Goal: Information Seeking & Learning: Check status

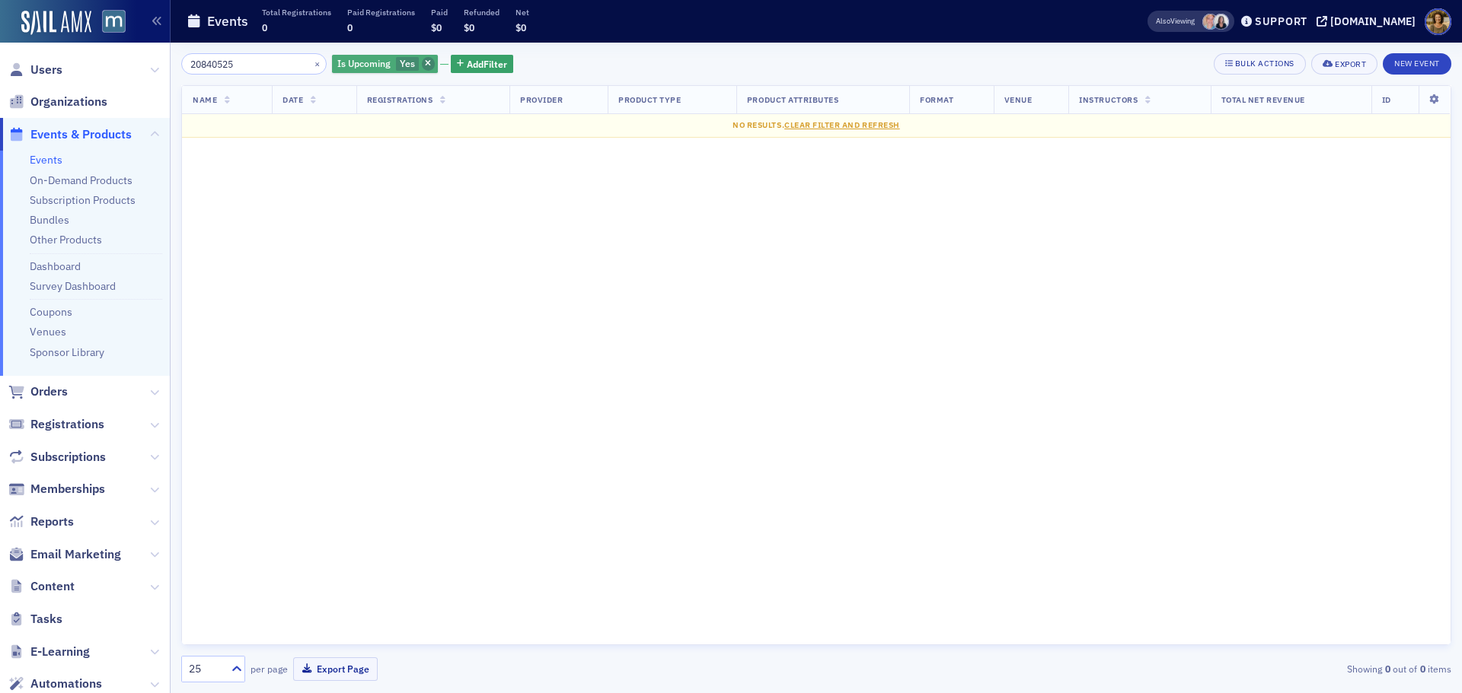
click at [425, 61] on icon "button" at bounding box center [428, 64] width 6 height 8
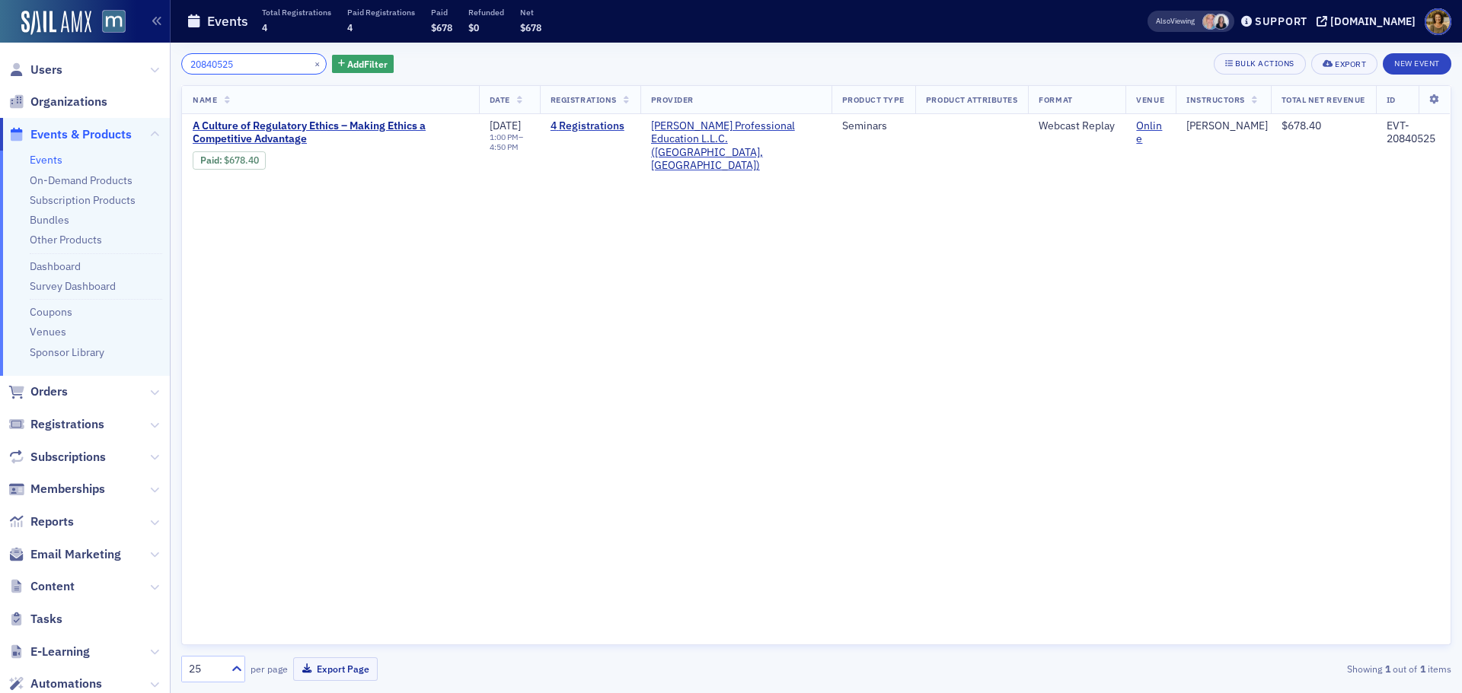
drag, startPoint x: 246, startPoint y: 62, endPoint x: 153, endPoint y: 68, distance: 93.0
click at [154, 68] on div "Users Organizations Events & Products Events On-Demand Products Subscription Pr…" at bounding box center [731, 346] width 1462 height 693
paste input "EVT-20852154"
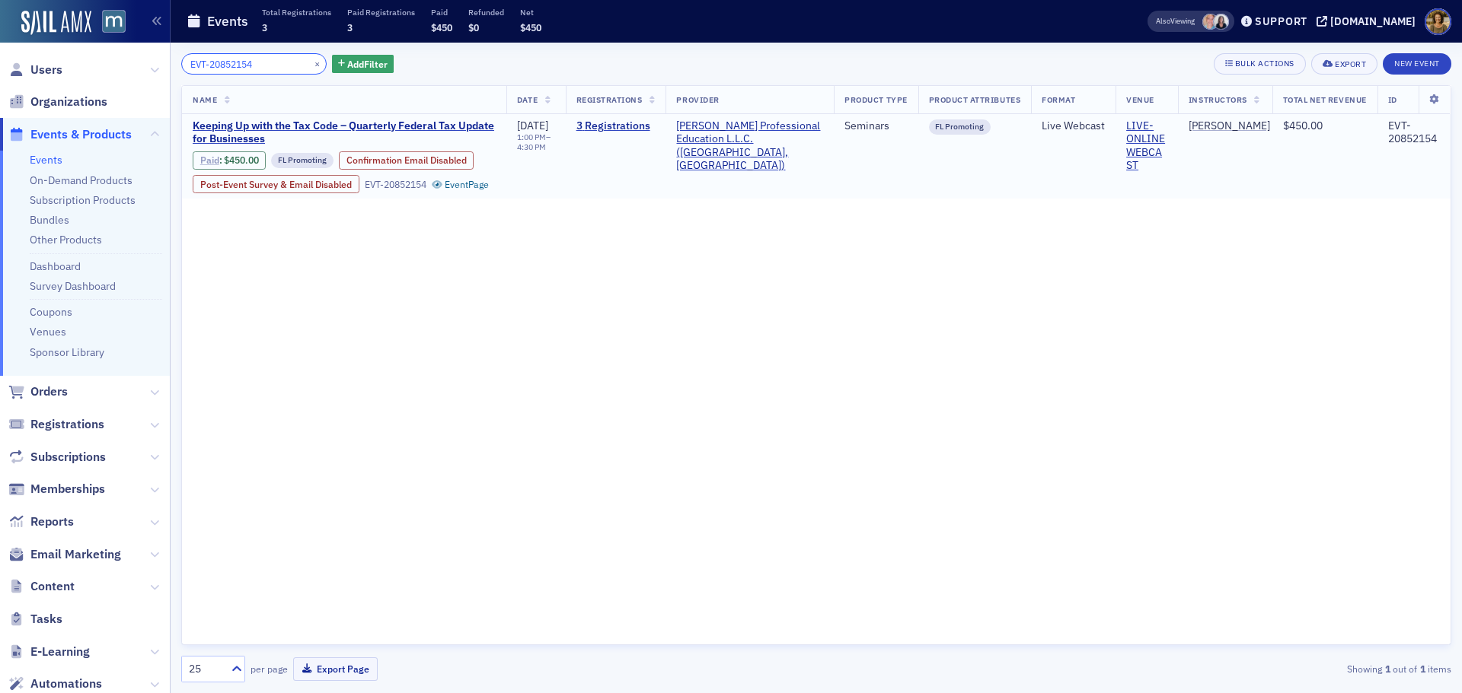
type input "EVT-20852154"
click at [208, 164] on link "Paid" at bounding box center [209, 160] width 19 height 11
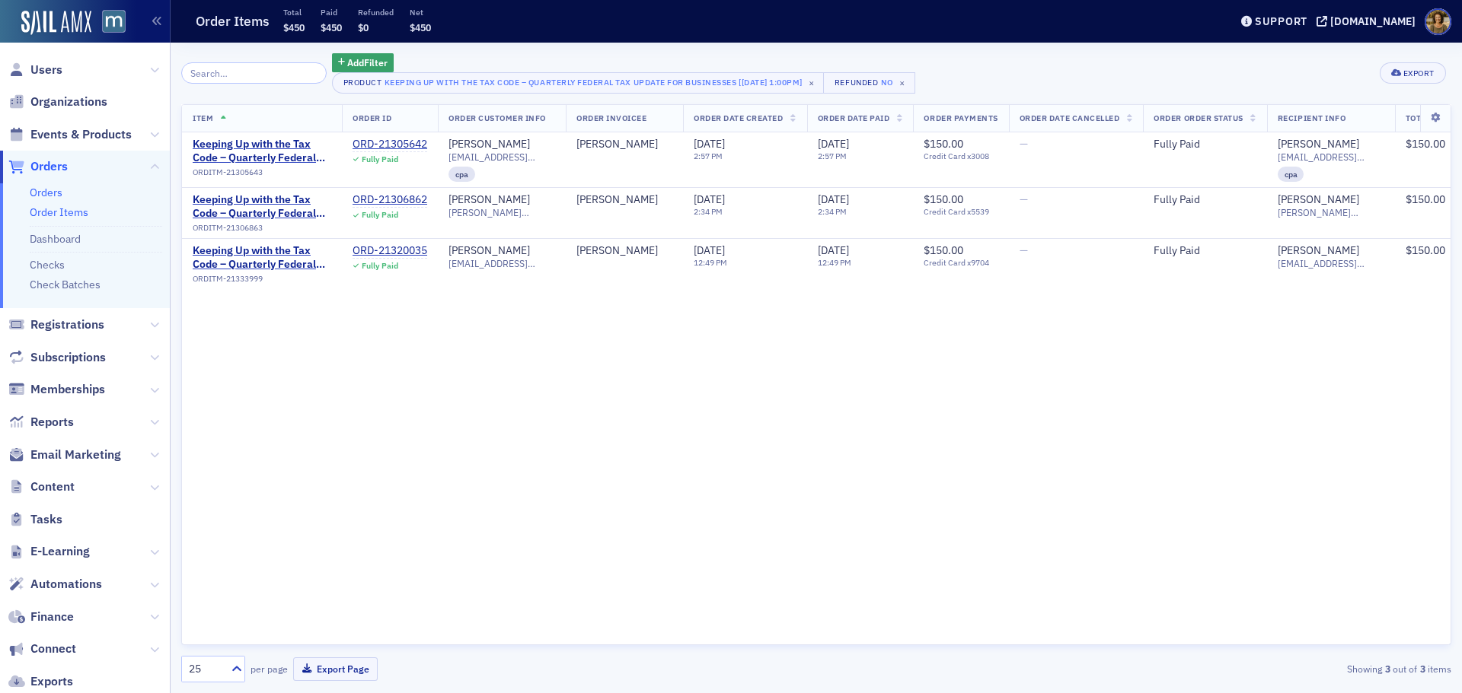
click at [49, 190] on link "Orders" at bounding box center [46, 193] width 33 height 14
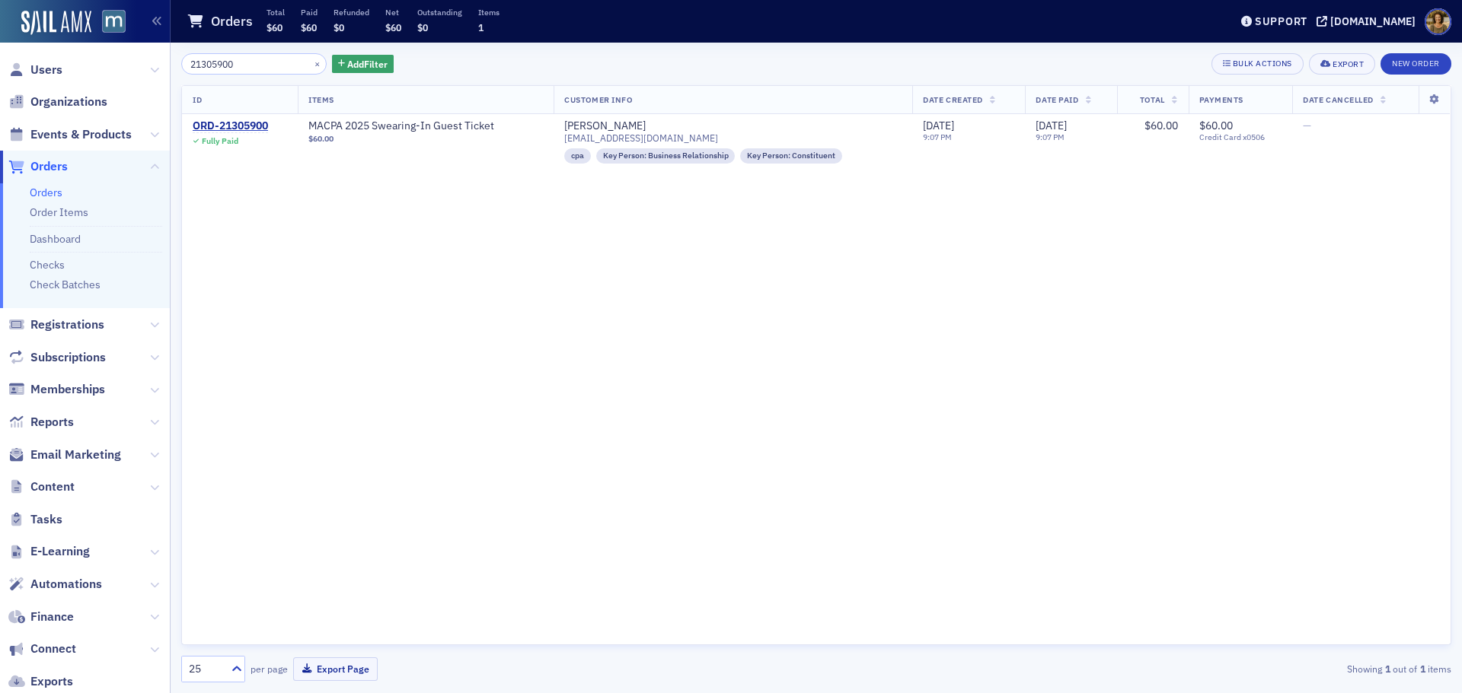
drag, startPoint x: 242, startPoint y: 63, endPoint x: 151, endPoint y: 68, distance: 91.5
click at [151, 68] on div "Users Organizations Events & Products Orders Orders Order Items Dashboard Check…" at bounding box center [731, 346] width 1462 height 693
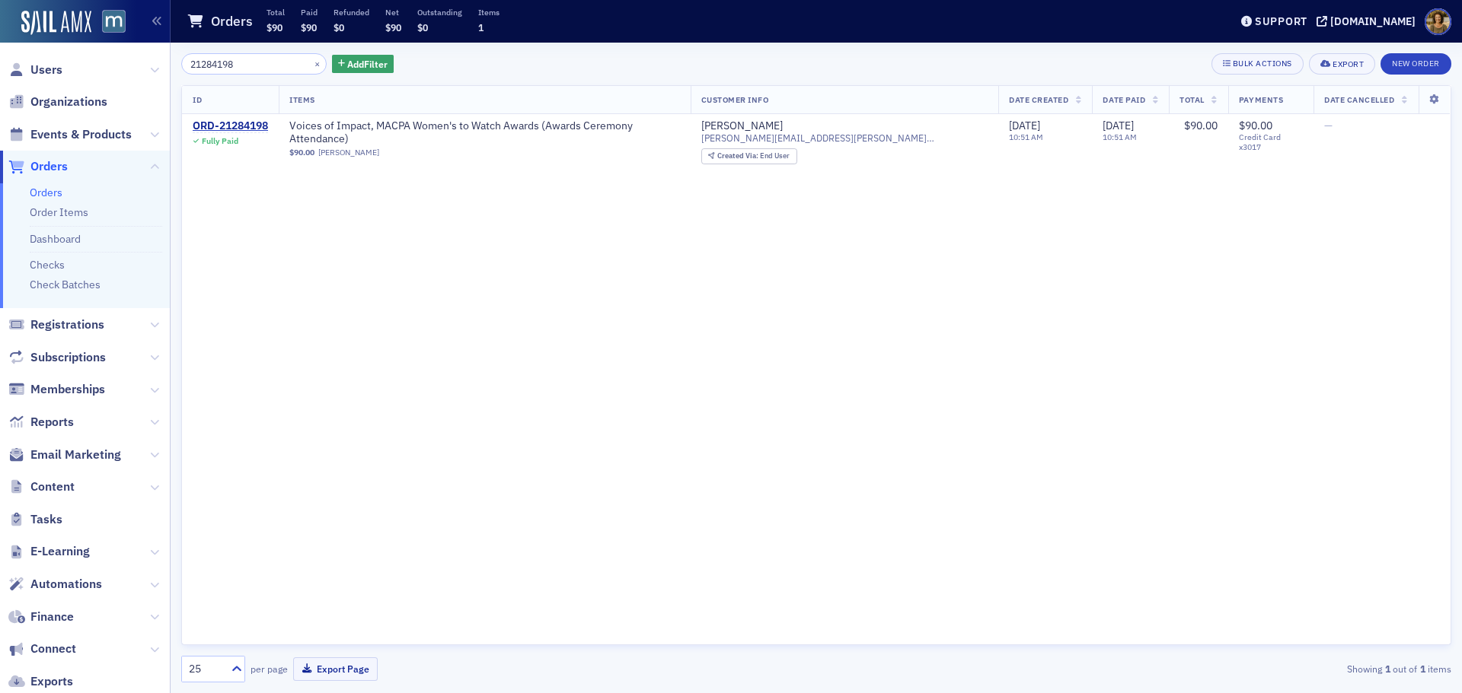
drag, startPoint x: 247, startPoint y: 65, endPoint x: 172, endPoint y: 70, distance: 74.8
click at [172, 70] on div "21284198 × Add Filter Bulk Actions Export New Order ID Items Customer Info Date…" at bounding box center [816, 368] width 1291 height 651
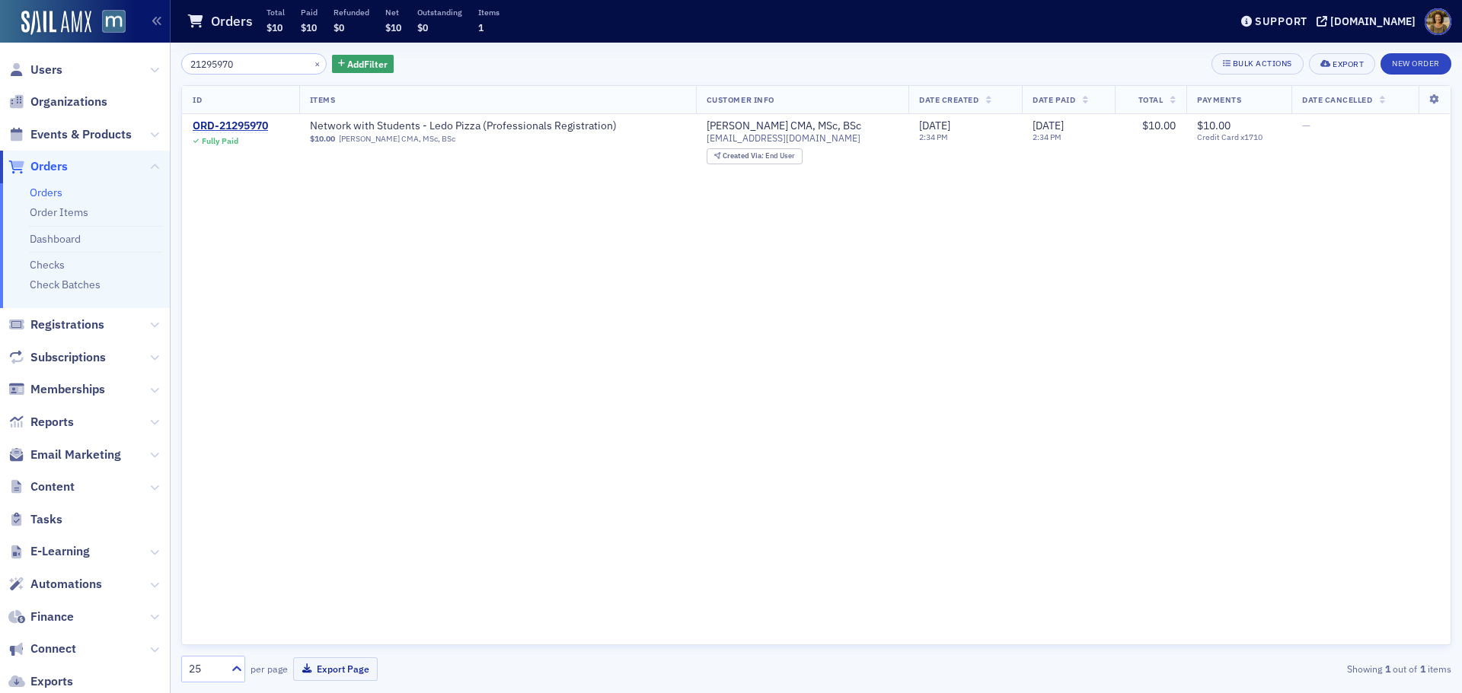
drag, startPoint x: 242, startPoint y: 64, endPoint x: 168, endPoint y: 69, distance: 74.0
click at [168, 69] on div "Users Organizations Events & Products Orders Orders Order Items Dashboard Check…" at bounding box center [731, 346] width 1462 height 693
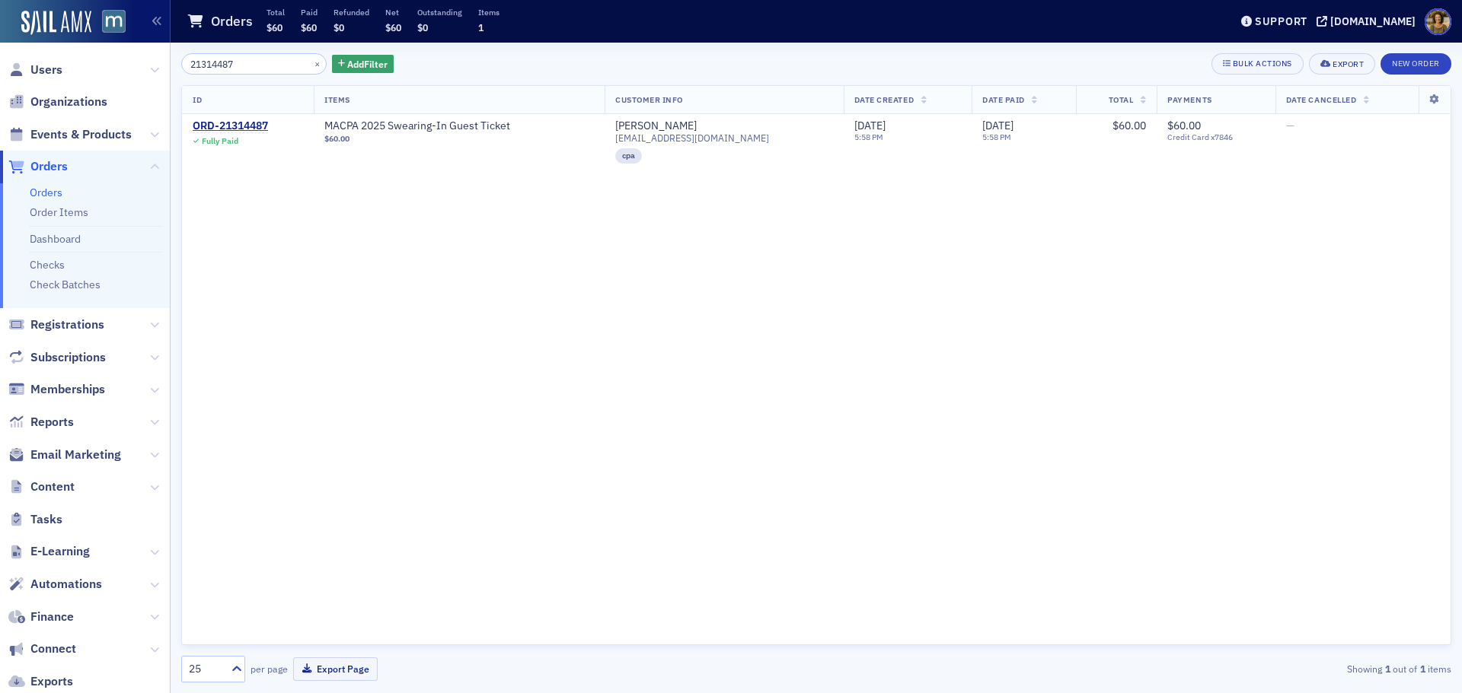
drag, startPoint x: 202, startPoint y: 64, endPoint x: 136, endPoint y: 68, distance: 66.3
click at [136, 68] on div "Users Organizations Events & Products Orders Orders Order Items Dashboard Check…" at bounding box center [731, 346] width 1462 height 693
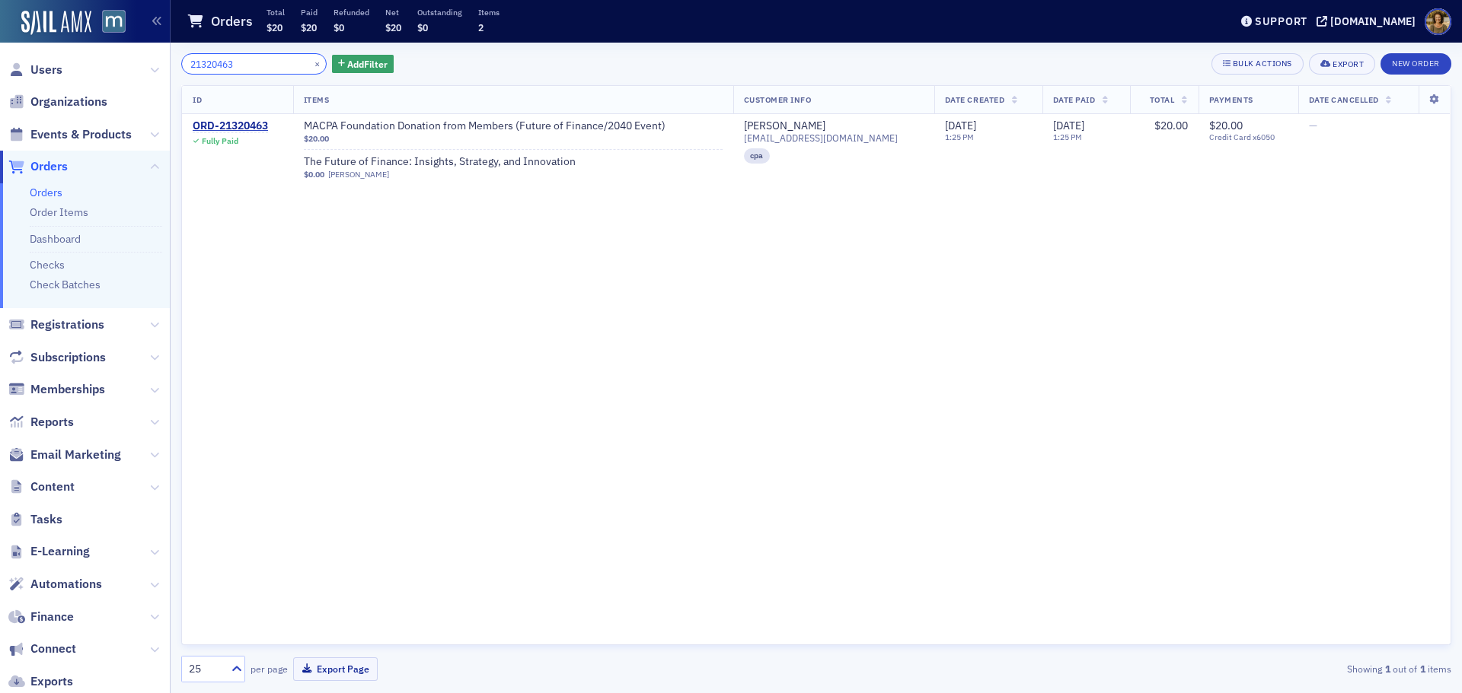
drag, startPoint x: 240, startPoint y: 65, endPoint x: 132, endPoint y: 74, distance: 107.7
click at [132, 74] on div "Users Organizations Events & Products Orders Orders Order Items Dashboard Check…" at bounding box center [731, 346] width 1462 height 693
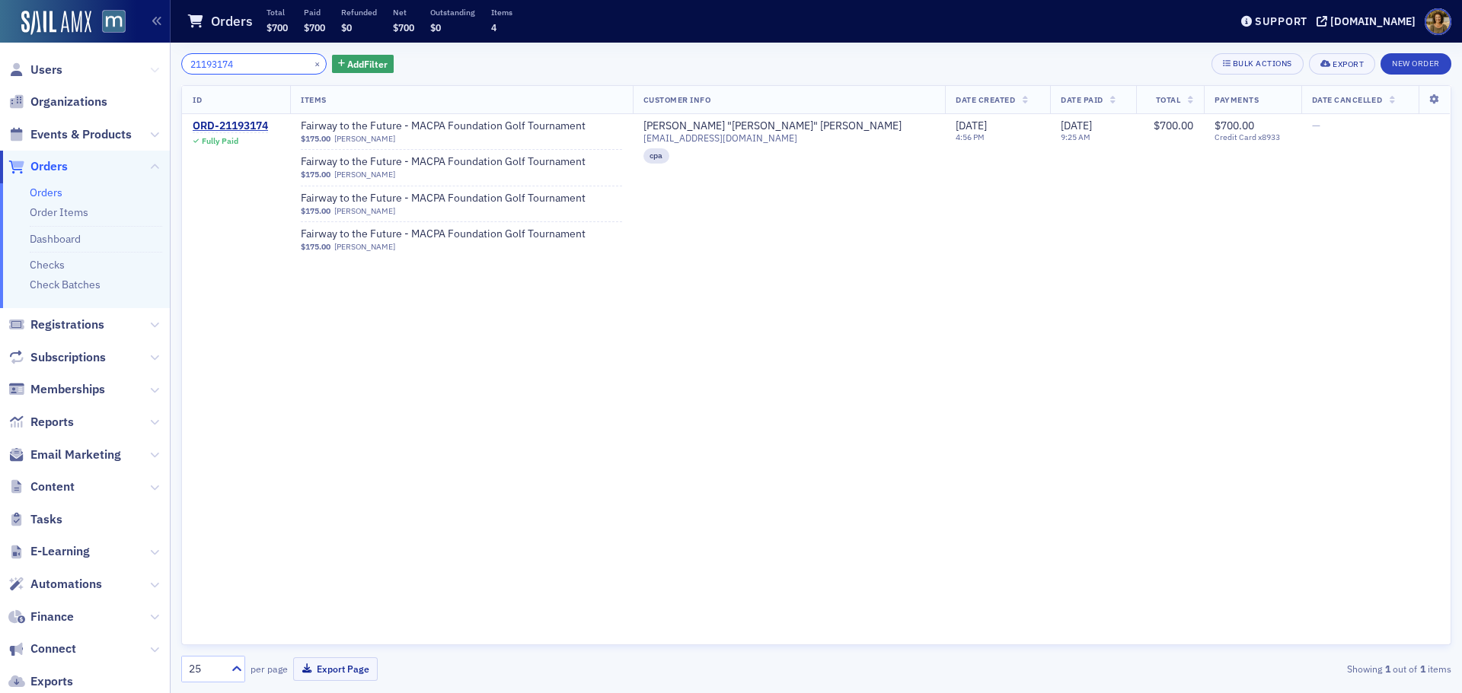
drag, startPoint x: 248, startPoint y: 62, endPoint x: 145, endPoint y: 67, distance: 103.7
click at [148, 68] on div "Users Organizations Events & Products Orders Orders Order Items Dashboard Check…" at bounding box center [731, 346] width 1462 height 693
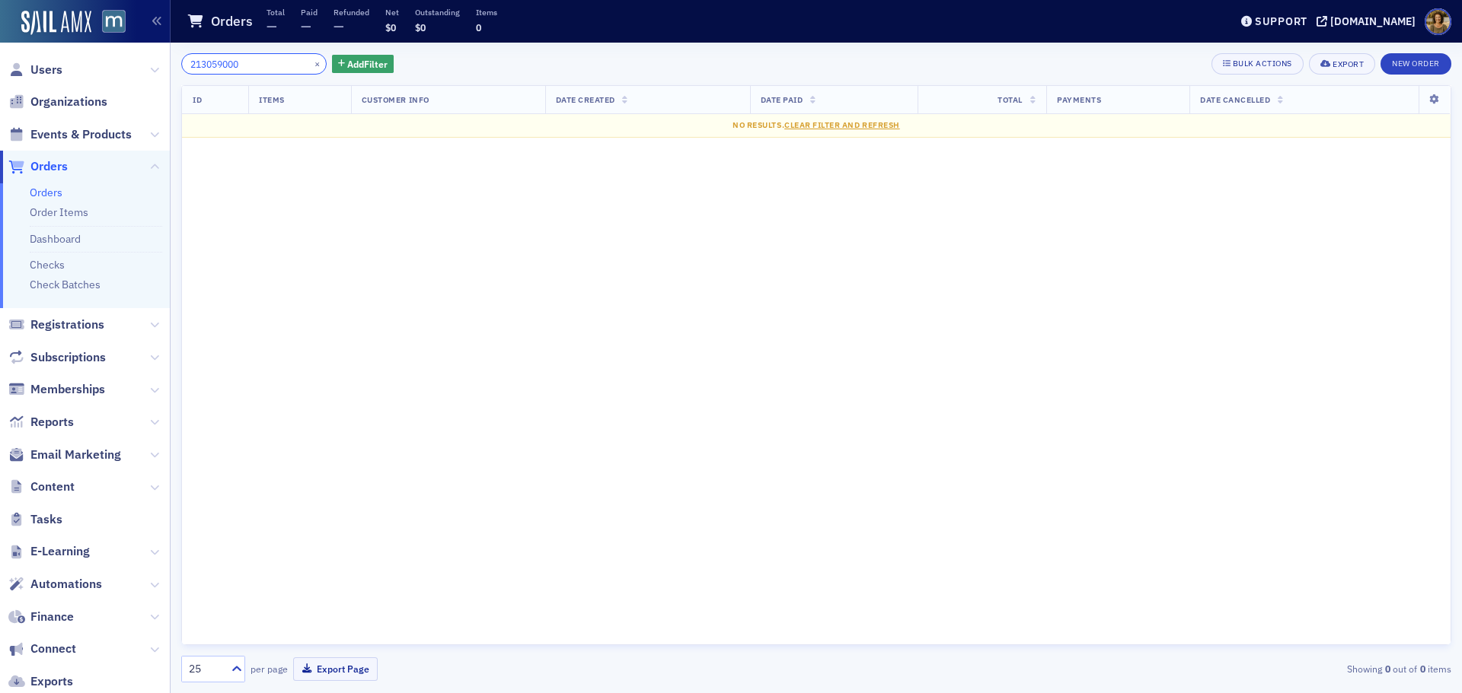
drag, startPoint x: 248, startPoint y: 59, endPoint x: 167, endPoint y: 60, distance: 80.7
click at [167, 60] on div "Users Organizations Events & Products Orders Orders Order Items Dashboard Check…" at bounding box center [731, 346] width 1462 height 693
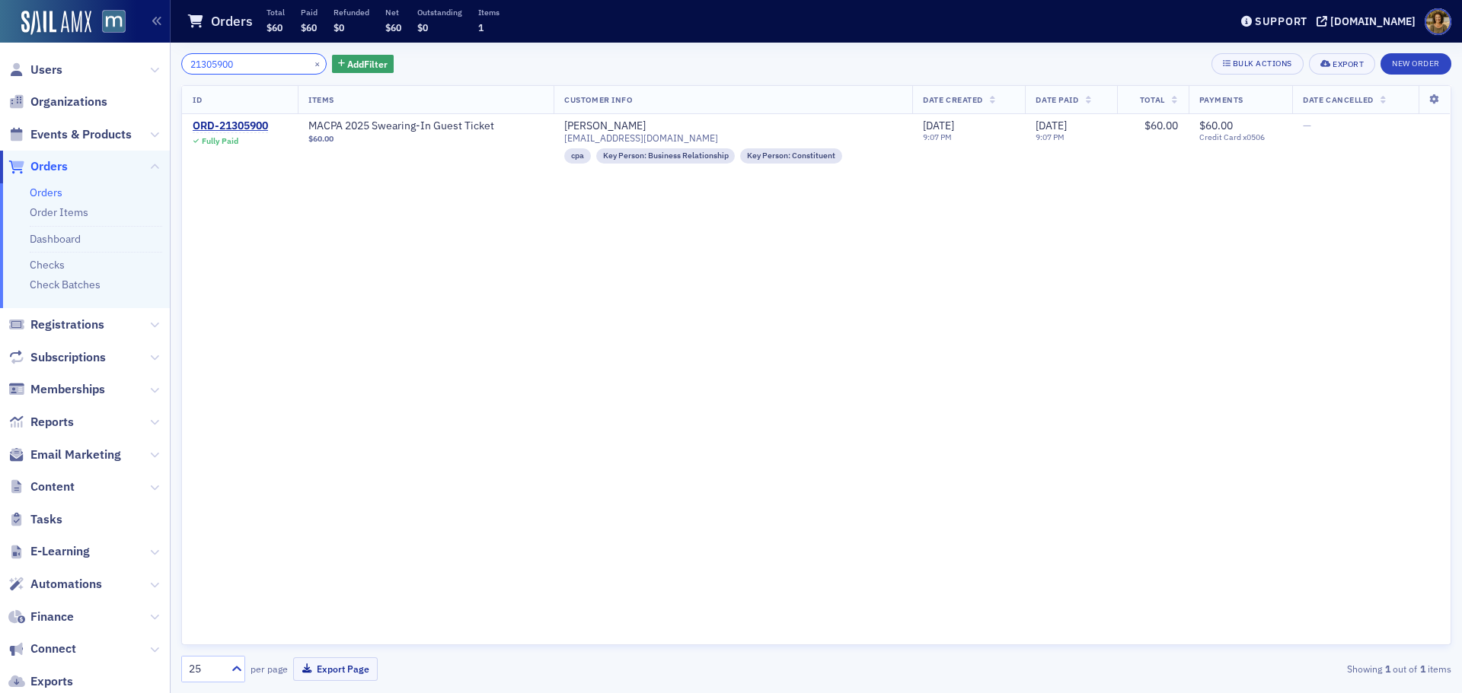
drag, startPoint x: 241, startPoint y: 69, endPoint x: 158, endPoint y: 72, distance: 83.0
click at [158, 72] on div "Users Organizations Events & Products Orders Orders Order Items Dashboard Check…" at bounding box center [731, 346] width 1462 height 693
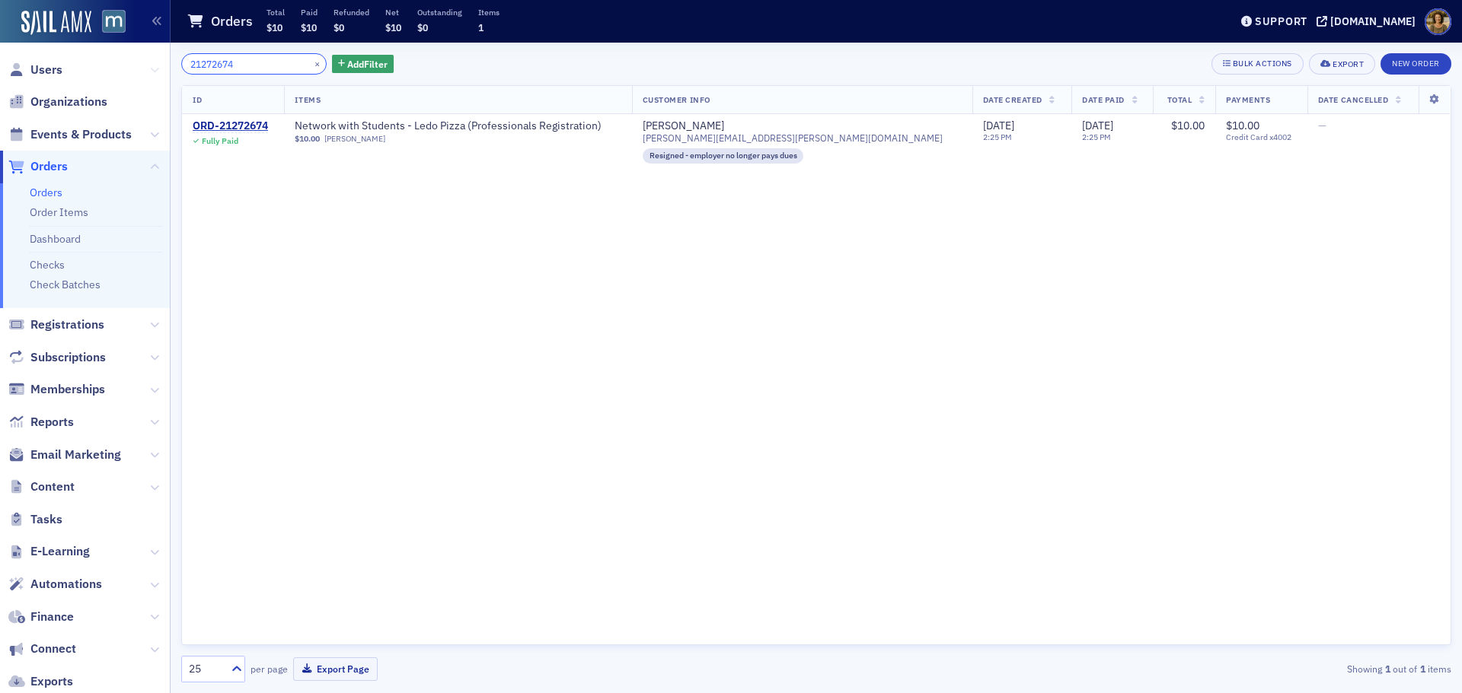
drag, startPoint x: 237, startPoint y: 61, endPoint x: 139, endPoint y: 70, distance: 99.4
click at [139, 70] on div "Users Organizations Events & Products Orders Orders Order Items Dashboard Check…" at bounding box center [731, 346] width 1462 height 693
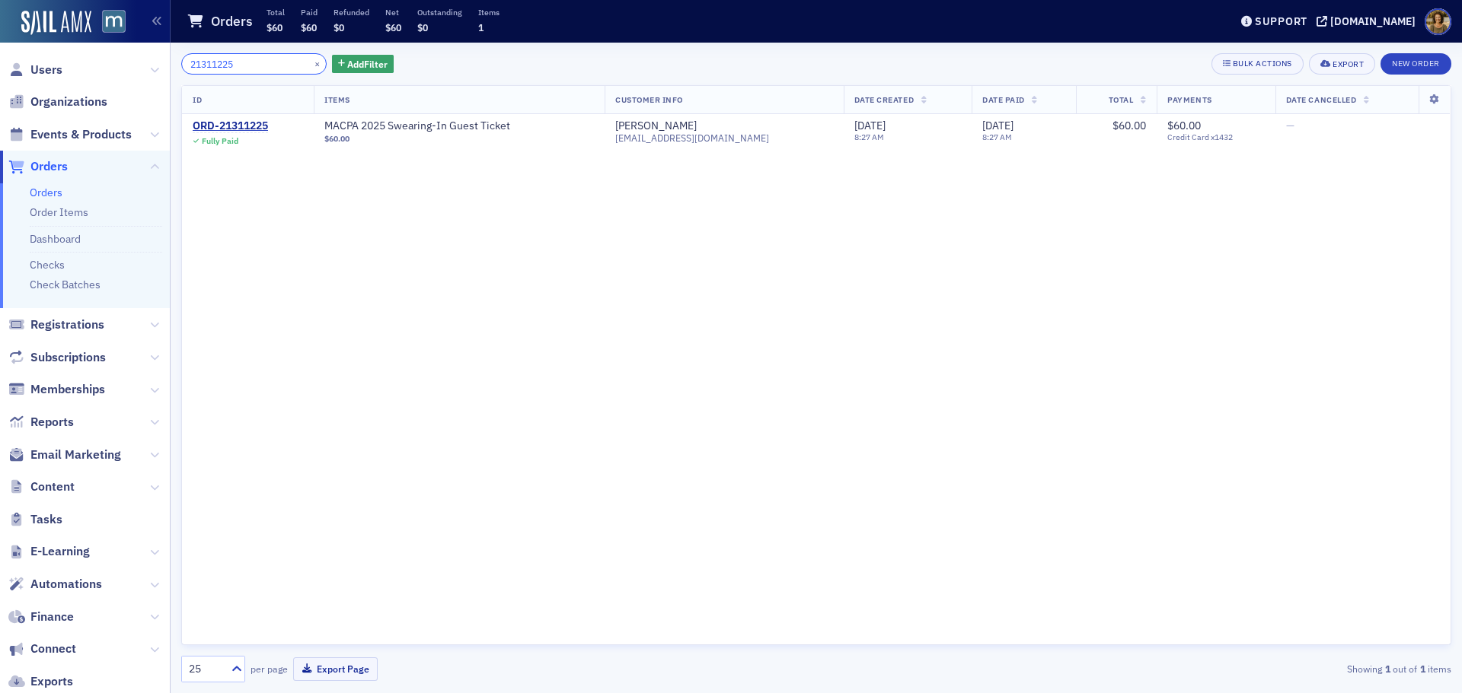
drag, startPoint x: 253, startPoint y: 65, endPoint x: 189, endPoint y: 69, distance: 64.0
click at [191, 69] on input "21311225" at bounding box center [253, 63] width 145 height 21
drag, startPoint x: 237, startPoint y: 64, endPoint x: 151, endPoint y: 66, distance: 86.0
click at [151, 66] on div "Users Organizations Events & Products Orders Orders Order Items Dashboard Check…" at bounding box center [731, 346] width 1462 height 693
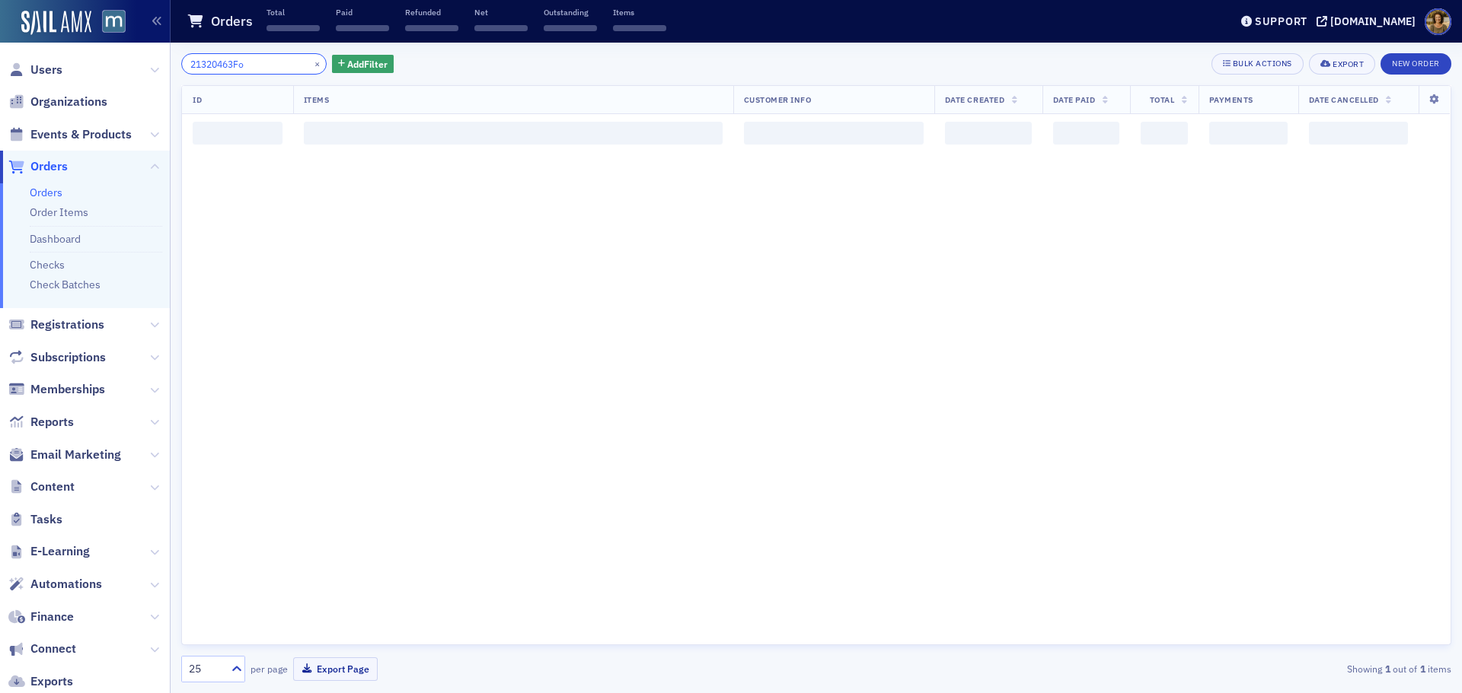
type input "21320463Fou"
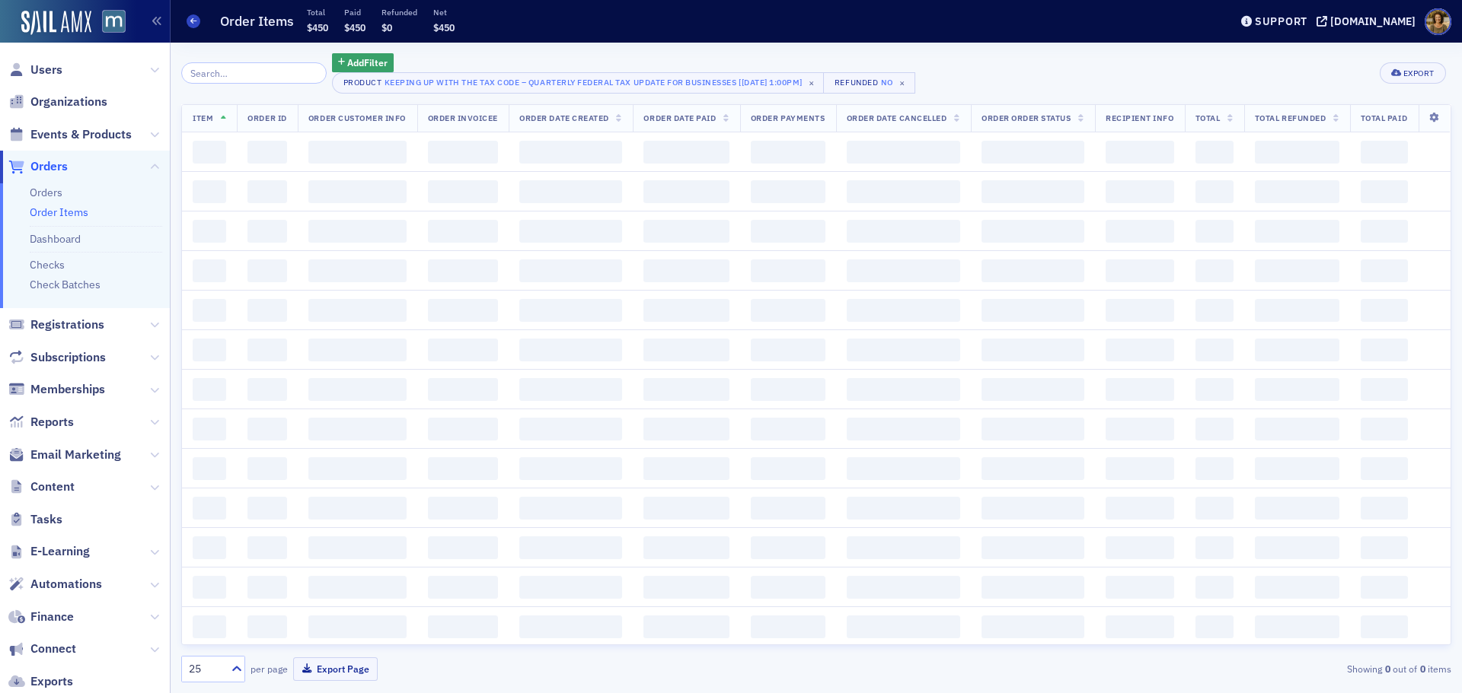
click at [46, 196] on link "Orders" at bounding box center [46, 193] width 33 height 14
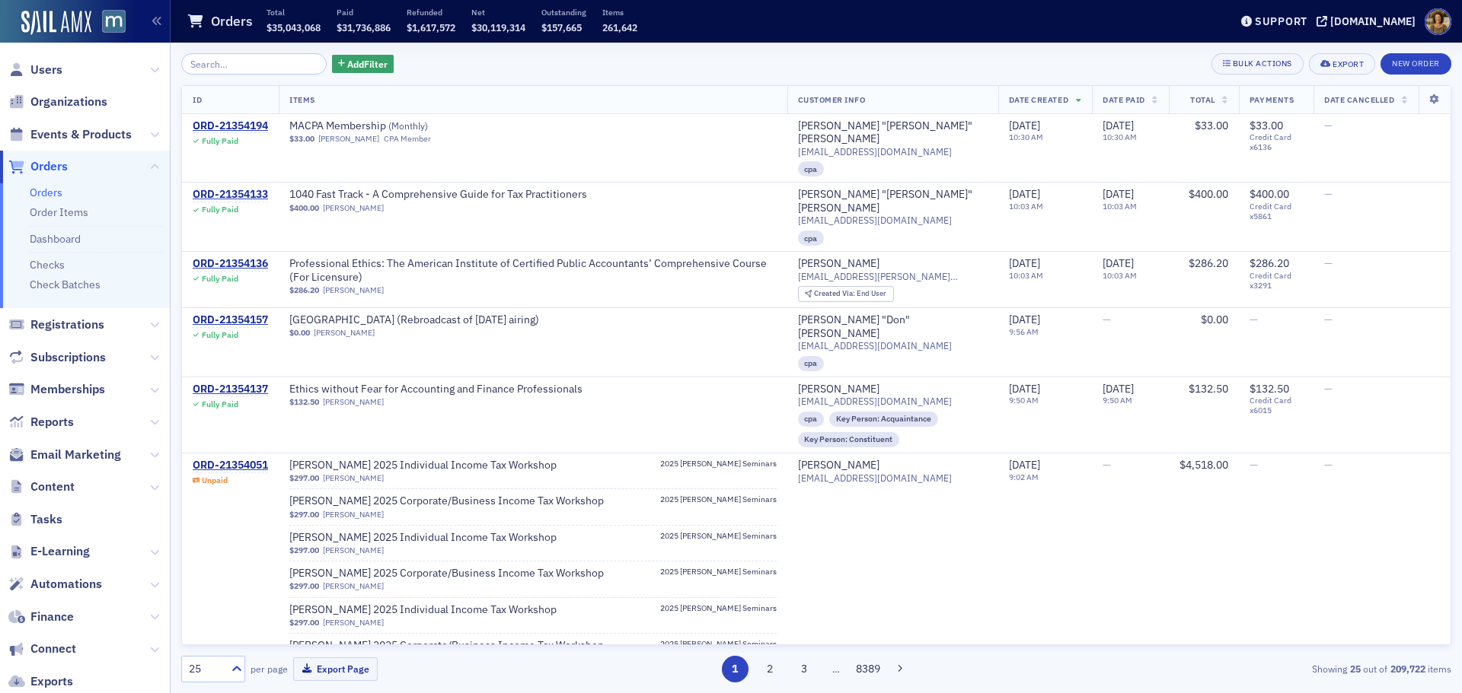
click at [273, 59] on input "search" at bounding box center [253, 63] width 145 height 21
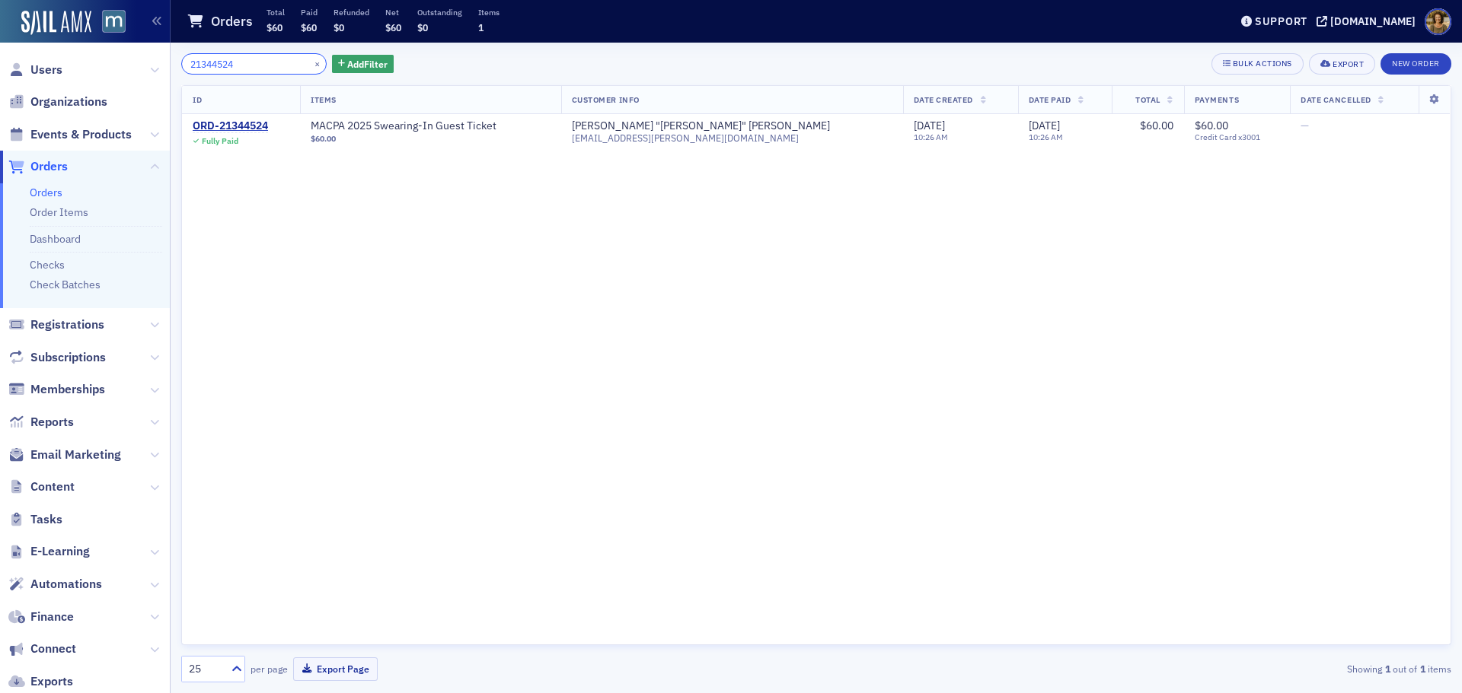
drag, startPoint x: 260, startPoint y: 57, endPoint x: 166, endPoint y: 62, distance: 93.7
click at [169, 62] on div "Users Organizations Events & Products Orders Orders Order Items Dashboard Check…" at bounding box center [731, 346] width 1462 height 693
type input "20948819"
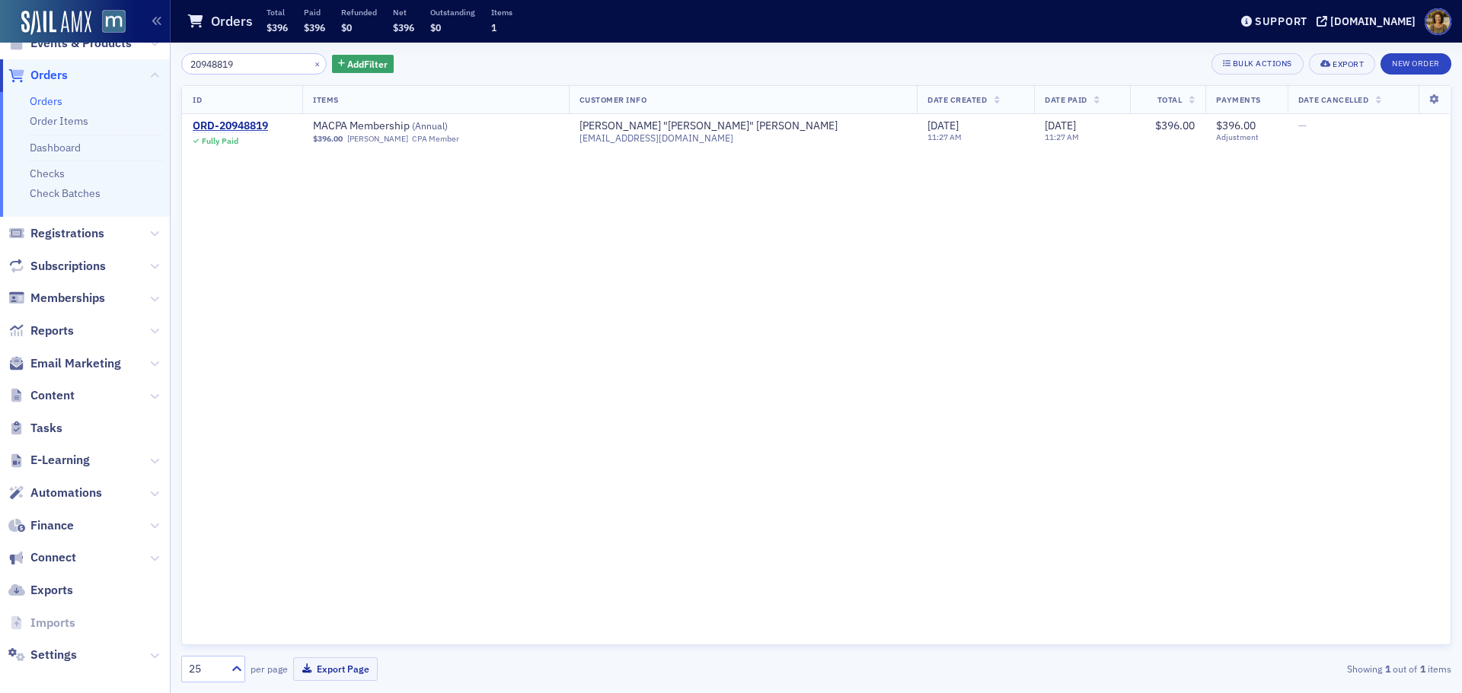
scroll to position [102, 0]
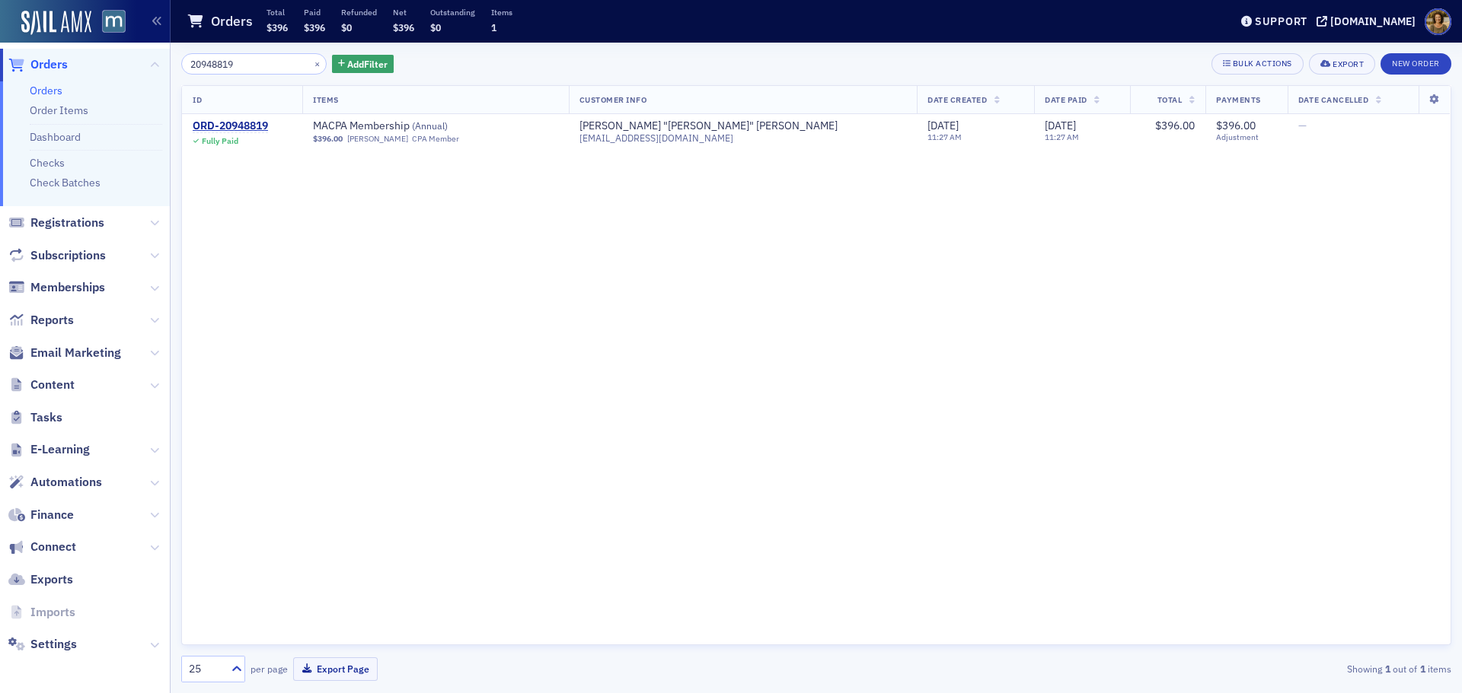
drag, startPoint x: 62, startPoint y: 509, endPoint x: 84, endPoint y: 493, distance: 27.3
click at [62, 509] on span "Finance" at bounding box center [51, 515] width 43 height 17
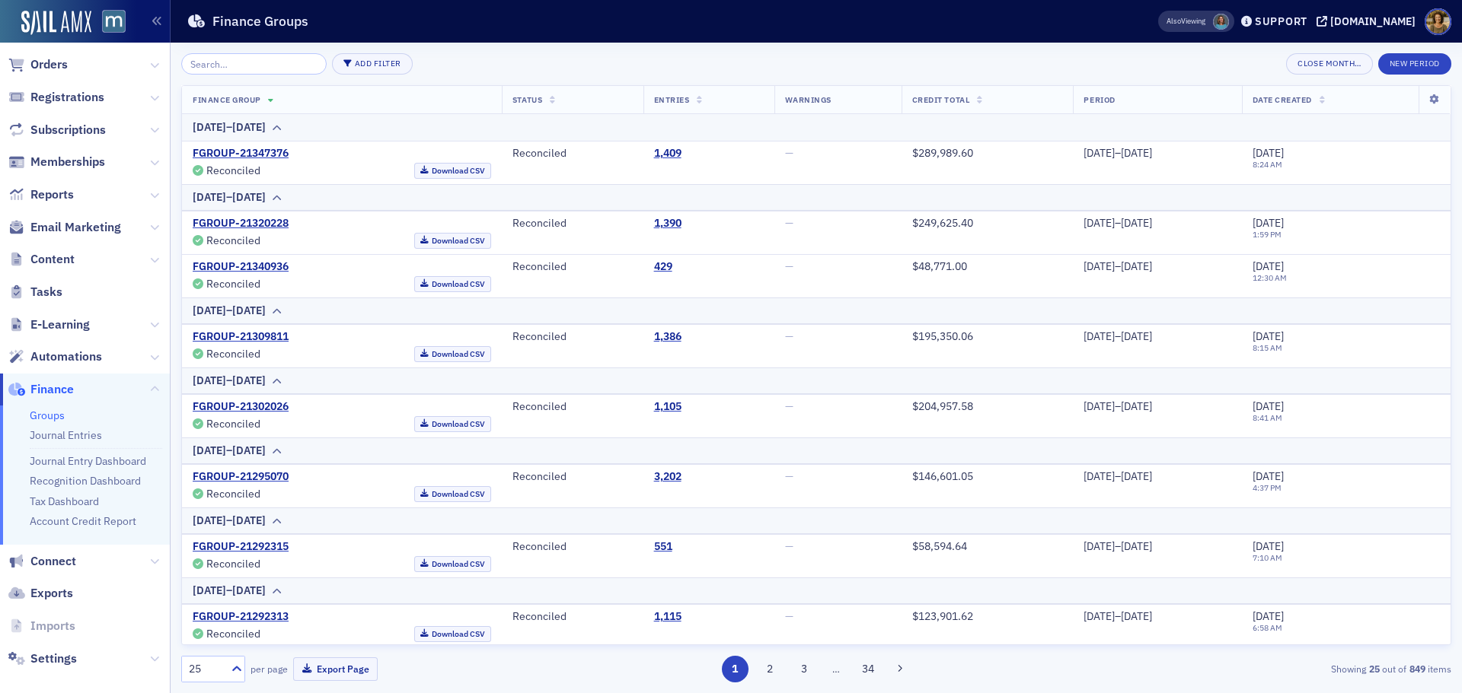
click at [49, 419] on link "Groups" at bounding box center [47, 416] width 35 height 14
type input "F"
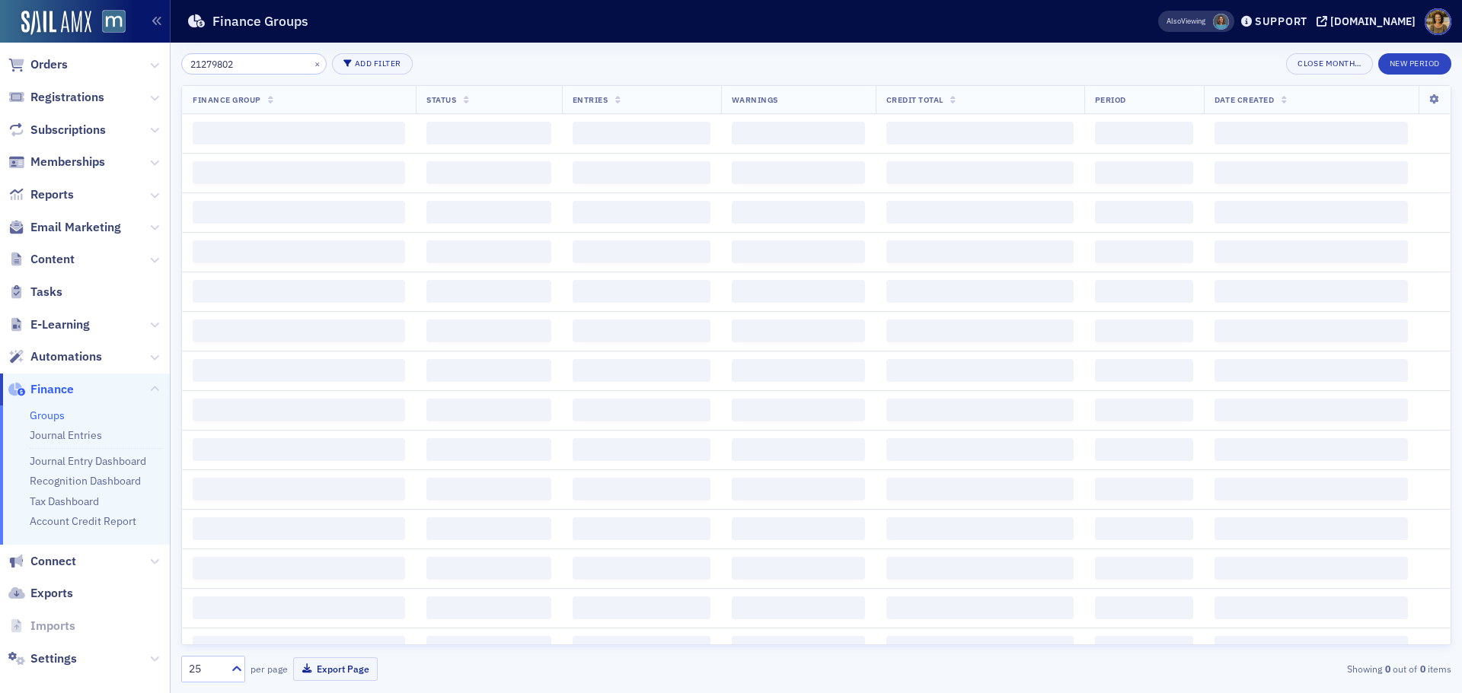
type input "21279802"
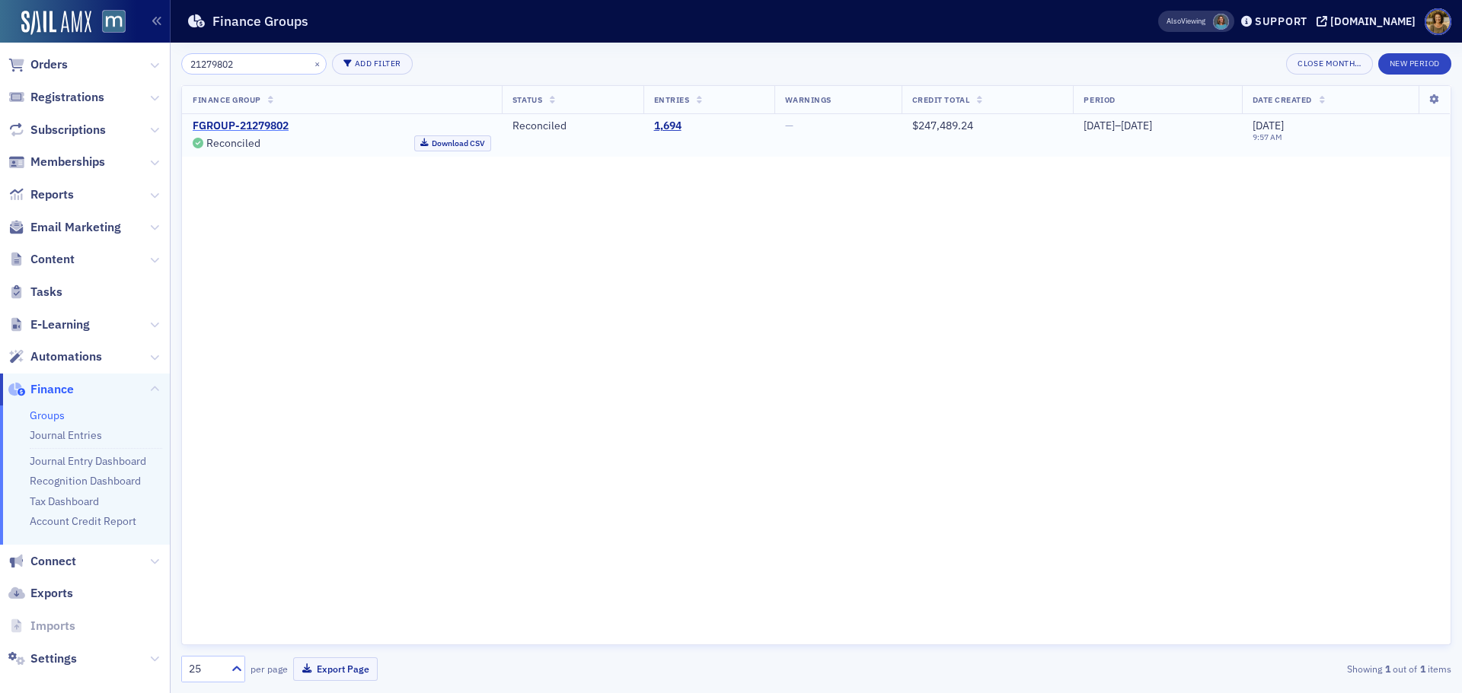
click at [269, 126] on link "FGROUP-21279802" at bounding box center [241, 127] width 96 height 14
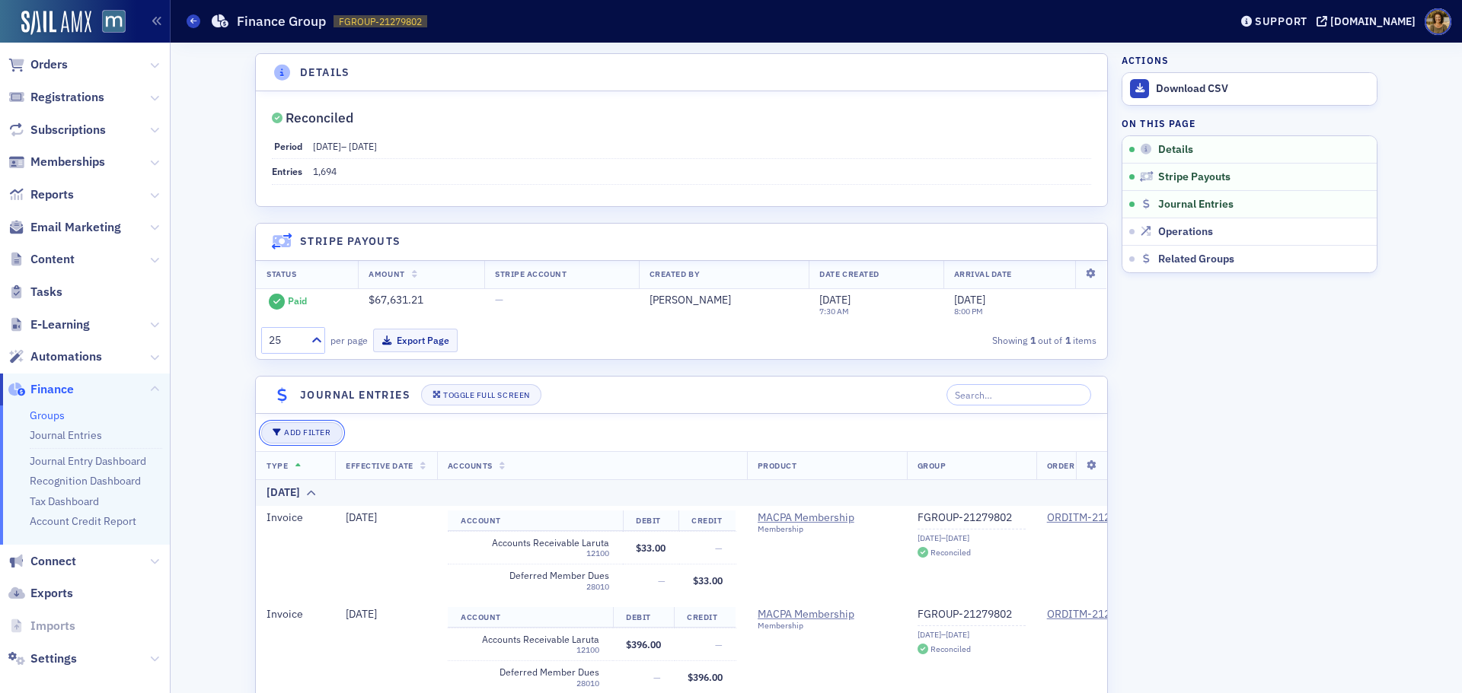
click at [320, 437] on button "Add Filter" at bounding box center [301, 432] width 81 height 21
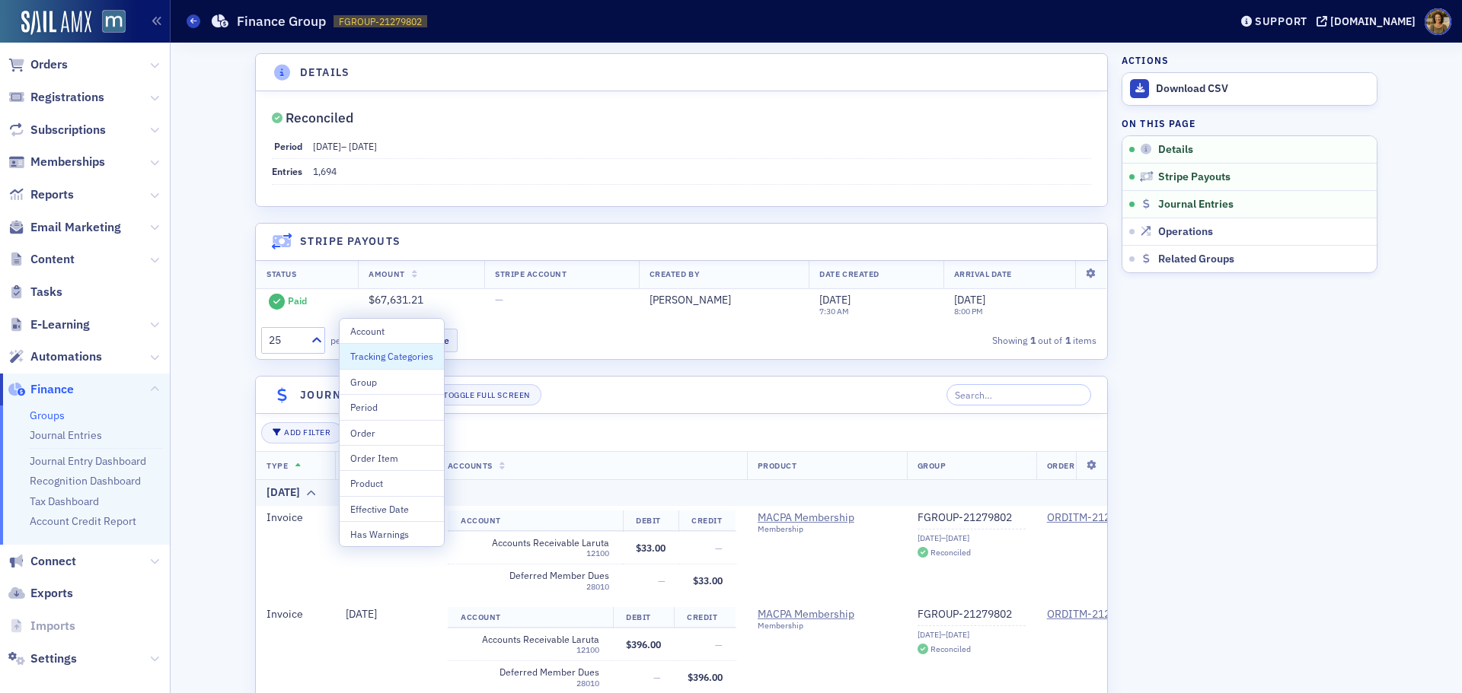
click at [371, 362] on div "Tracking Categories" at bounding box center [391, 356] width 83 height 14
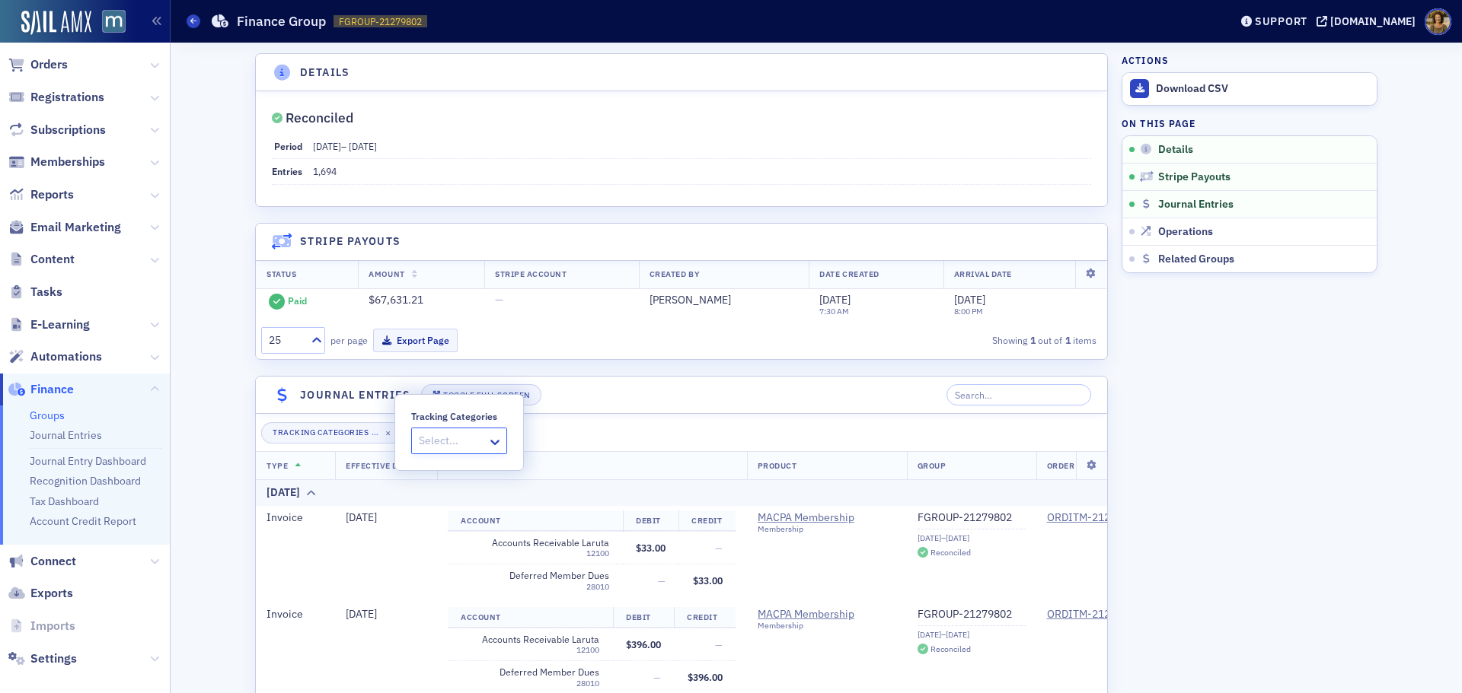
click at [478, 441] on div at bounding box center [451, 441] width 69 height 19
drag, startPoint x: 802, startPoint y: 406, endPoint x: 819, endPoint y: 409, distance: 17.0
click at [805, 406] on header "Journal Entries Toggle Full Screen" at bounding box center [681, 395] width 851 height 37
click at [502, 393] on div "Toggle Full Screen" at bounding box center [486, 395] width 86 height 8
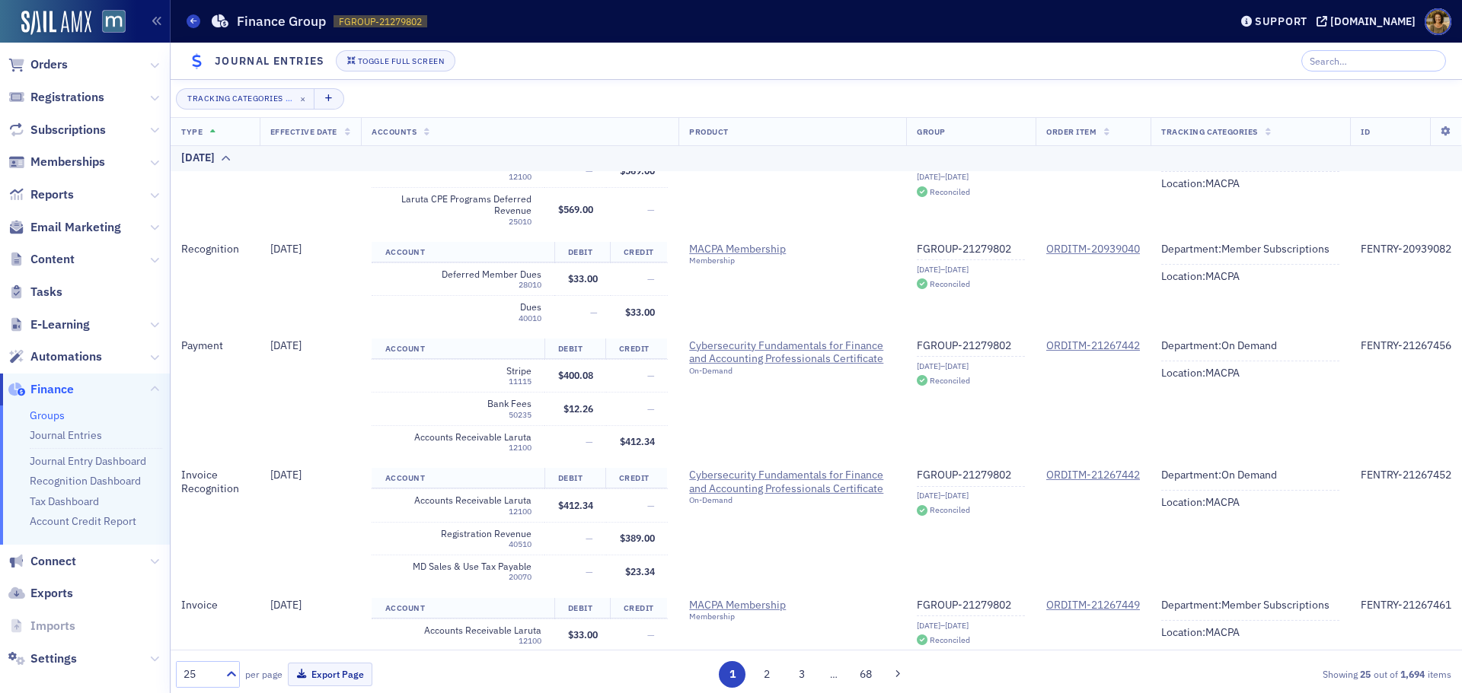
scroll to position [1218, 0]
click at [50, 64] on span "Orders" at bounding box center [48, 64] width 37 height 17
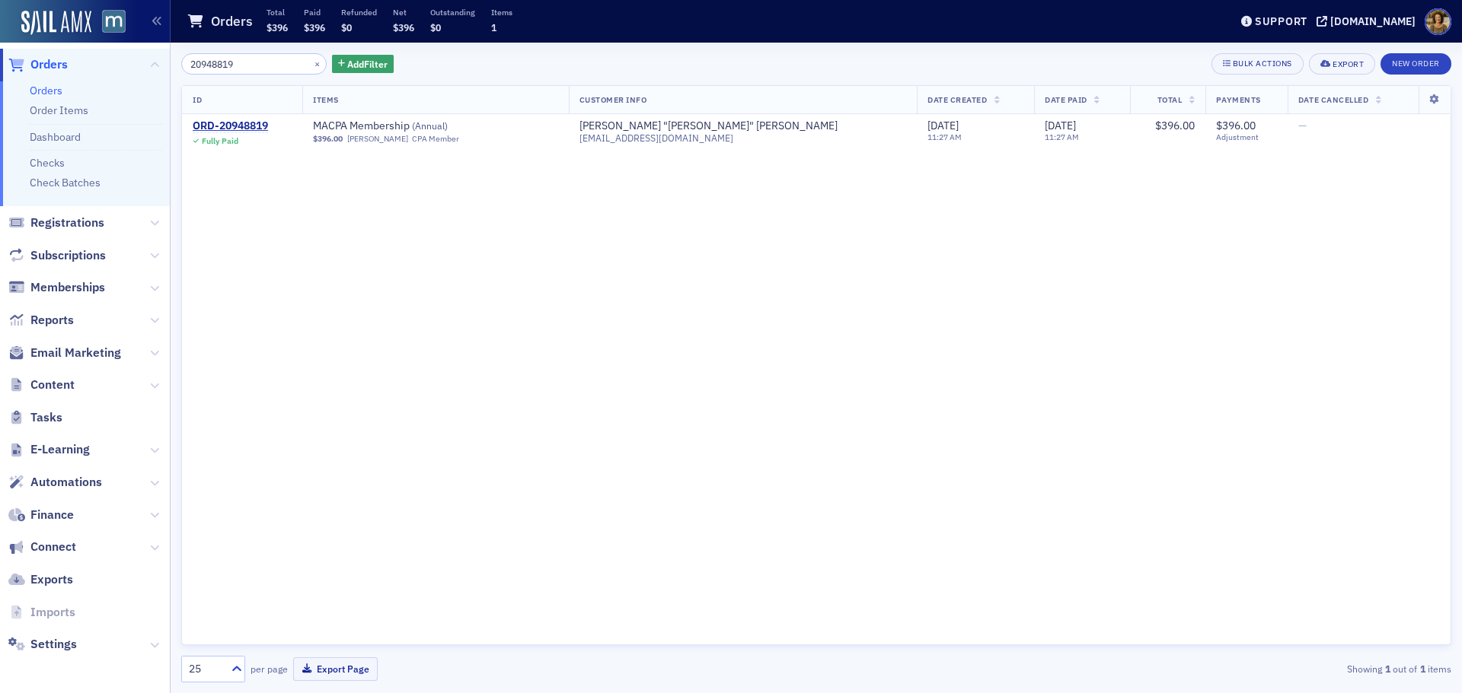
drag, startPoint x: 248, startPoint y: 59, endPoint x: 157, endPoint y: 69, distance: 91.9
click at [158, 69] on div "Users Organizations Events & Products Orders Orders Order Items Dashboard Check…" at bounding box center [731, 346] width 1462 height 693
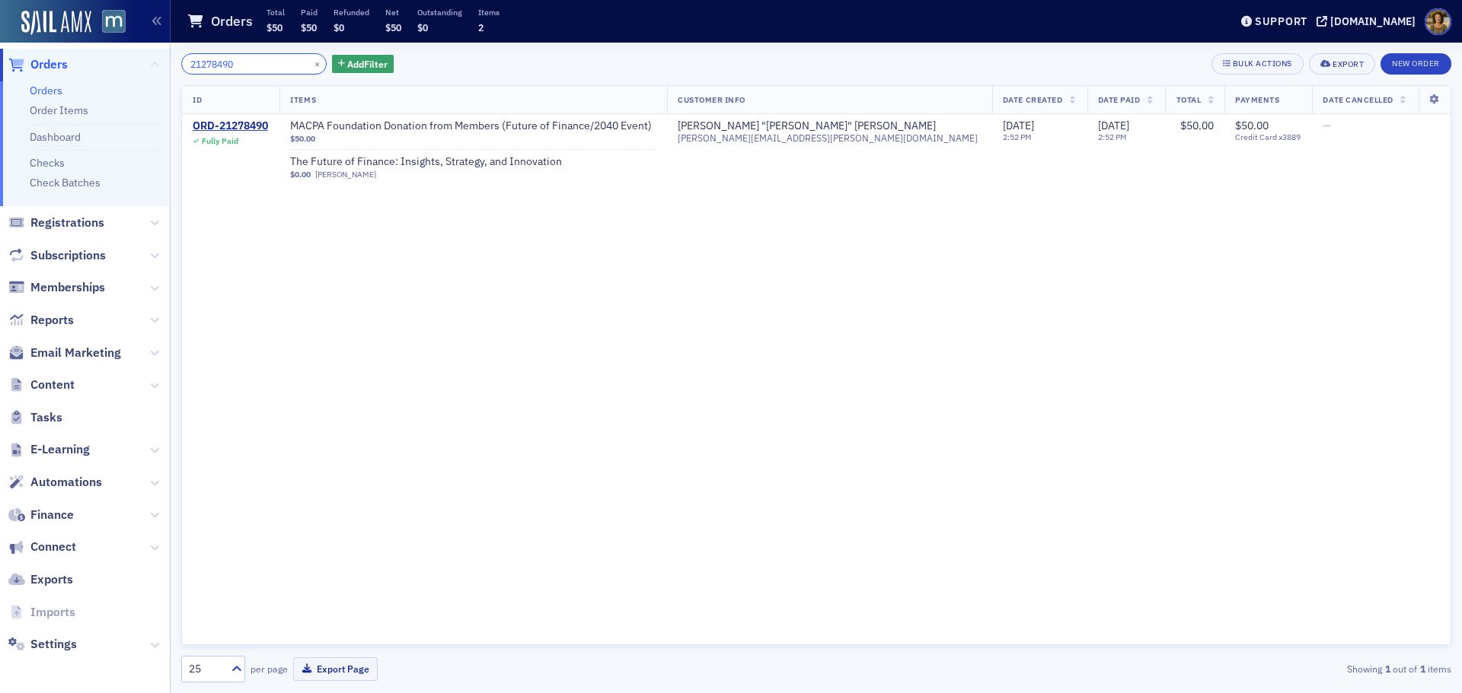
drag, startPoint x: 247, startPoint y: 60, endPoint x: 144, endPoint y: 72, distance: 103.5
click at [146, 72] on div "Users Organizations Events & Products Orders Orders Order Items Dashboard Check…" at bounding box center [731, 346] width 1462 height 693
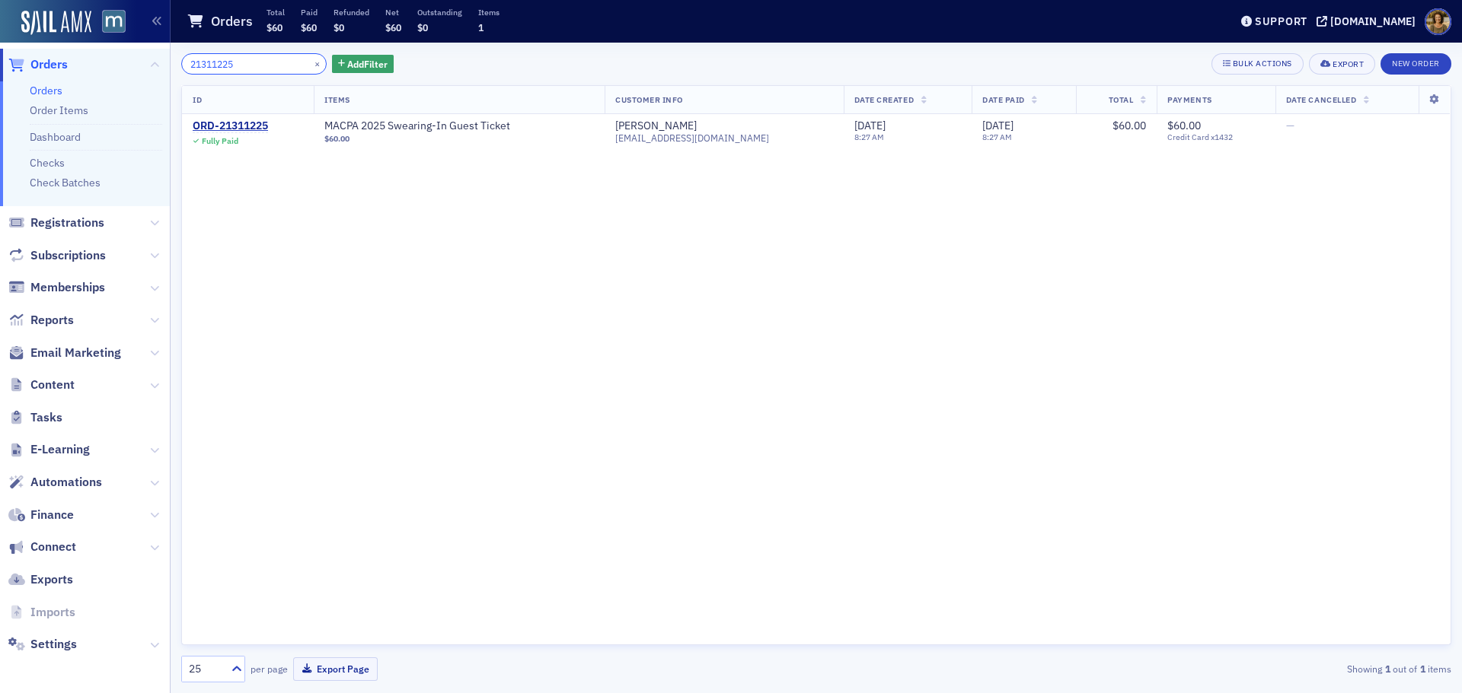
drag, startPoint x: 235, startPoint y: 68, endPoint x: 161, endPoint y: 70, distance: 74.6
click at [161, 70] on div "Users Organizations Events & Products Orders Orders Order Items Dashboard Check…" at bounding box center [731, 346] width 1462 height 693
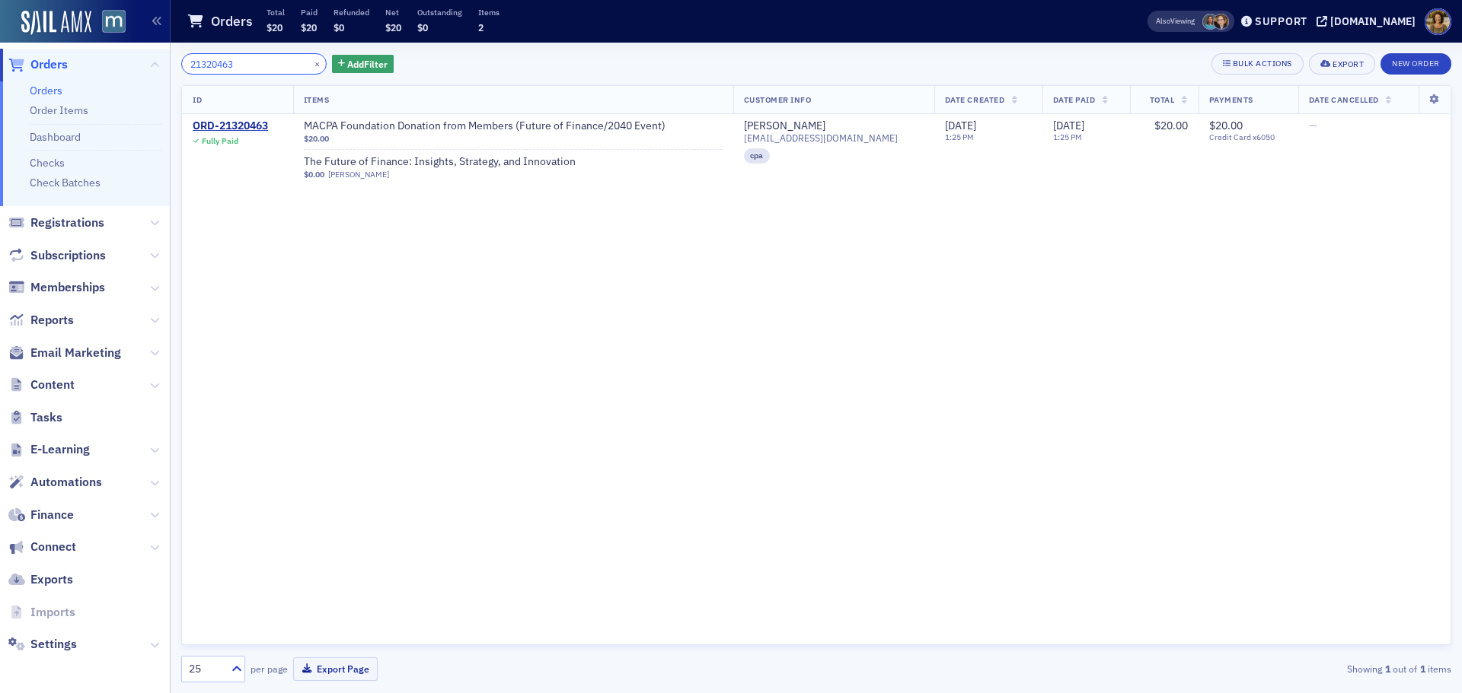
drag, startPoint x: 263, startPoint y: 60, endPoint x: 129, endPoint y: 75, distance: 134.0
click at [130, 75] on div "Users Organizations Events & Products Orders Orders Order Items Dashboard Check…" at bounding box center [731, 346] width 1462 height 693
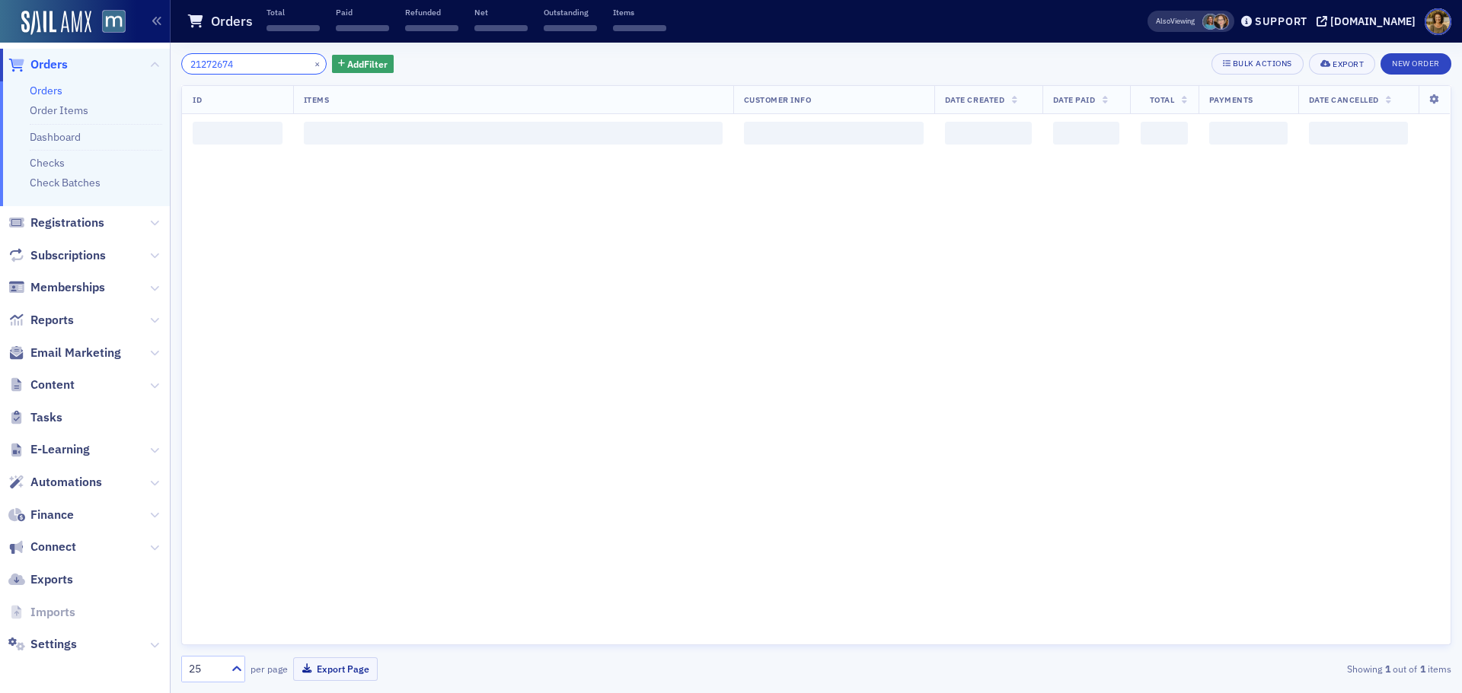
type input "21272674"
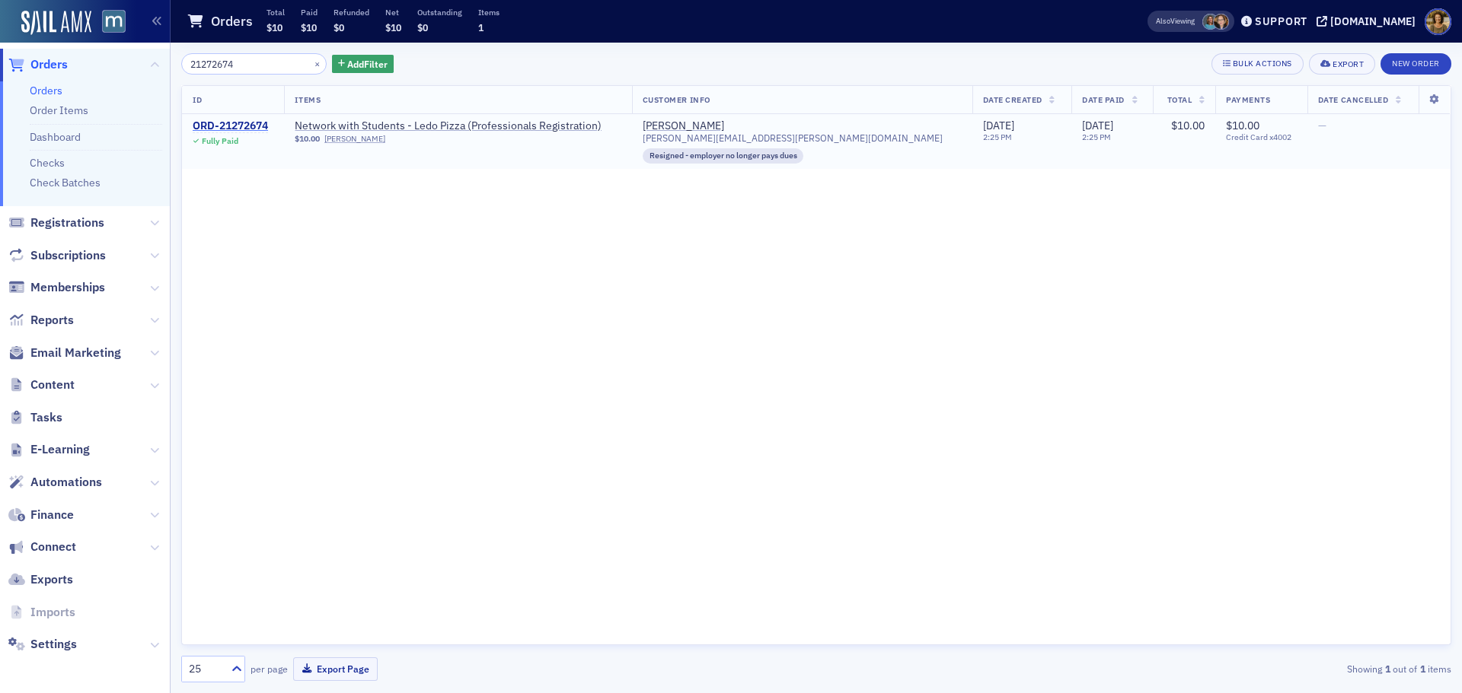
click at [224, 128] on div "ORD-21272674" at bounding box center [230, 127] width 75 height 14
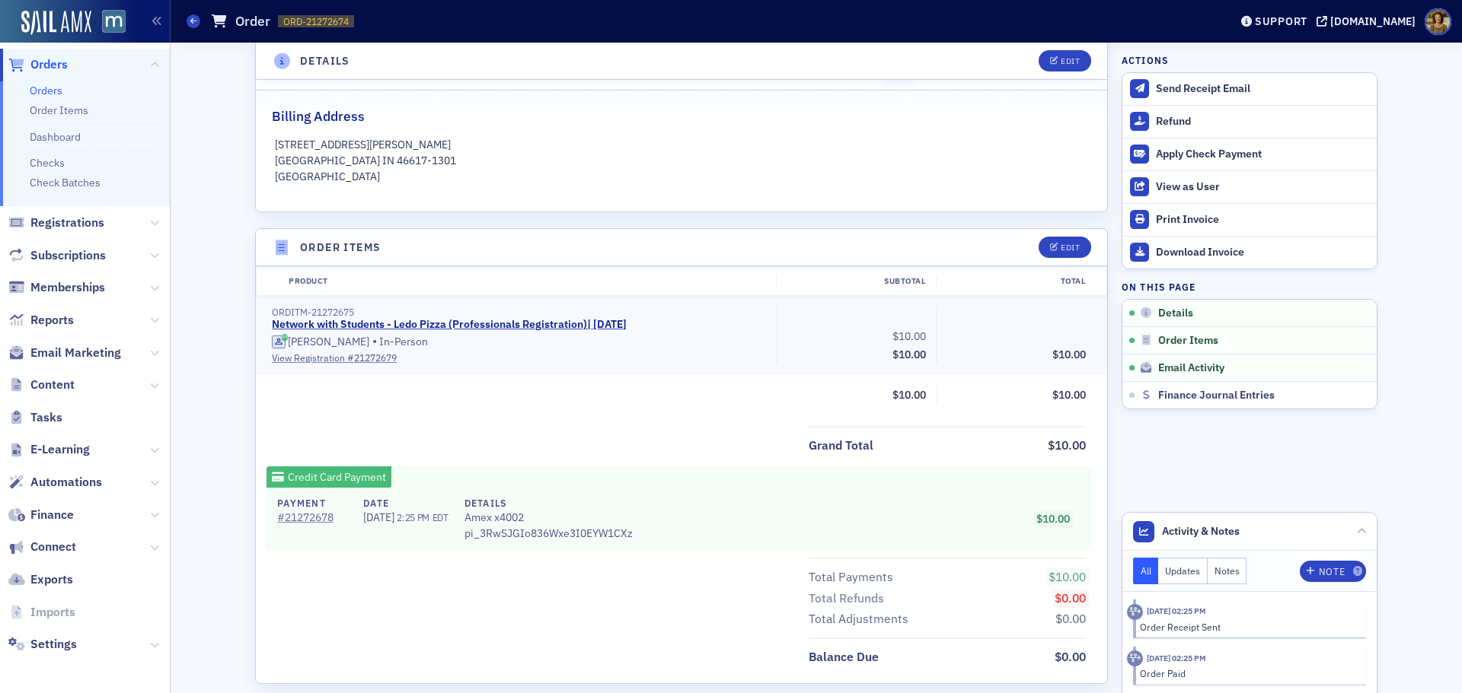
scroll to position [381, 0]
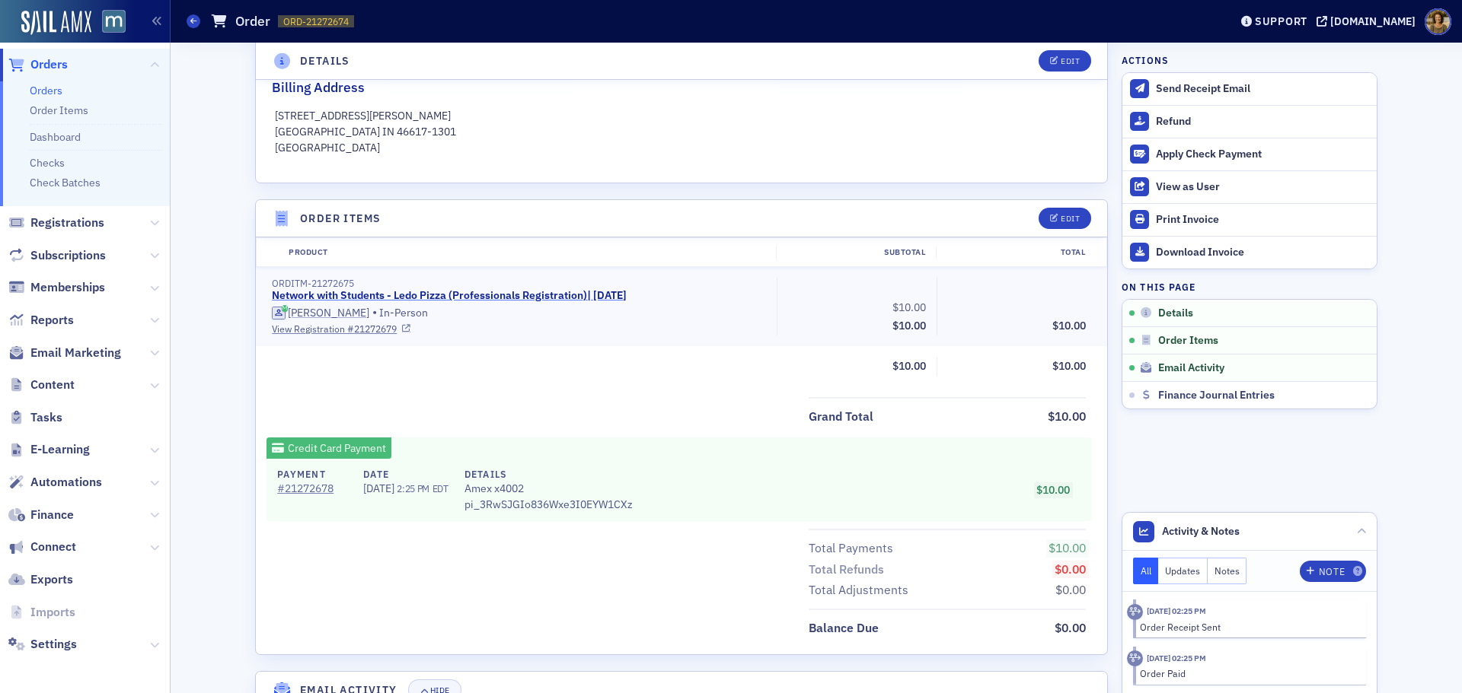
click at [453, 296] on link "Network with Students - Ledo Pizza (Professionals Registration) | [DATE]" at bounding box center [449, 296] width 355 height 14
click at [193, 27] on span at bounding box center [193, 21] width 14 height 14
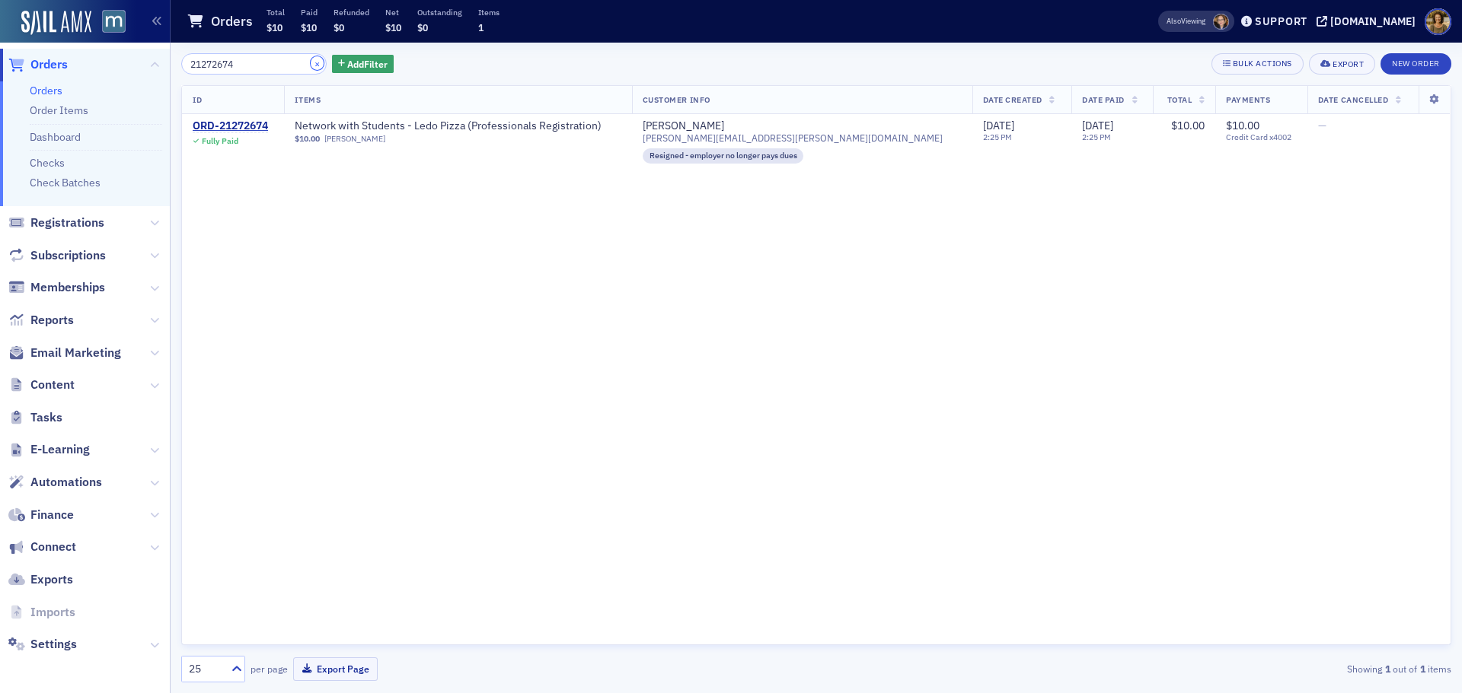
click at [311, 65] on button "×" at bounding box center [318, 63] width 14 height 14
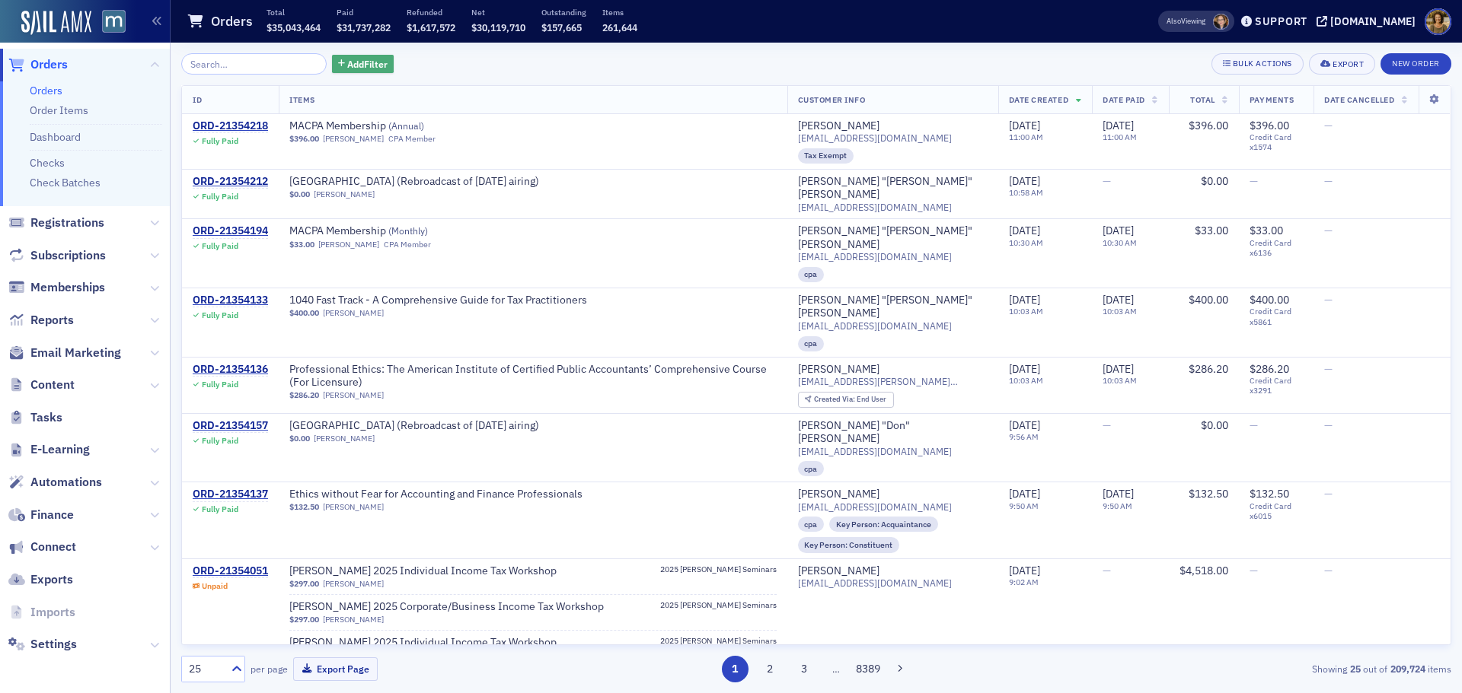
click at [352, 66] on span "Add Filter" at bounding box center [367, 64] width 40 height 14
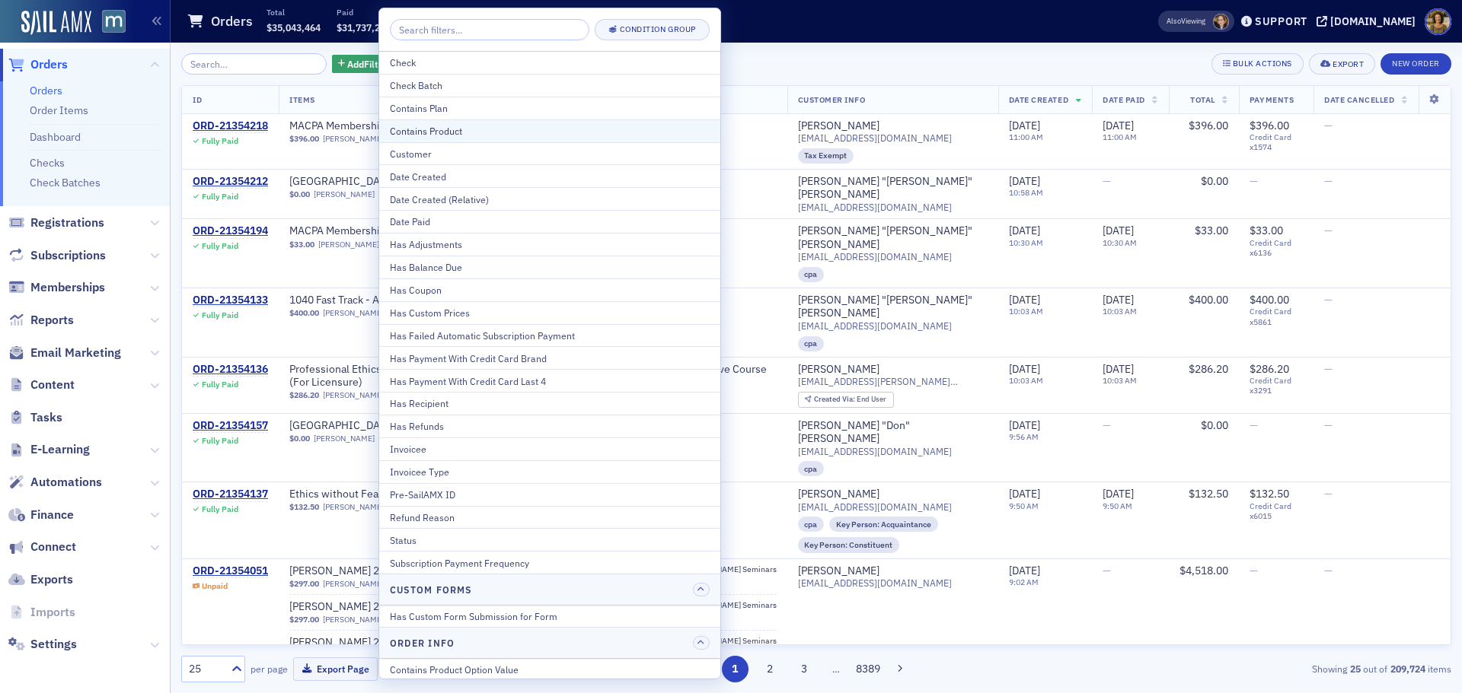
click at [410, 132] on div "Contains Product" at bounding box center [550, 131] width 320 height 14
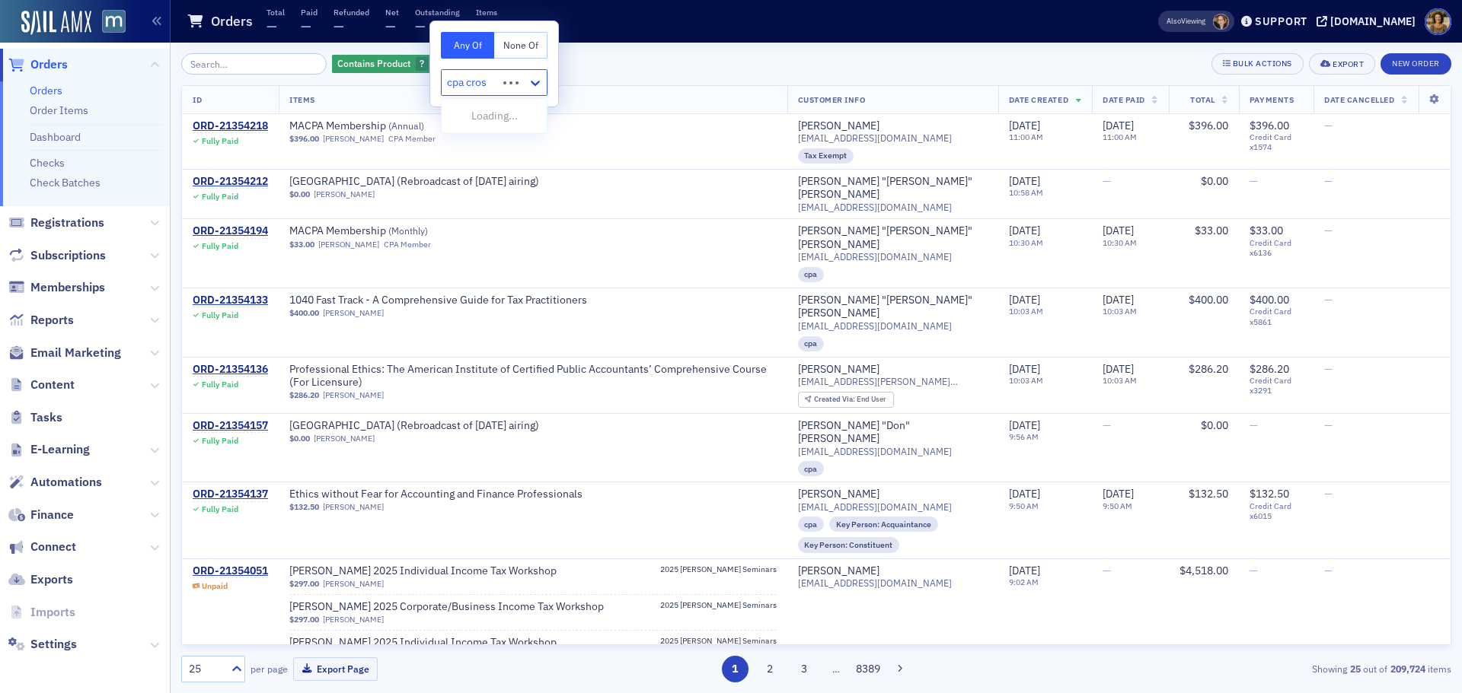
type input "cpa cross"
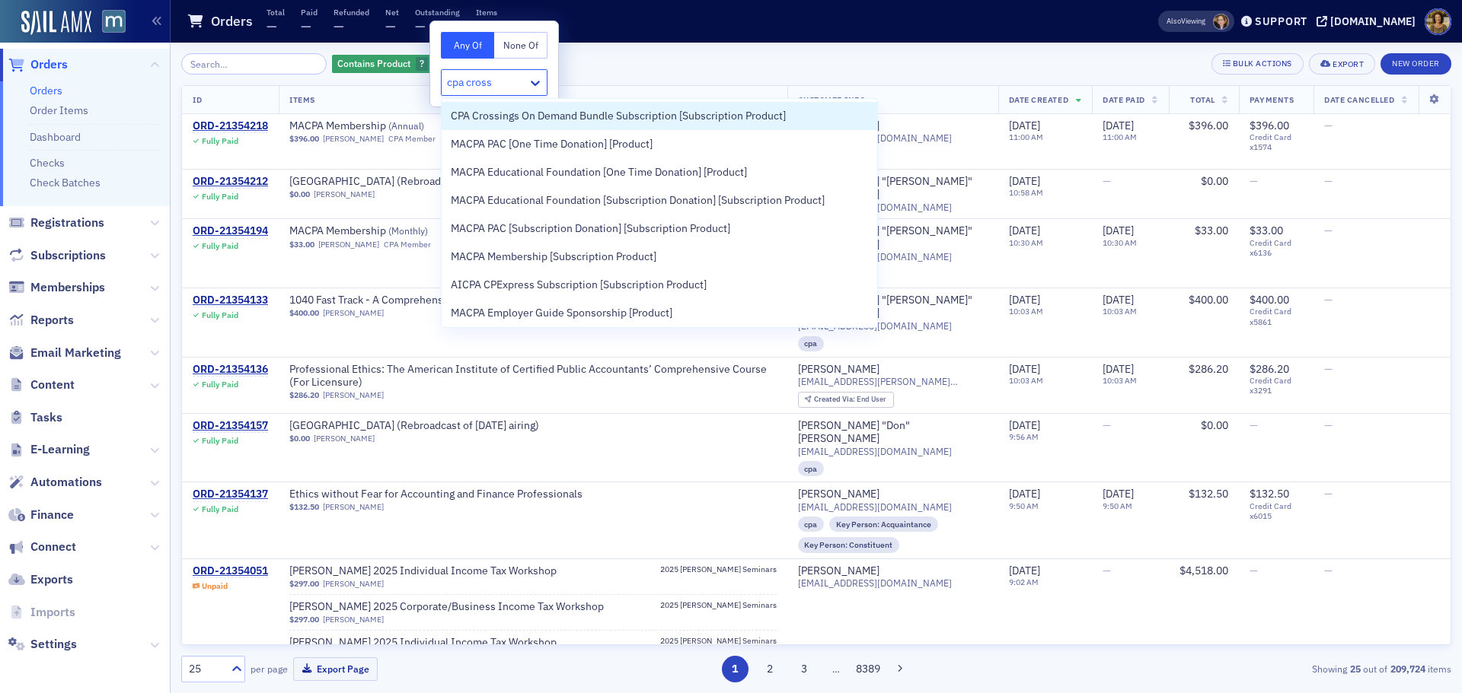
drag, startPoint x: 483, startPoint y: 113, endPoint x: 410, endPoint y: 126, distance: 73.3
click at [482, 113] on span "CPA Crossings On Demand Bundle Subscription [Subscription Product]" at bounding box center [618, 116] width 335 height 16
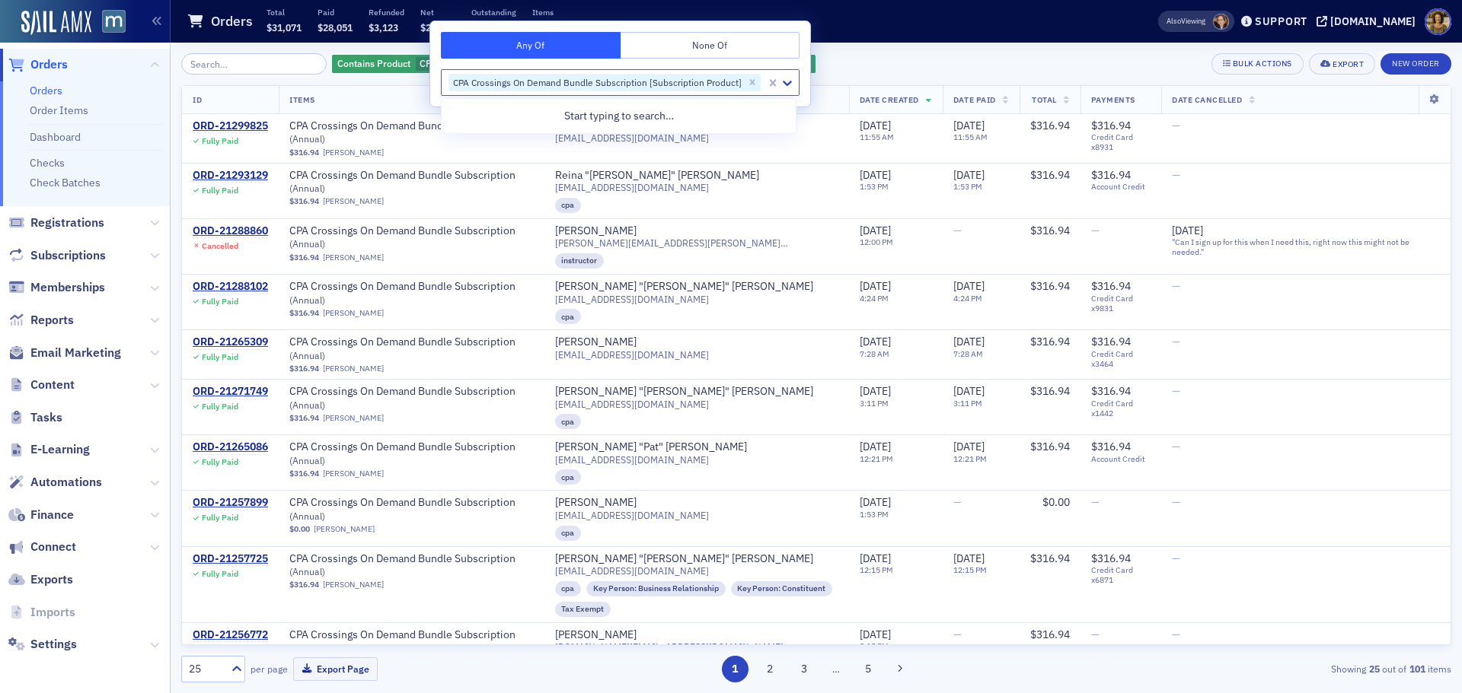
click at [890, 42] on main "Orders Total $31,071 Paid $28,051 Refunded $3,123 Net $24,928 Outstanding $317 …" at bounding box center [816, 346] width 1291 height 693
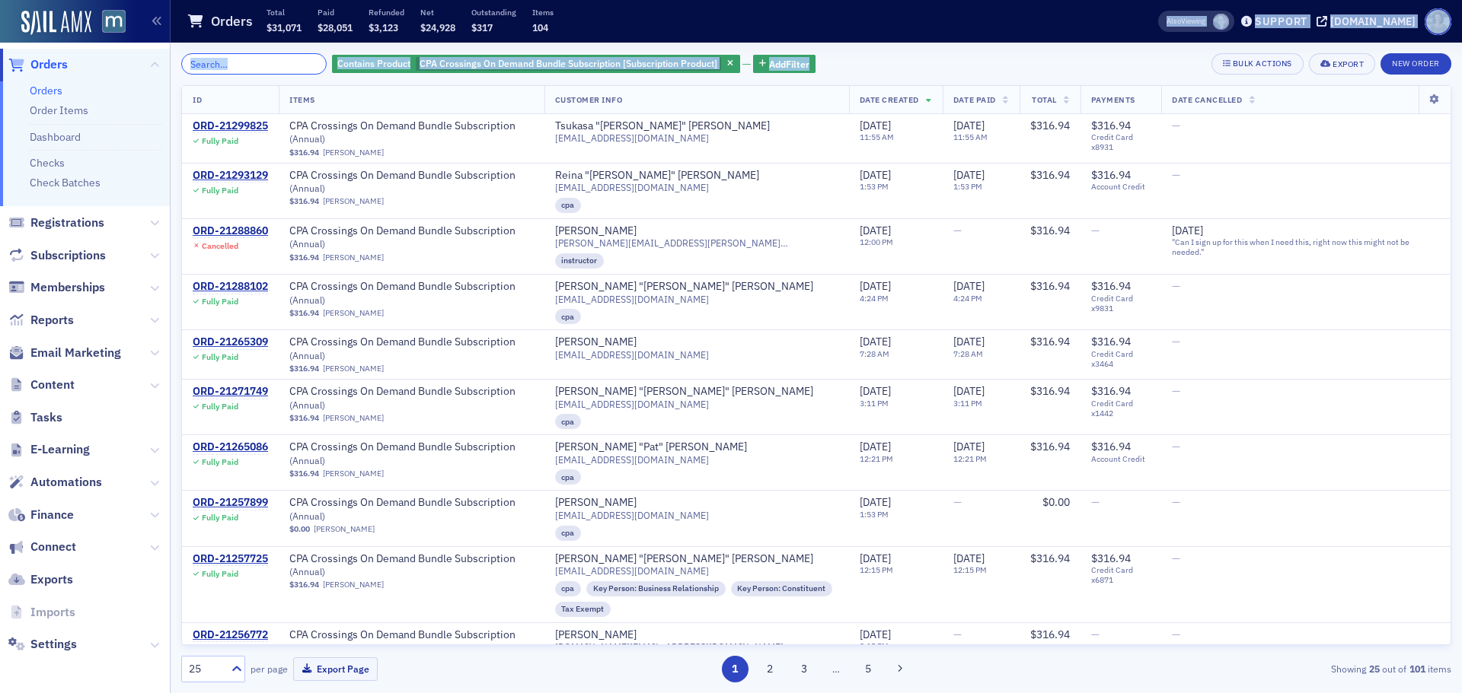
click at [257, 69] on input "search" at bounding box center [253, 63] width 145 height 21
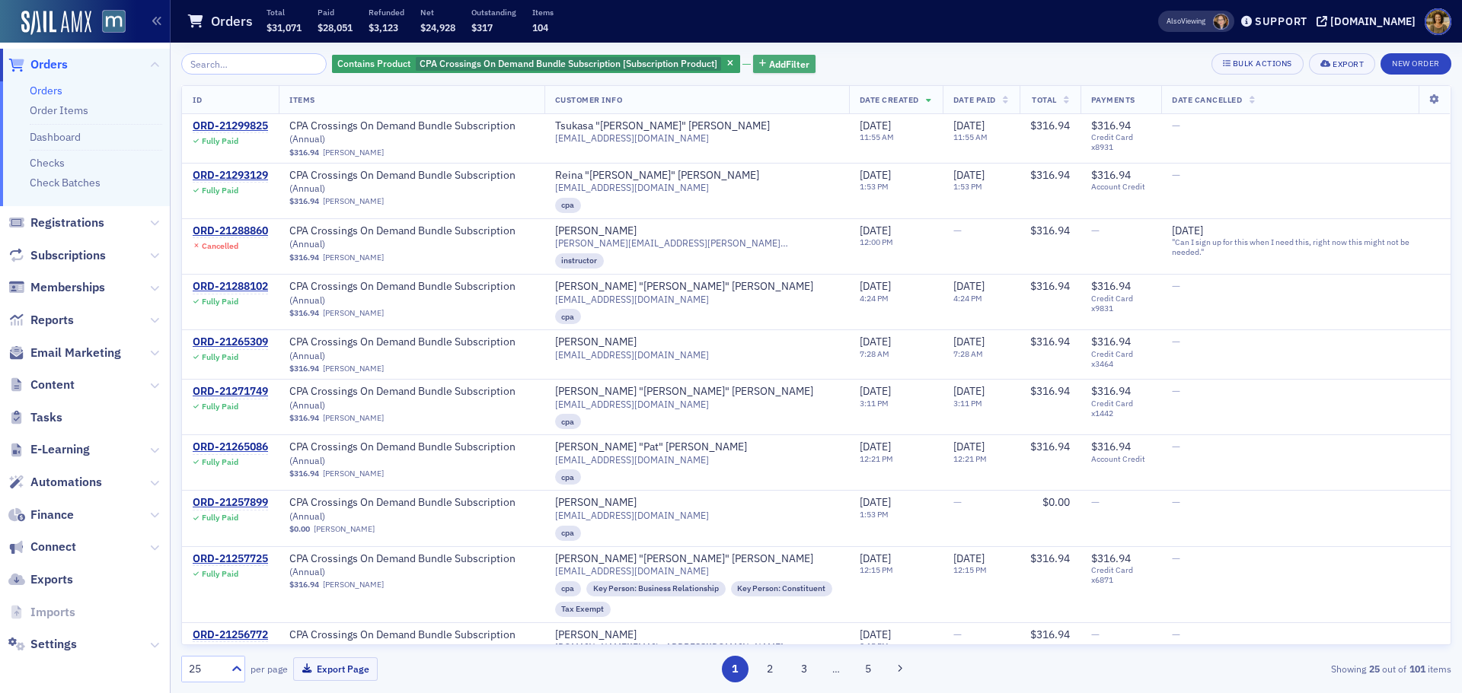
click at [759, 65] on icon "button" at bounding box center [762, 64] width 7 height 8
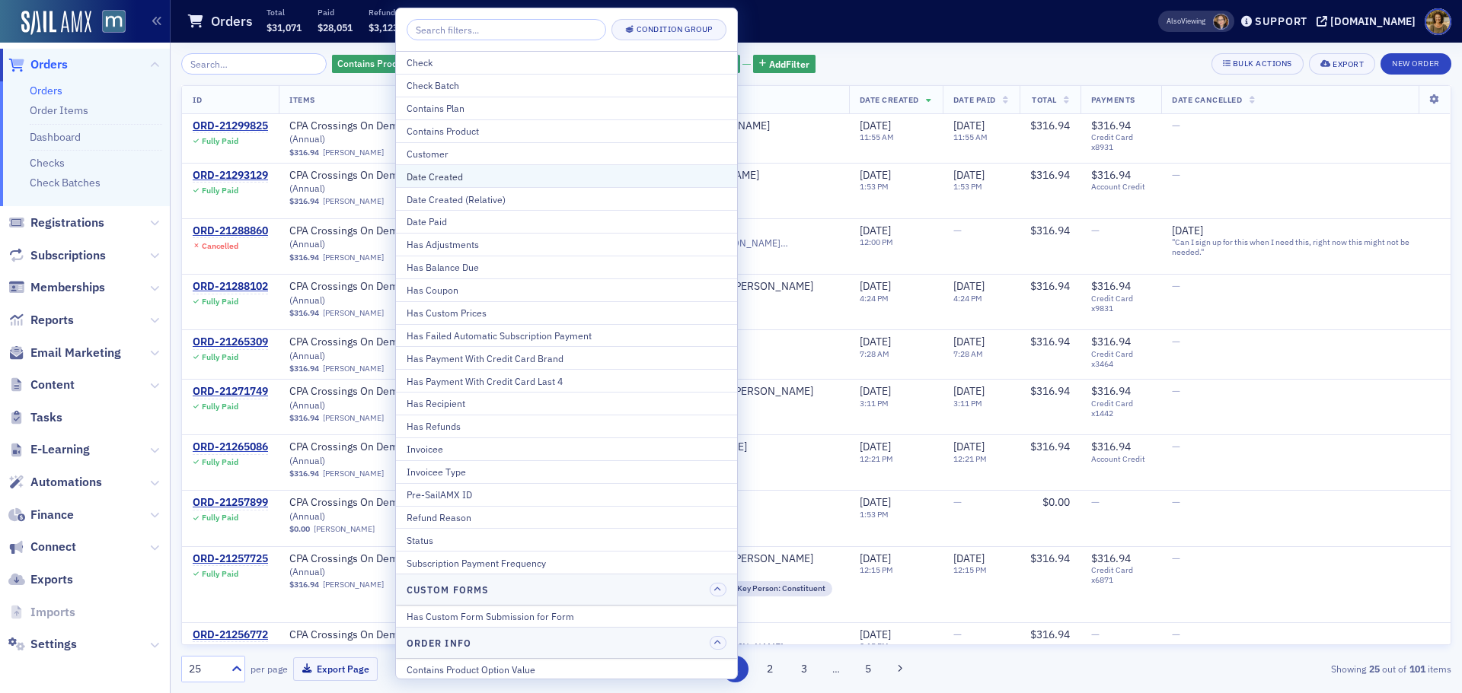
click at [441, 174] on div "Date Created" at bounding box center [566, 177] width 320 height 14
select select "9"
select select "2025"
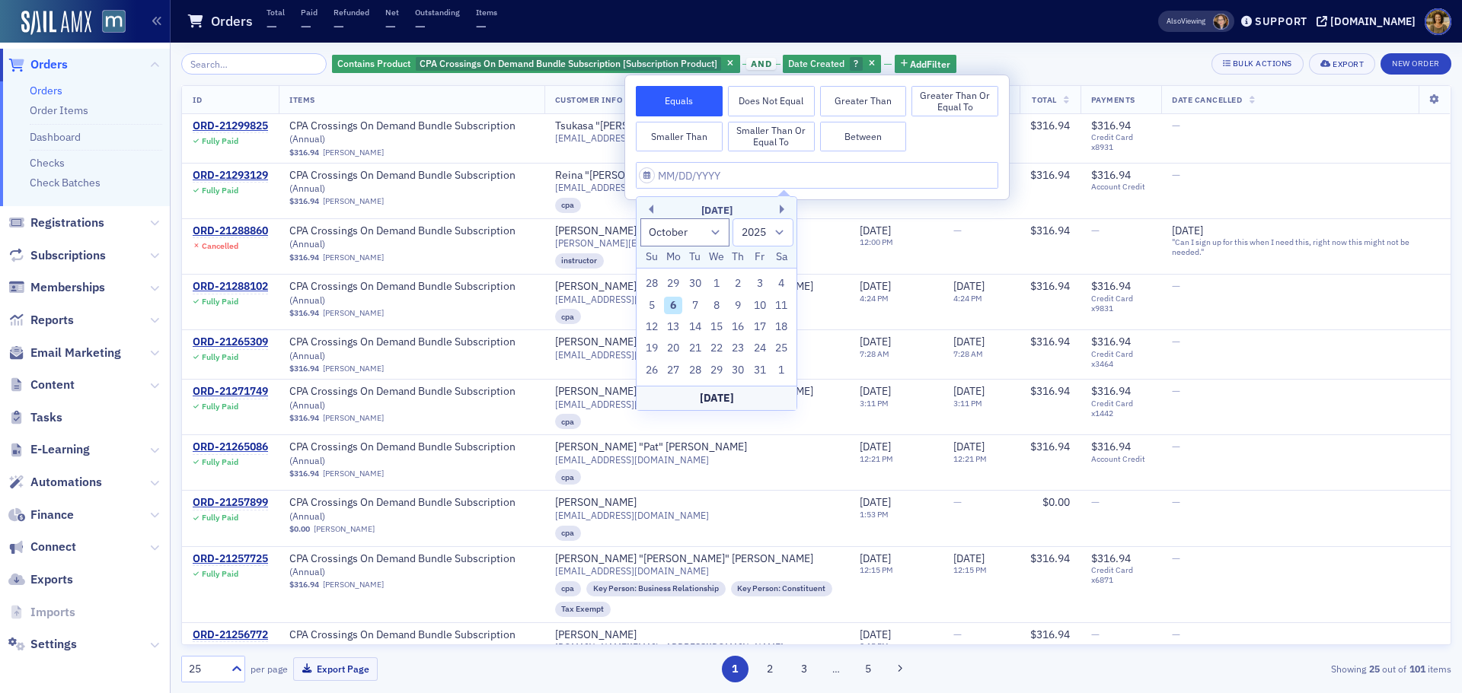
drag, startPoint x: 859, startPoint y: 104, endPoint x: 806, endPoint y: 110, distance: 53.0
click at [857, 104] on button "Greater Than" at bounding box center [863, 101] width 87 height 30
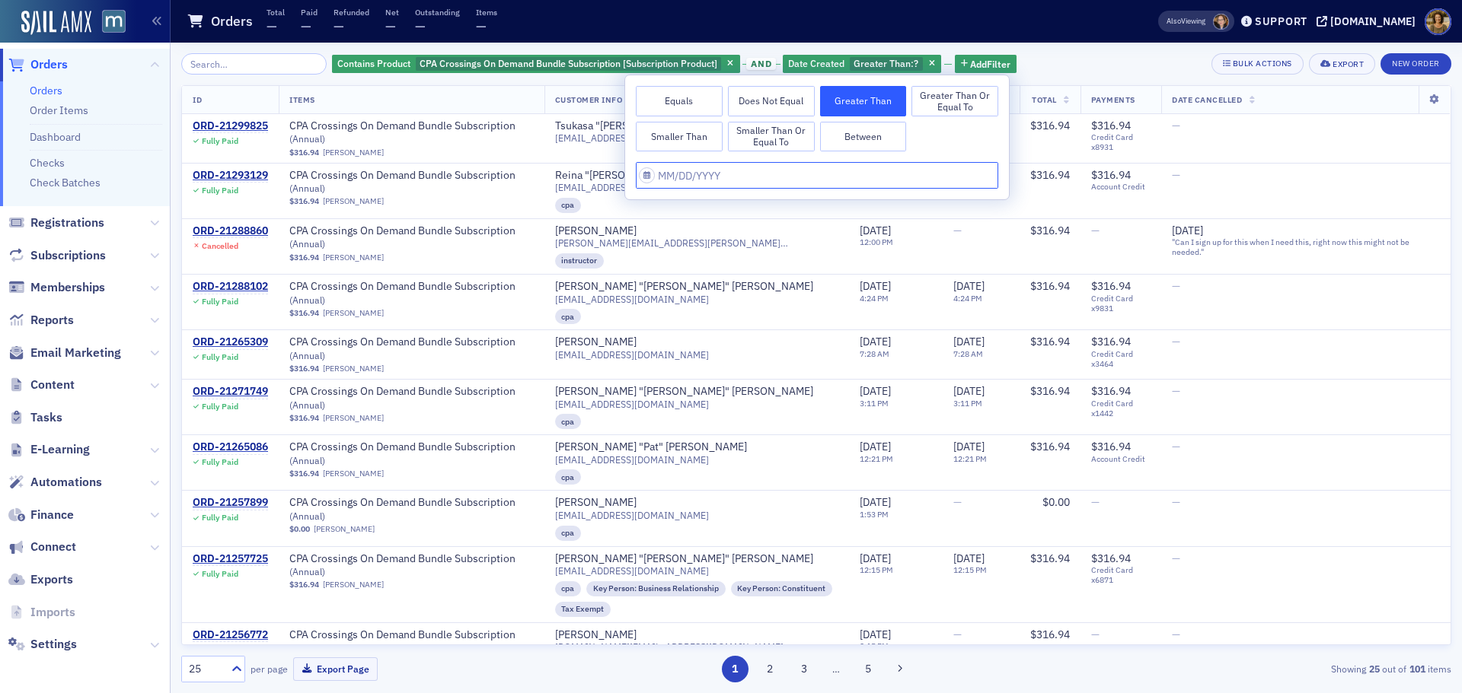
click at [645, 177] on input "text" at bounding box center [817, 175] width 362 height 27
select select "9"
select select "2025"
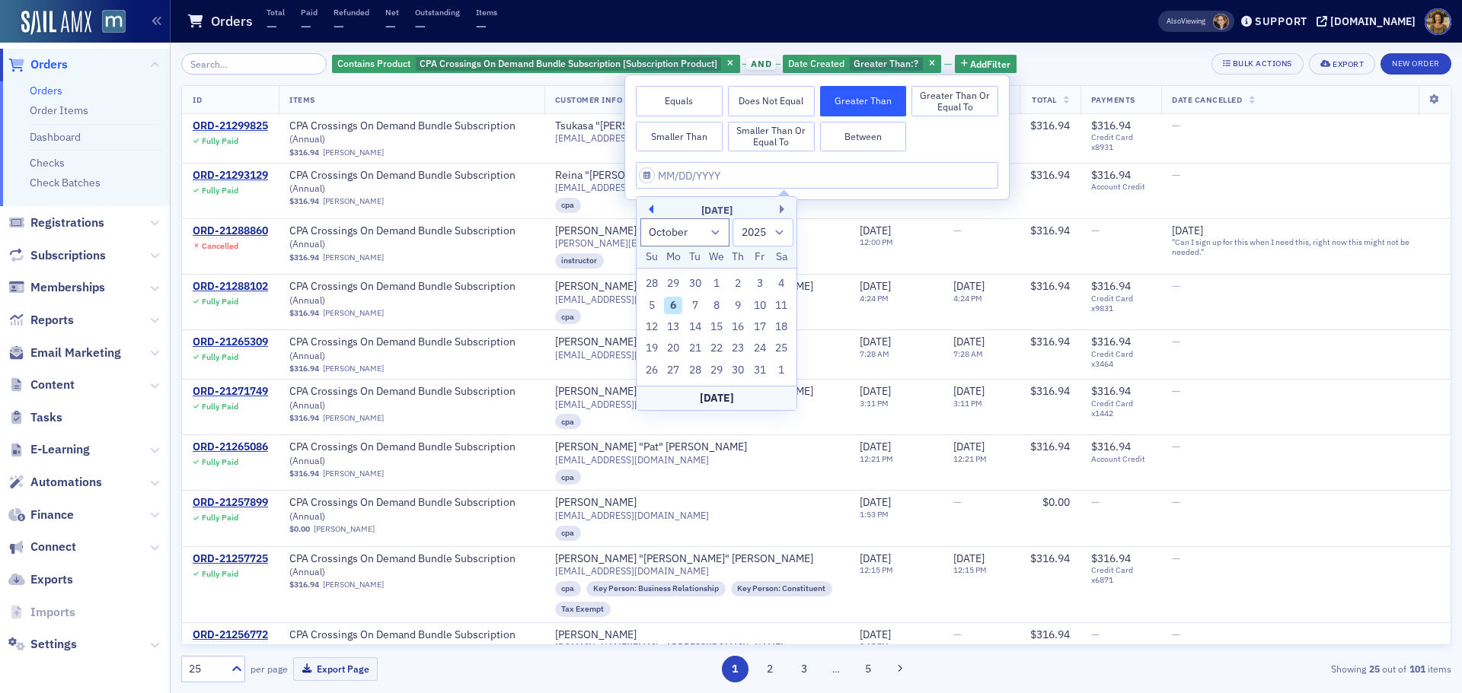
click at [649, 210] on button "Previous Month" at bounding box center [648, 209] width 9 height 9
click at [649, 209] on button "Previous Month" at bounding box center [648, 209] width 9 height 9
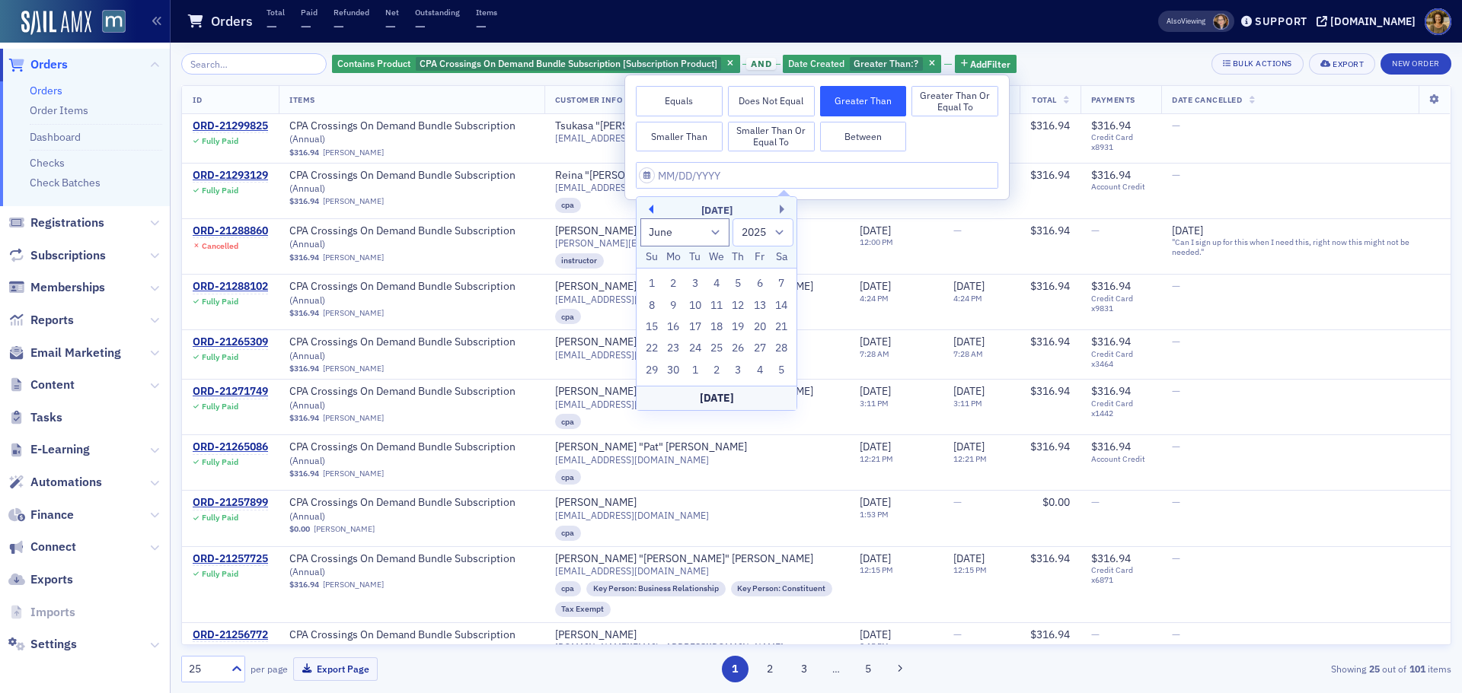
select select "4"
click at [717, 288] on div "30" at bounding box center [716, 284] width 18 height 18
type input "[DATE]"
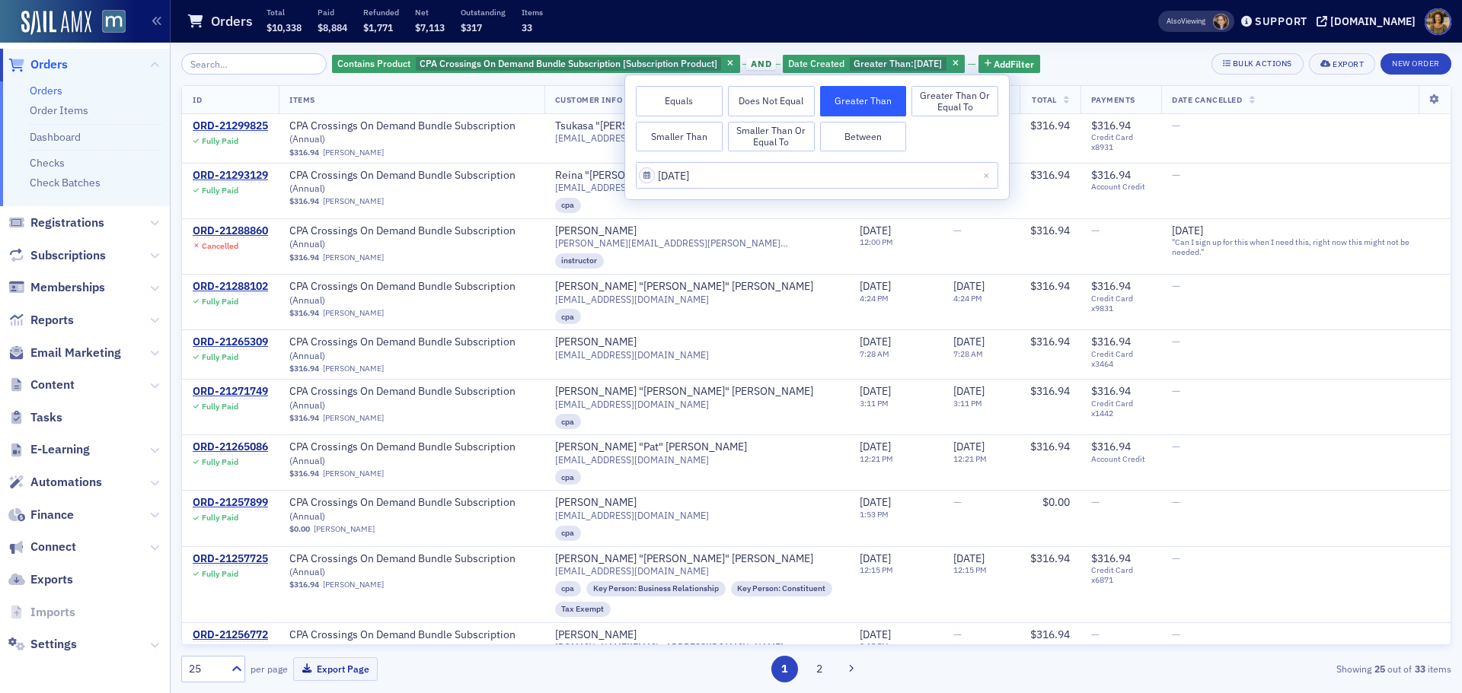
click at [1041, 9] on div "Orders Total $10,338 Paid $8,884 Refunded $1,771 Net $7,113 Outstanding $317 It…" at bounding box center [647, 22] width 923 height 40
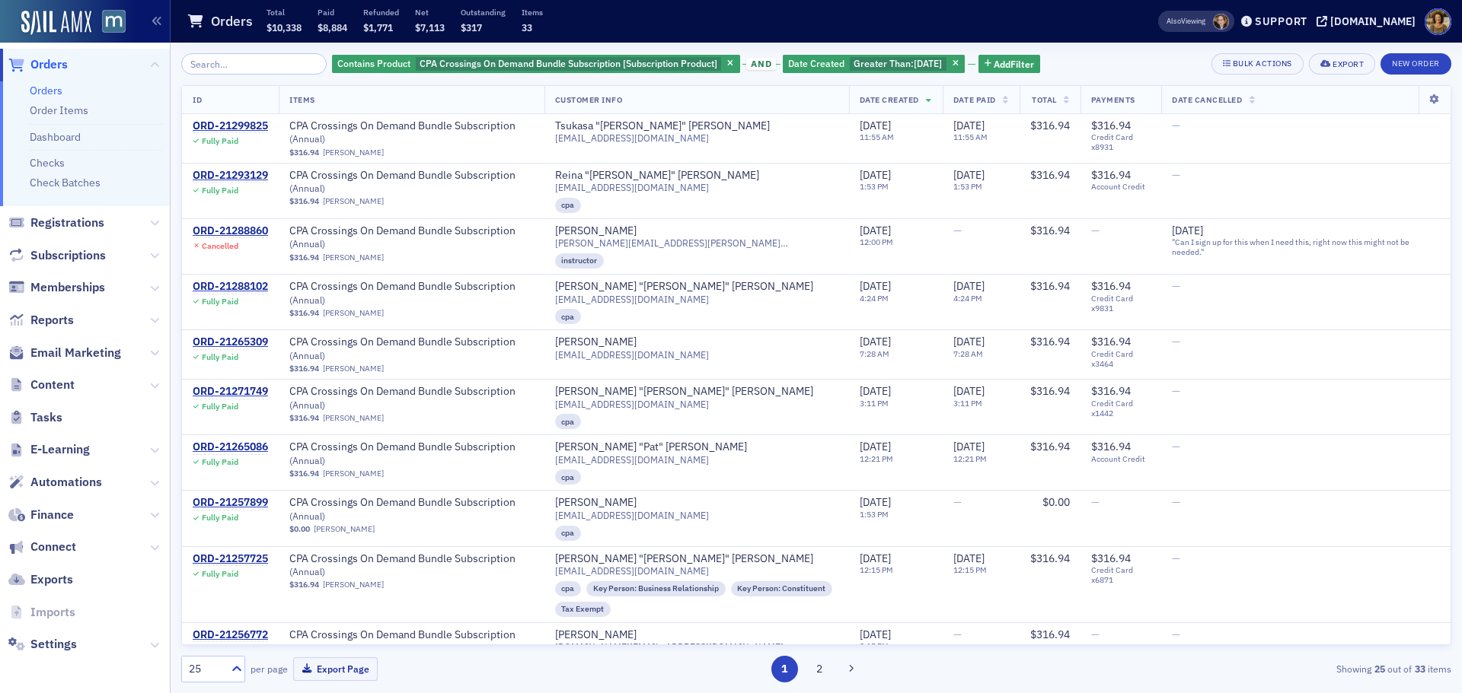
click at [192, 665] on div "25" at bounding box center [205, 669] width 33 height 16
drag, startPoint x: 209, startPoint y: 630, endPoint x: 276, endPoint y: 602, distance: 72.0
click at [209, 630] on span "500" at bounding box center [200, 632] width 18 height 16
click at [243, 63] on input "search" at bounding box center [253, 63] width 145 height 21
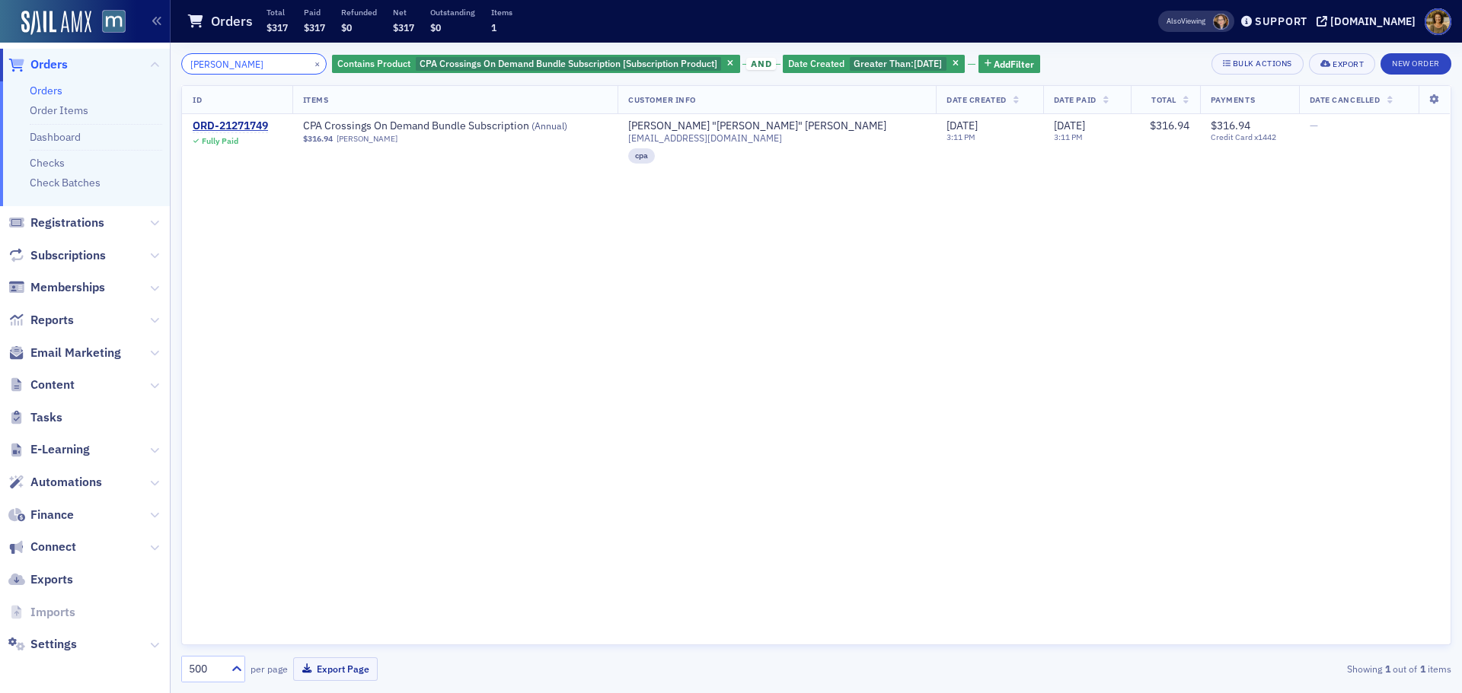
drag, startPoint x: 241, startPoint y: 67, endPoint x: 183, endPoint y: 69, distance: 57.9
click at [183, 69] on input "[PERSON_NAME]" at bounding box center [253, 63] width 145 height 21
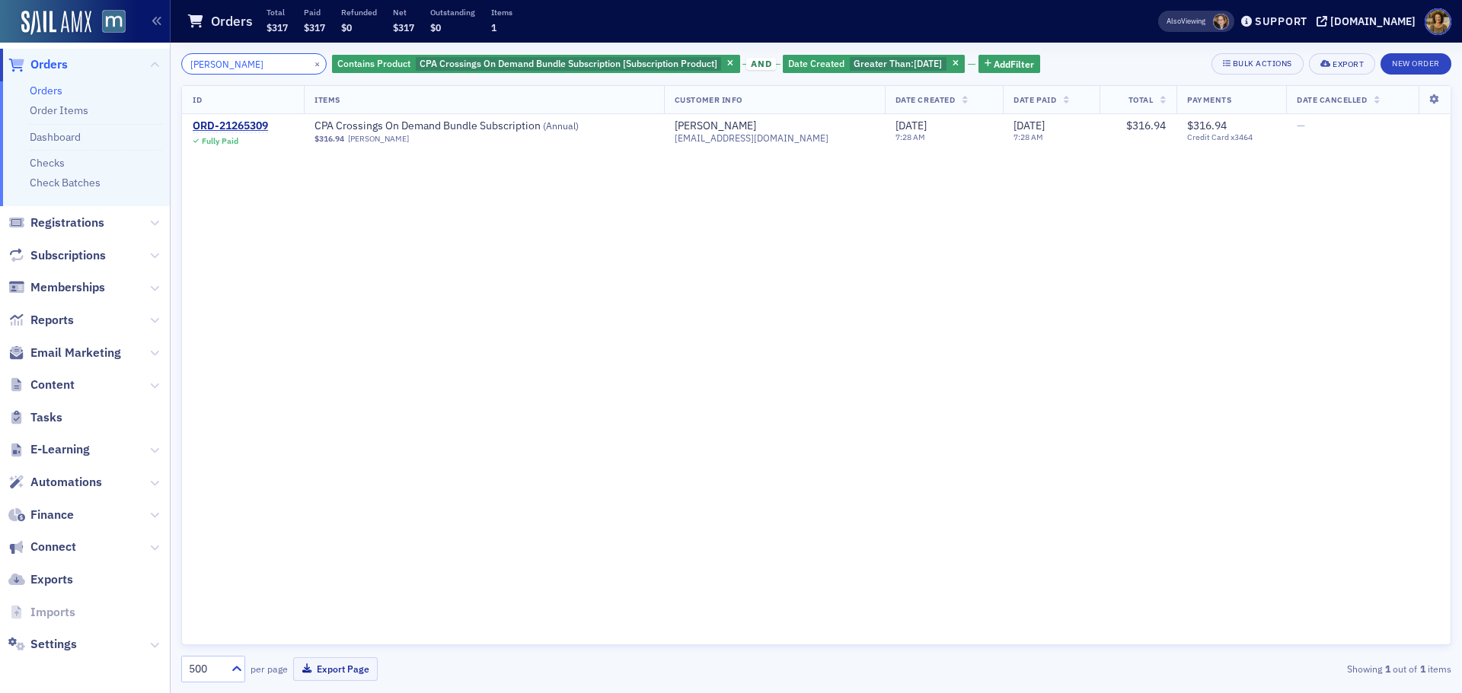
click at [179, 64] on div "[PERSON_NAME] × Contains Product CPA Crossings On Demand Bundle Subscription [S…" at bounding box center [816, 368] width 1291 height 651
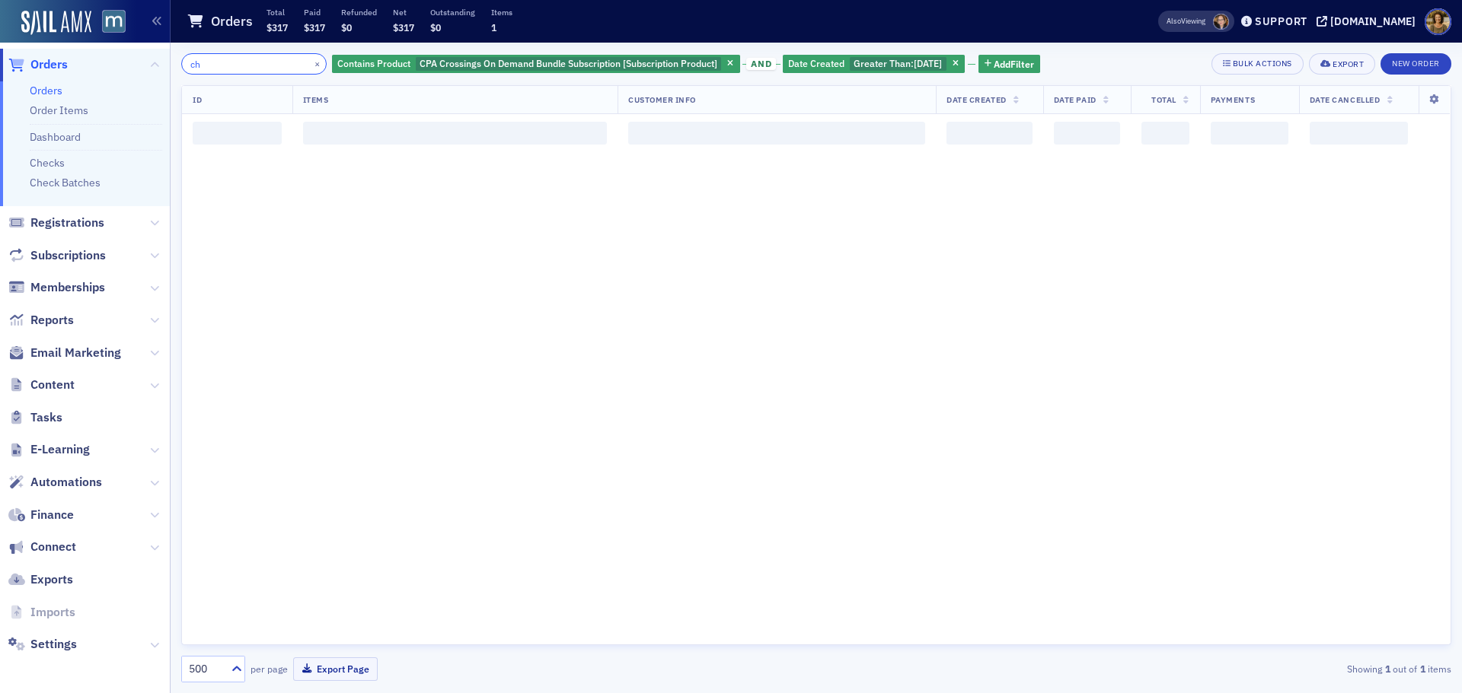
type input "c"
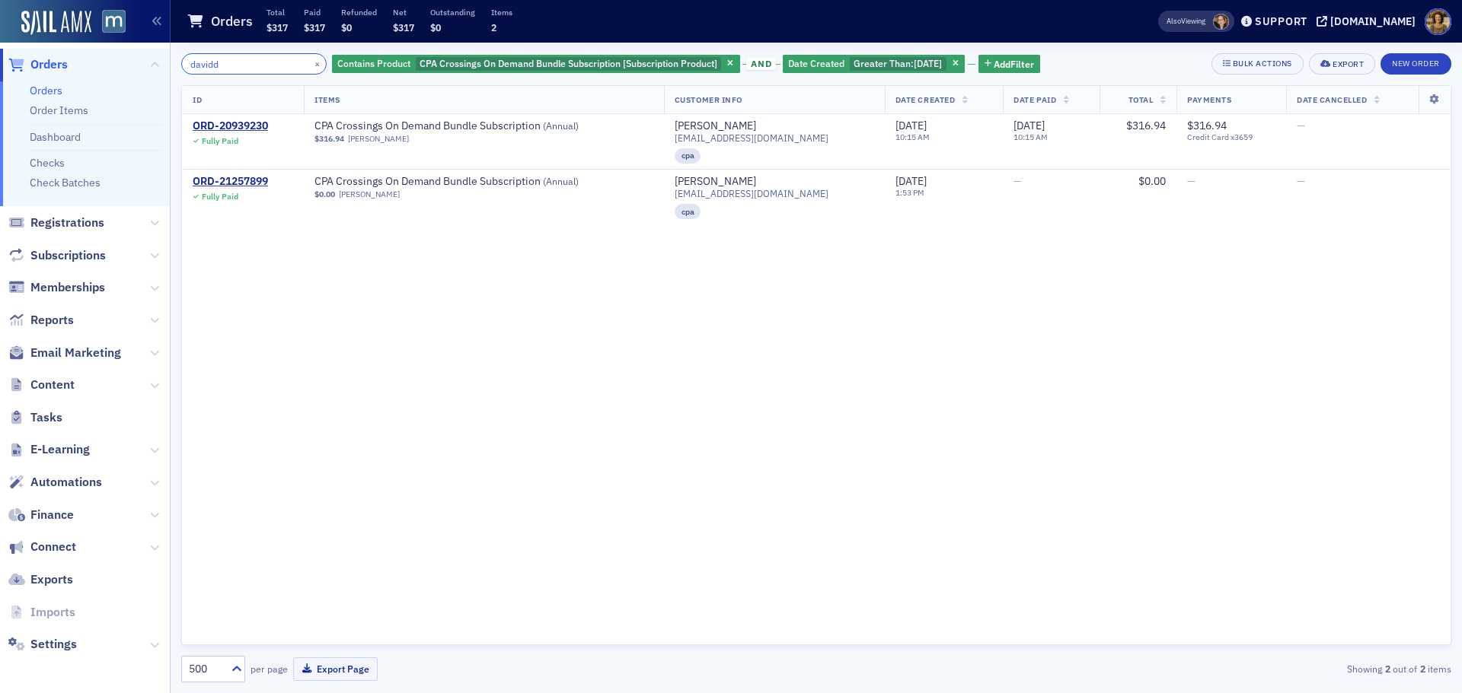
drag, startPoint x: 206, startPoint y: 65, endPoint x: 183, endPoint y: 67, distance: 23.6
click at [183, 67] on input "davidd" at bounding box center [253, 63] width 145 height 21
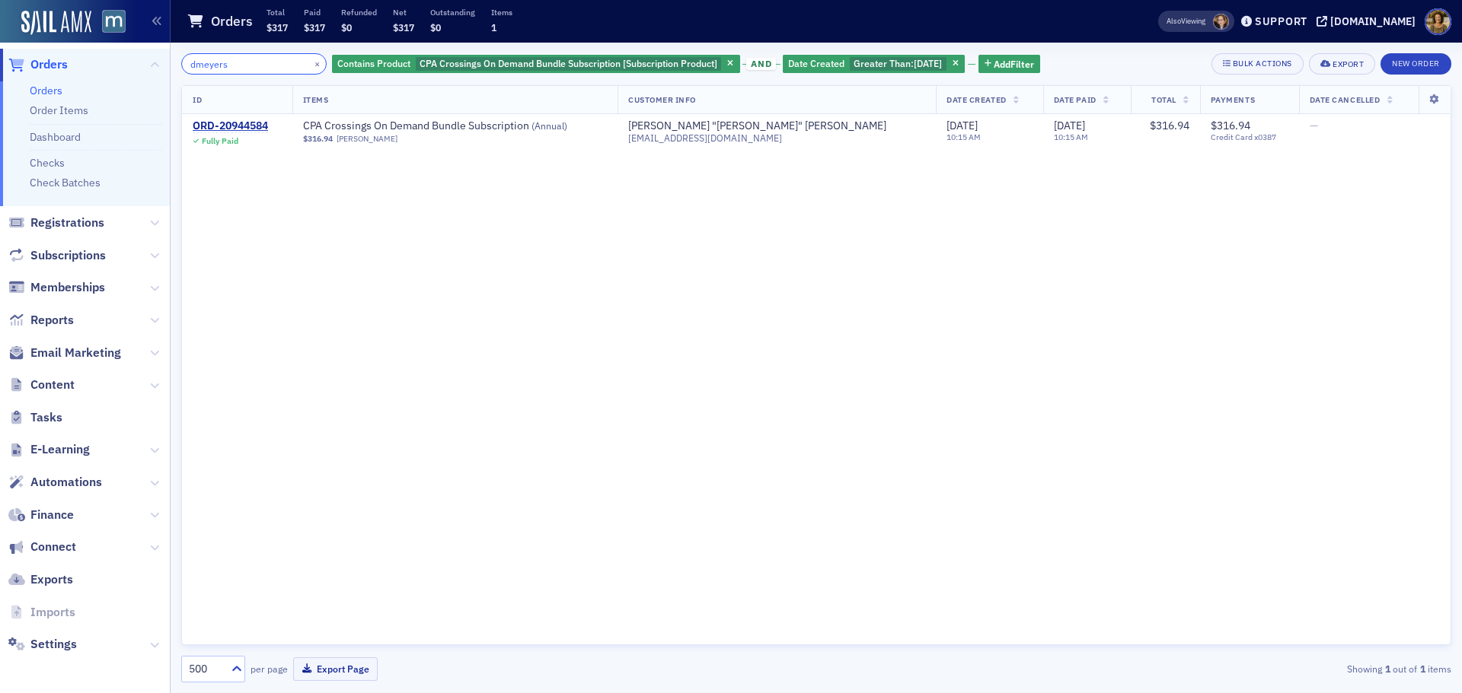
drag, startPoint x: 223, startPoint y: 65, endPoint x: 172, endPoint y: 64, distance: 51.0
click at [172, 64] on div "dmeyers × Contains Product CPA Crossings On Demand Bundle Subscription [Subscri…" at bounding box center [816, 368] width 1291 height 651
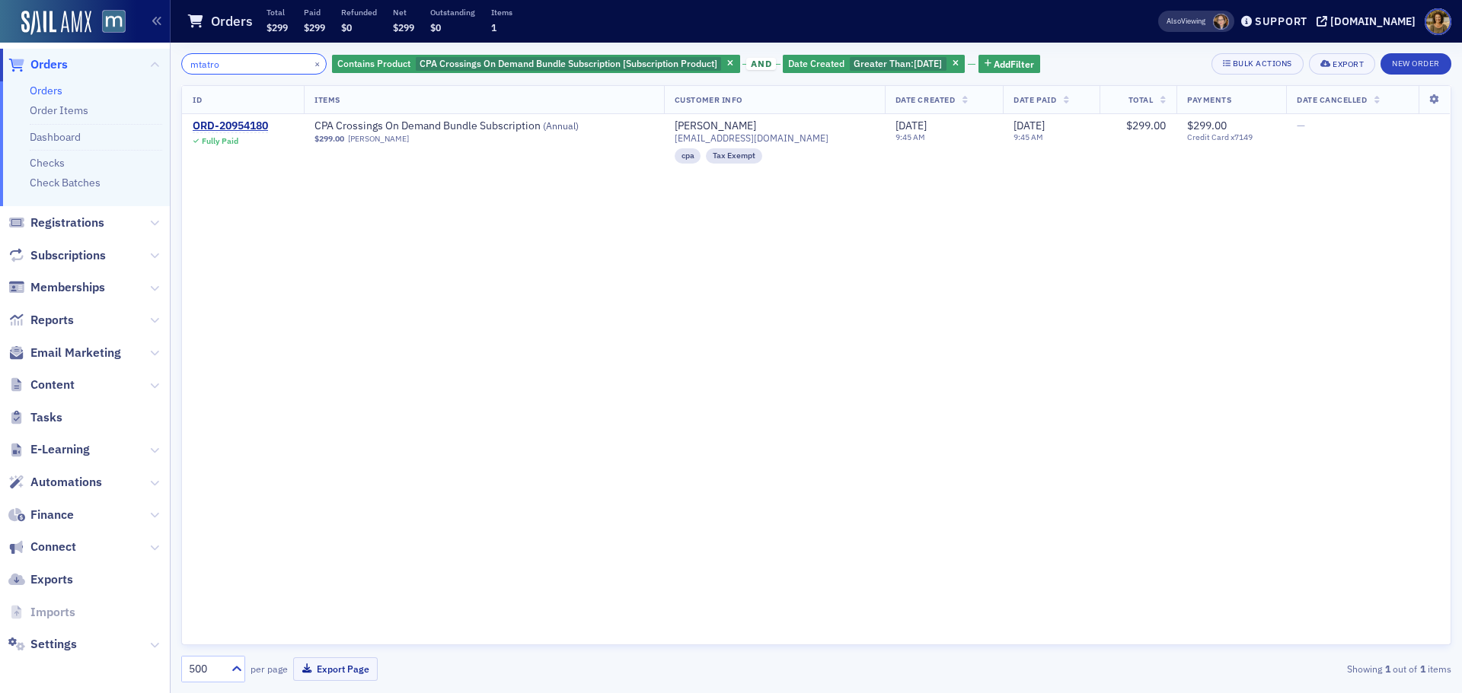
drag, startPoint x: 222, startPoint y: 69, endPoint x: 178, endPoint y: 73, distance: 44.3
click at [178, 73] on div "mtatro × Contains Product CPA Crossings On Demand Bundle Subscription [Subscrip…" at bounding box center [816, 368] width 1291 height 651
drag, startPoint x: 234, startPoint y: 65, endPoint x: 180, endPoint y: 65, distance: 54.8
click at [180, 65] on div "markmcl × Contains Product CPA Crossings On Demand Bundle Subscription [Subscri…" at bounding box center [816, 368] width 1291 height 651
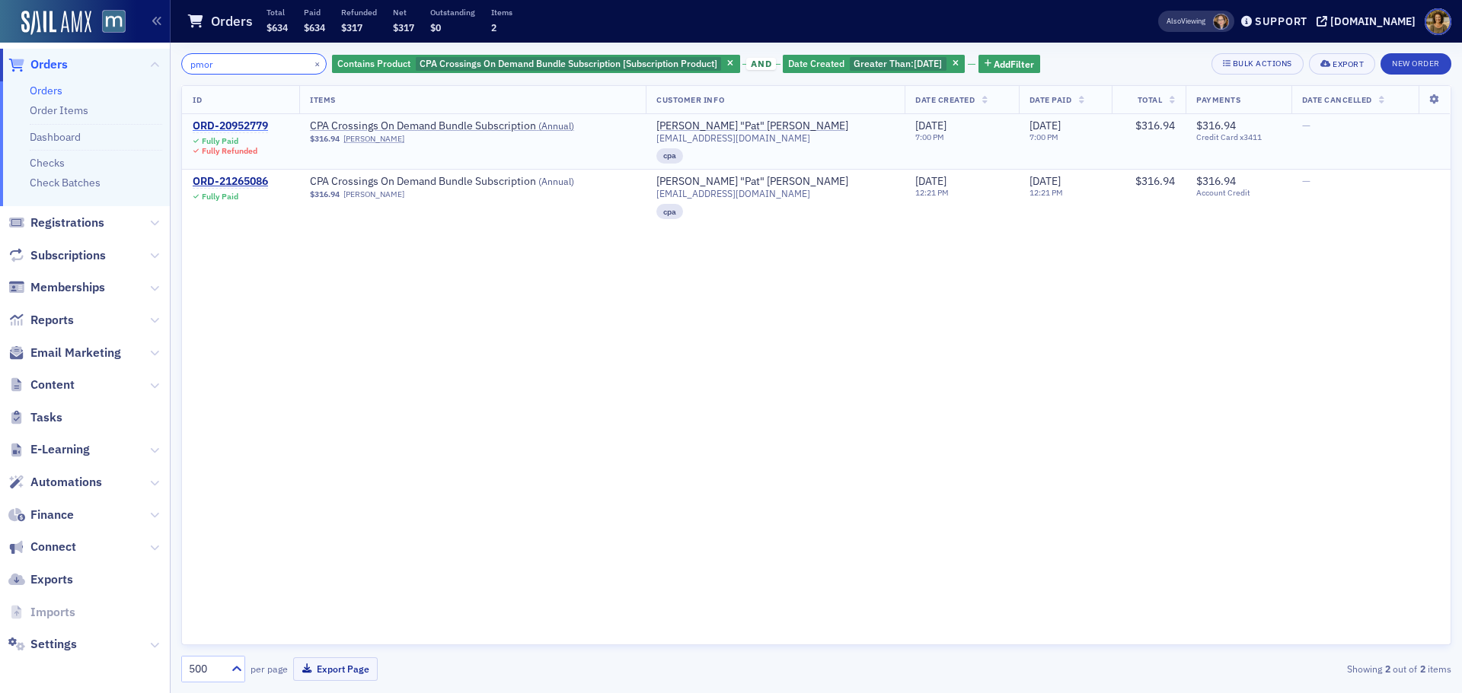
type input "pmor"
click at [217, 127] on div "ORD-20952779" at bounding box center [230, 127] width 75 height 14
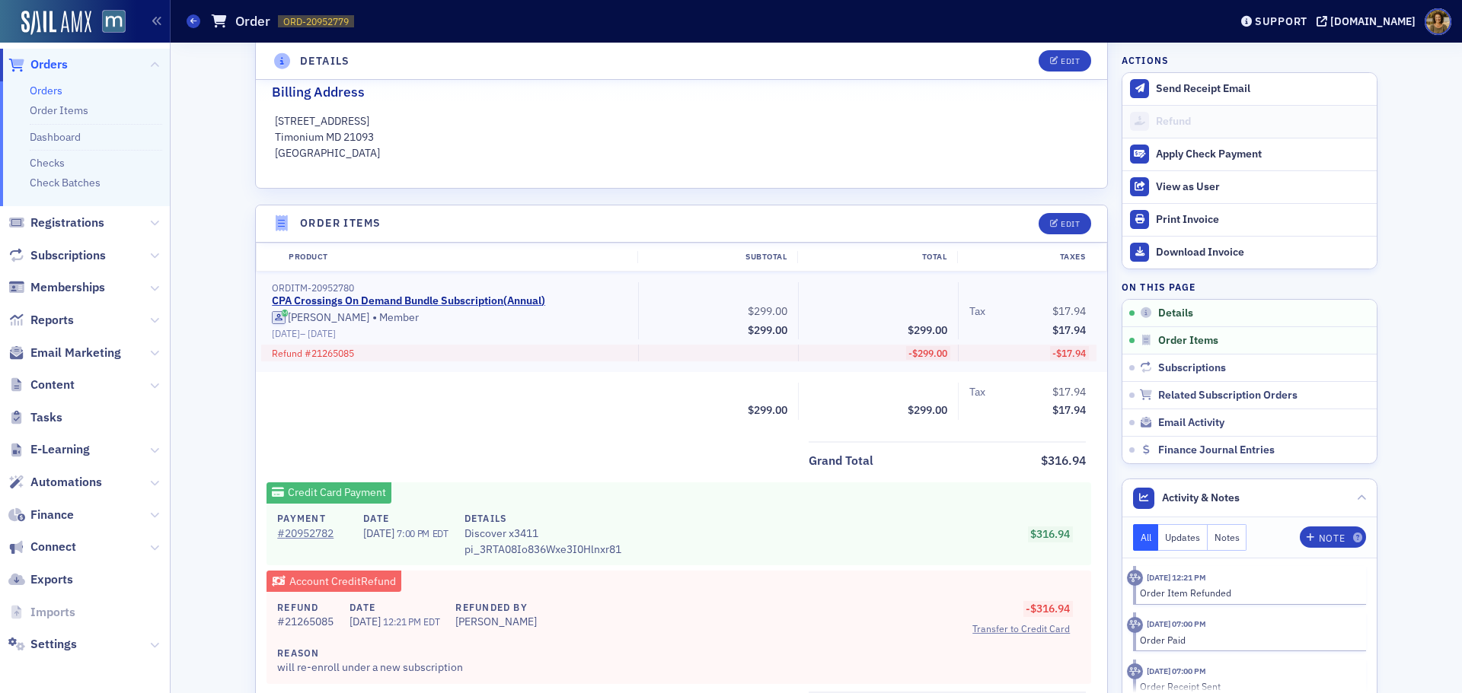
scroll to position [381, 0]
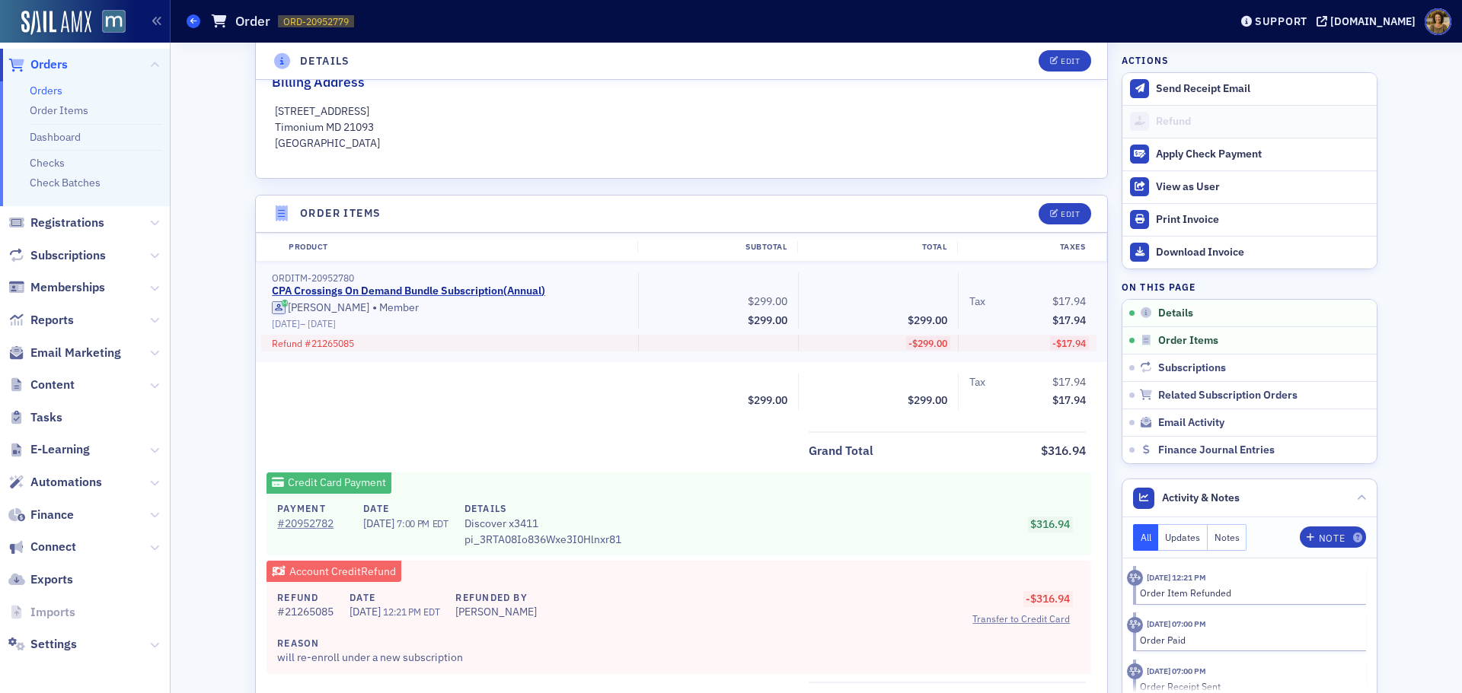
click at [194, 24] on icon at bounding box center [193, 21] width 6 height 7
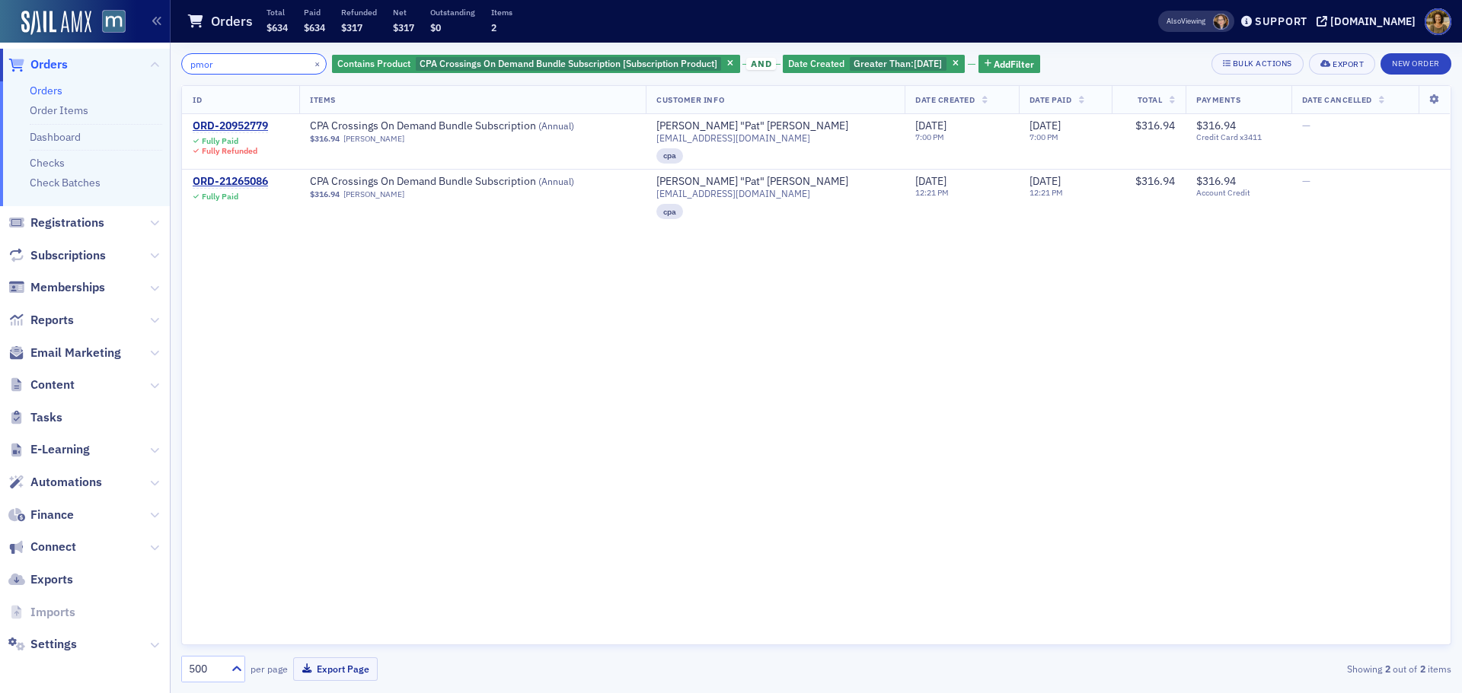
drag, startPoint x: 220, startPoint y: 65, endPoint x: 172, endPoint y: 65, distance: 48.0
click at [172, 65] on div "pmor × Contains Product CPA Crossings On Demand Bundle Subscription [Subscripti…" at bounding box center [816, 368] width 1291 height 651
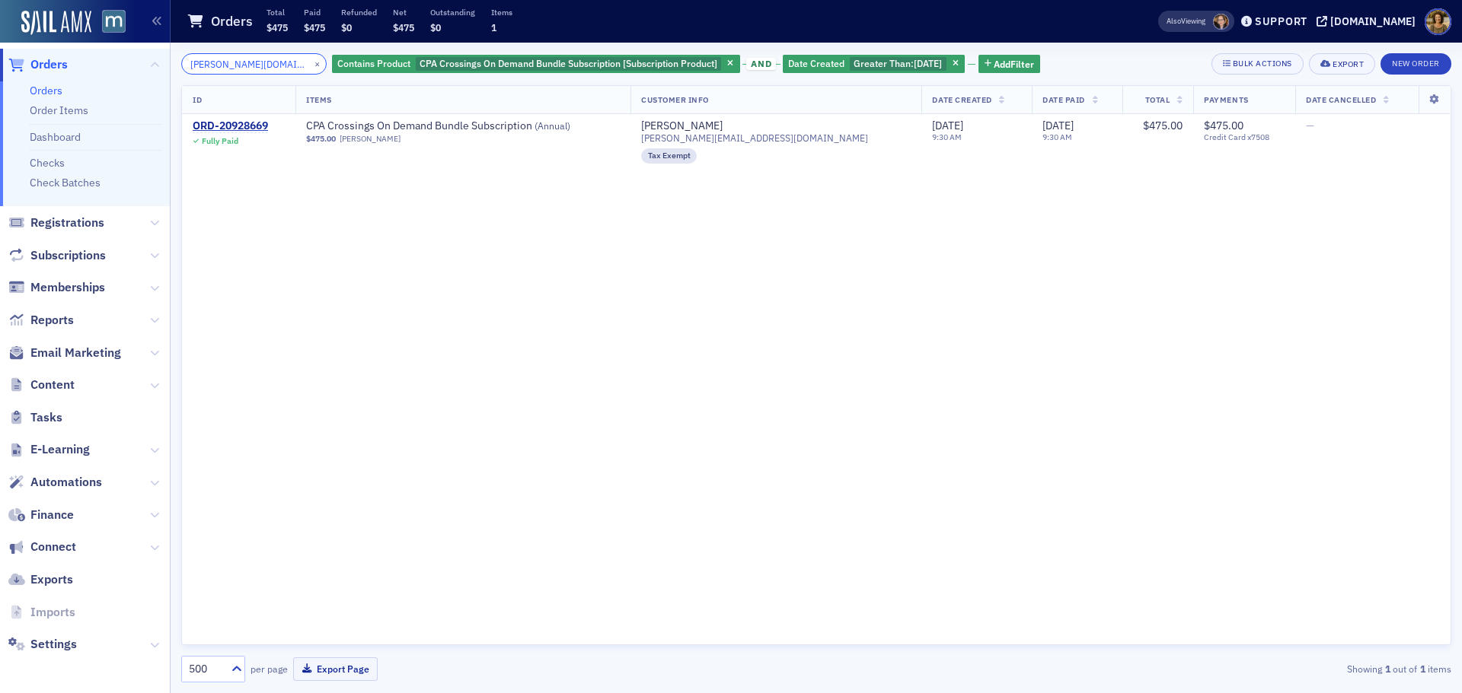
drag, startPoint x: 245, startPoint y: 65, endPoint x: 185, endPoint y: 67, distance: 60.2
click at [186, 67] on input "[PERSON_NAME][DOMAIN_NAME]" at bounding box center [253, 63] width 145 height 21
type input "sdhix"
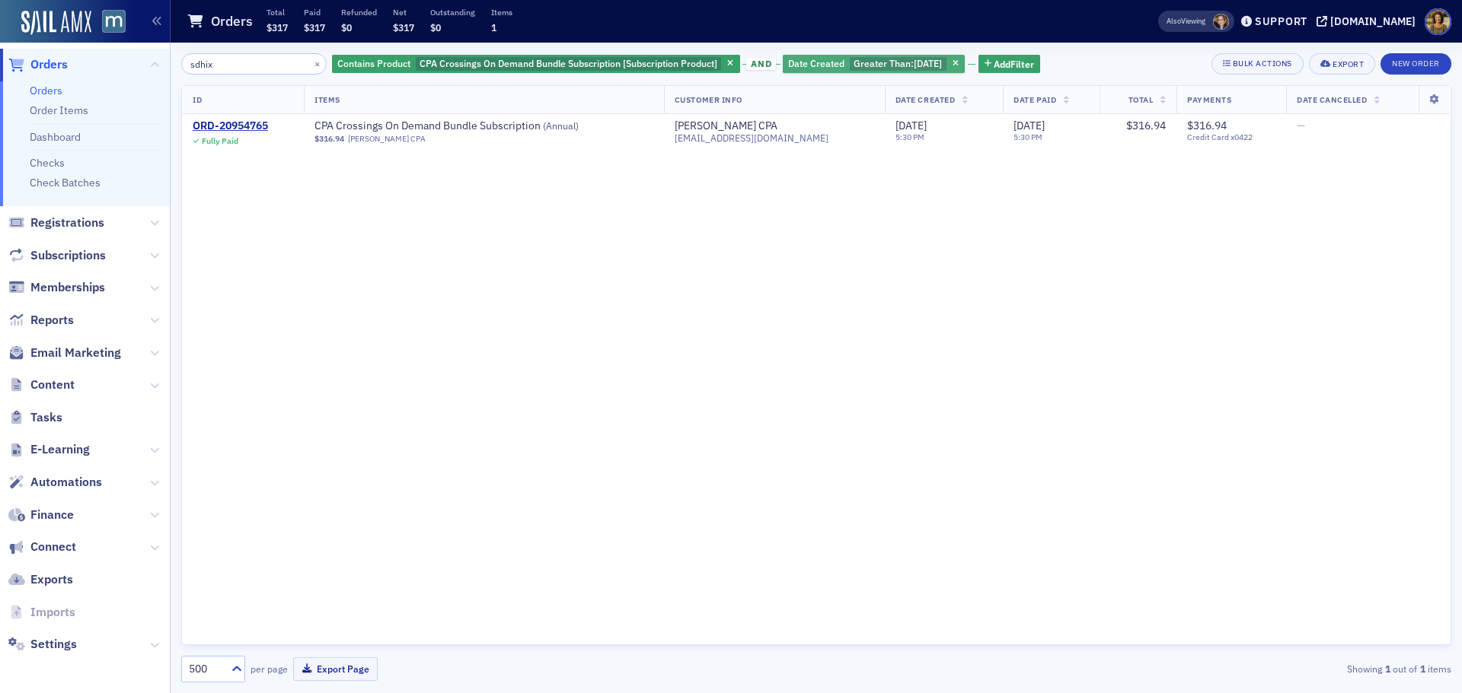
click at [850, 60] on span "Greater Than : [DATE]" at bounding box center [898, 64] width 97 height 14
select select "3"
select select "2025"
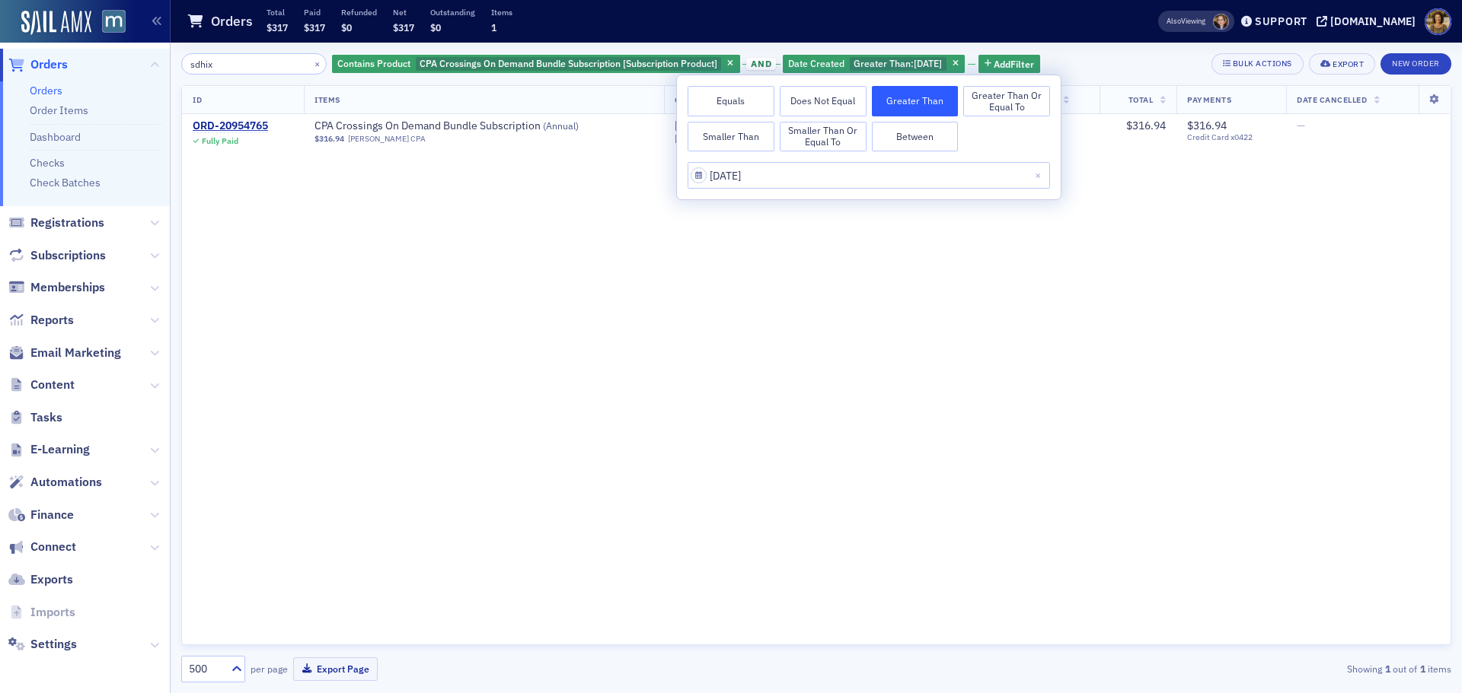
click at [919, 142] on button "Between" at bounding box center [915, 137] width 87 height 30
select select "3"
select select "2025"
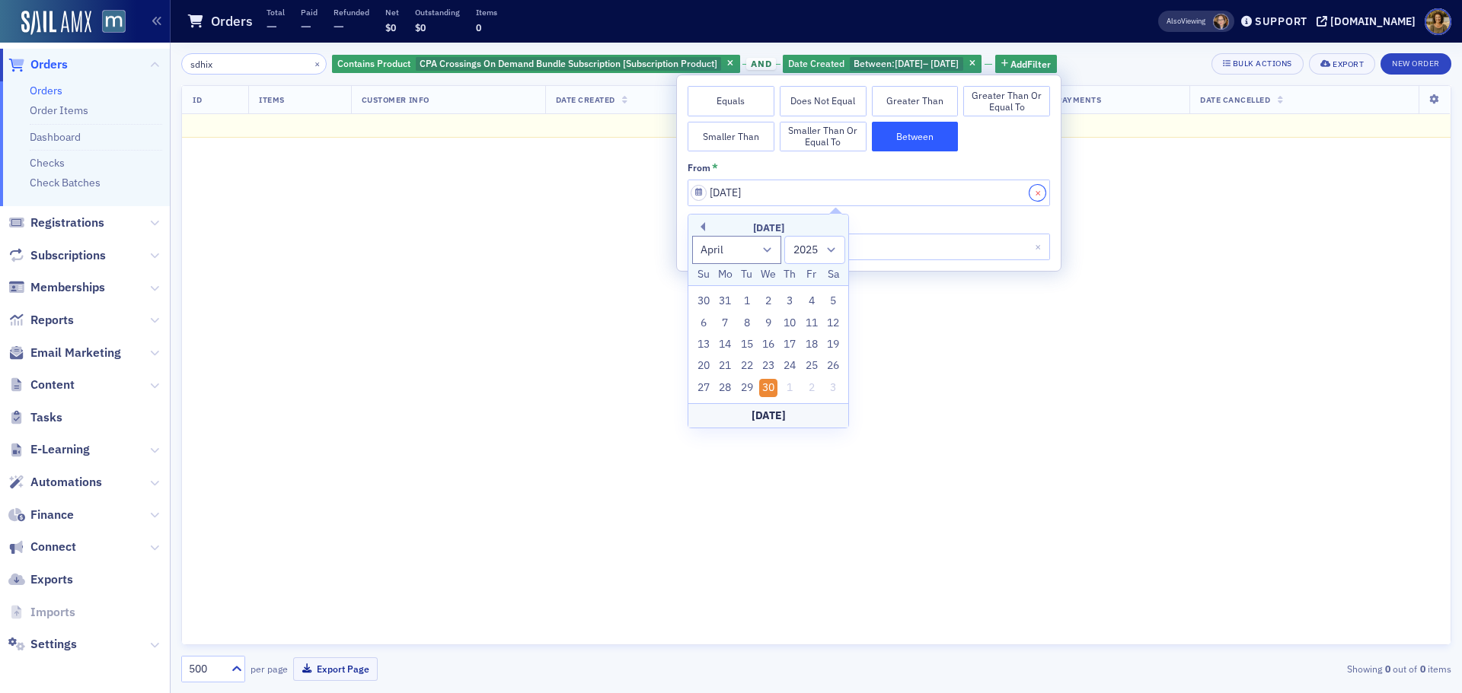
click at [1039, 190] on button "Close" at bounding box center [1039, 193] width 21 height 27
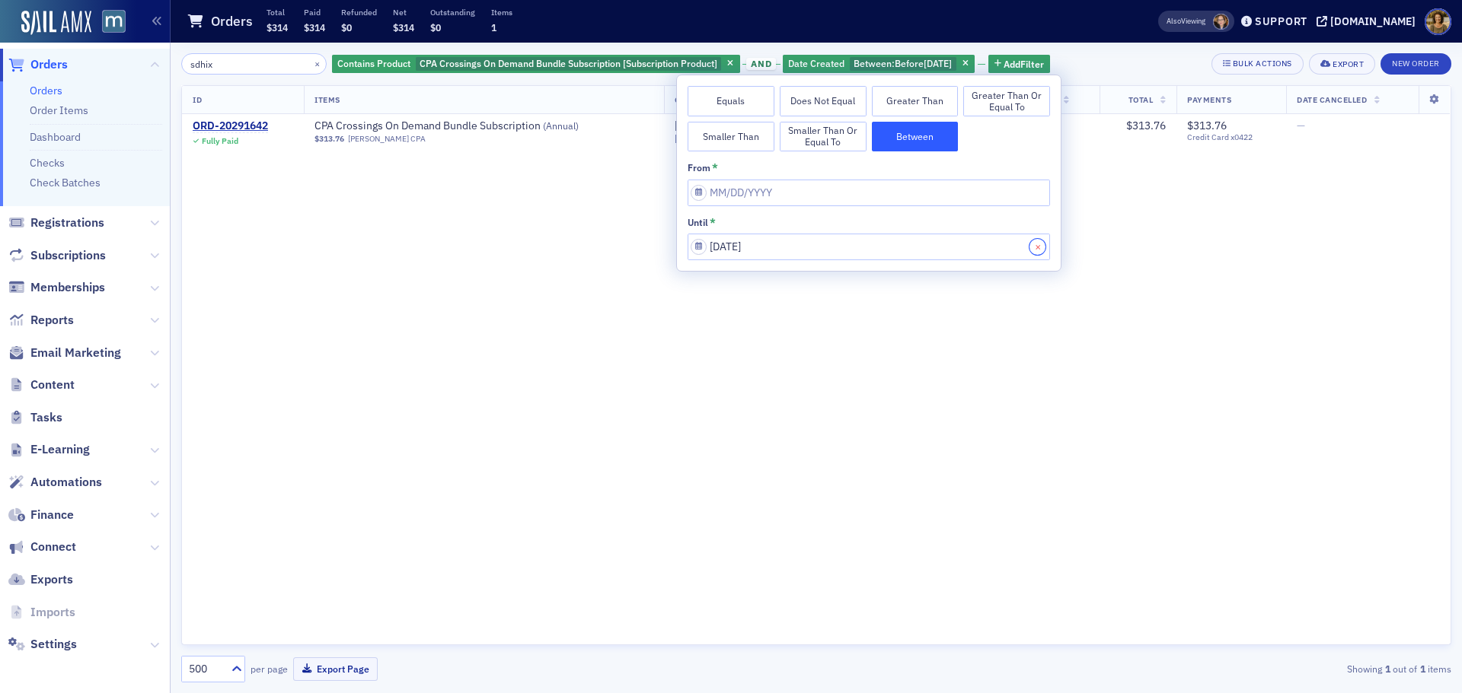
click at [1037, 247] on button "Close" at bounding box center [1039, 247] width 21 height 27
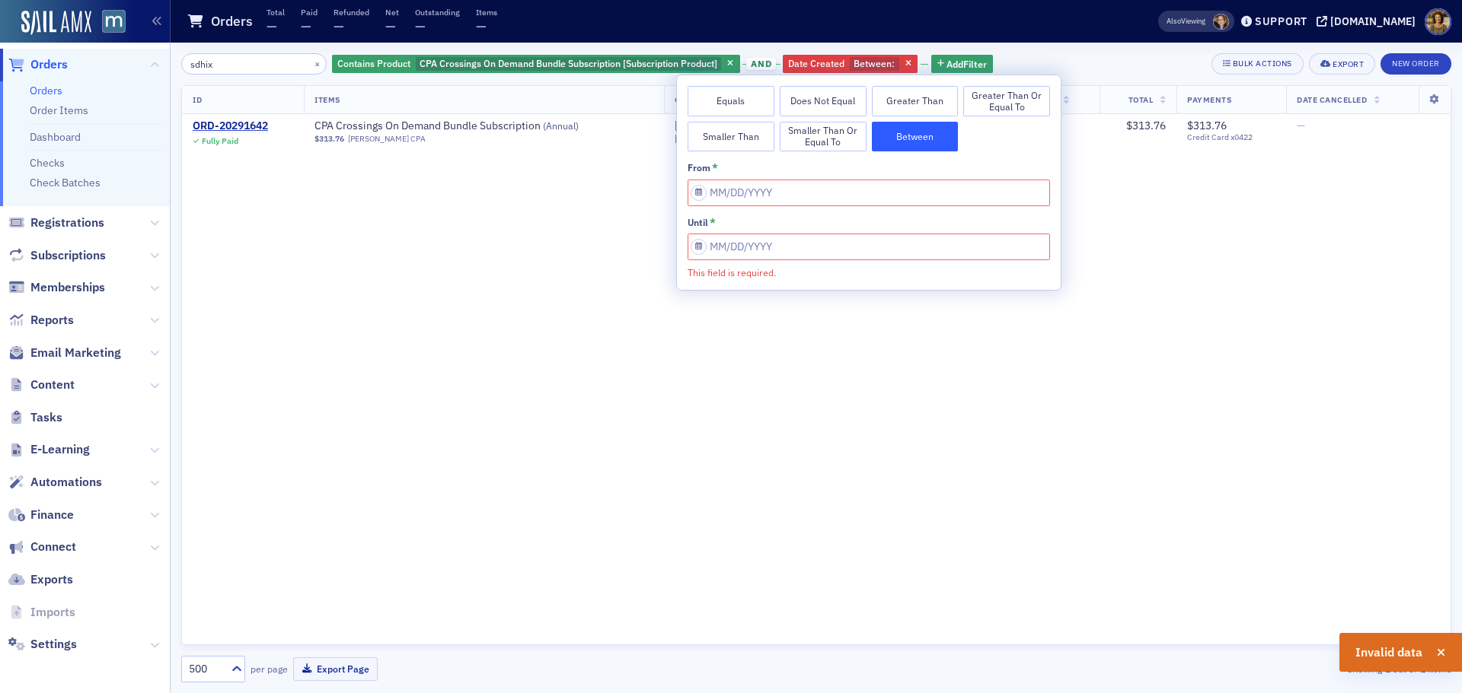
click at [856, 194] on input "This field is required." at bounding box center [868, 193] width 362 height 27
select select "9"
select select "2025"
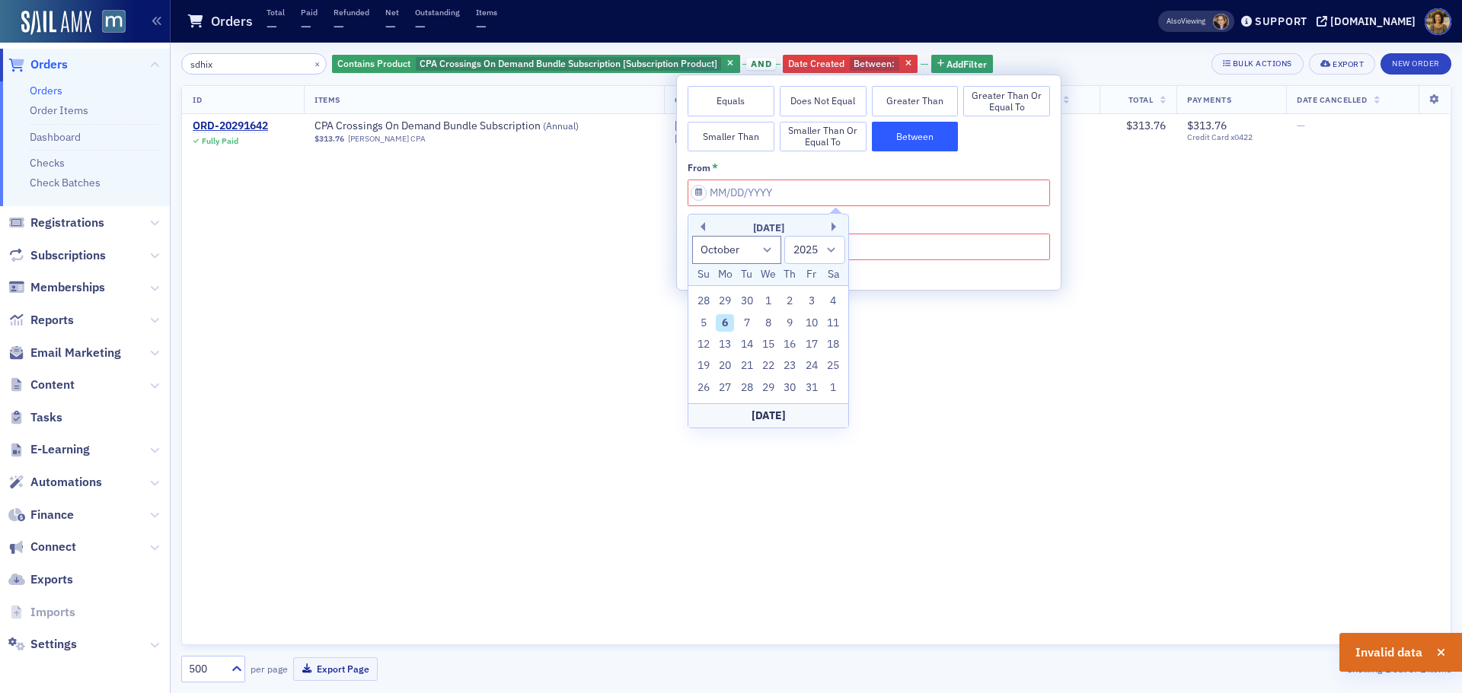
click at [856, 194] on input "This field is required." at bounding box center [868, 193] width 362 height 27
click at [702, 225] on button "Previous Month" at bounding box center [700, 226] width 9 height 9
select select "8"
click at [719, 297] on div "1" at bounding box center [725, 301] width 18 height 18
type input "[DATE]"
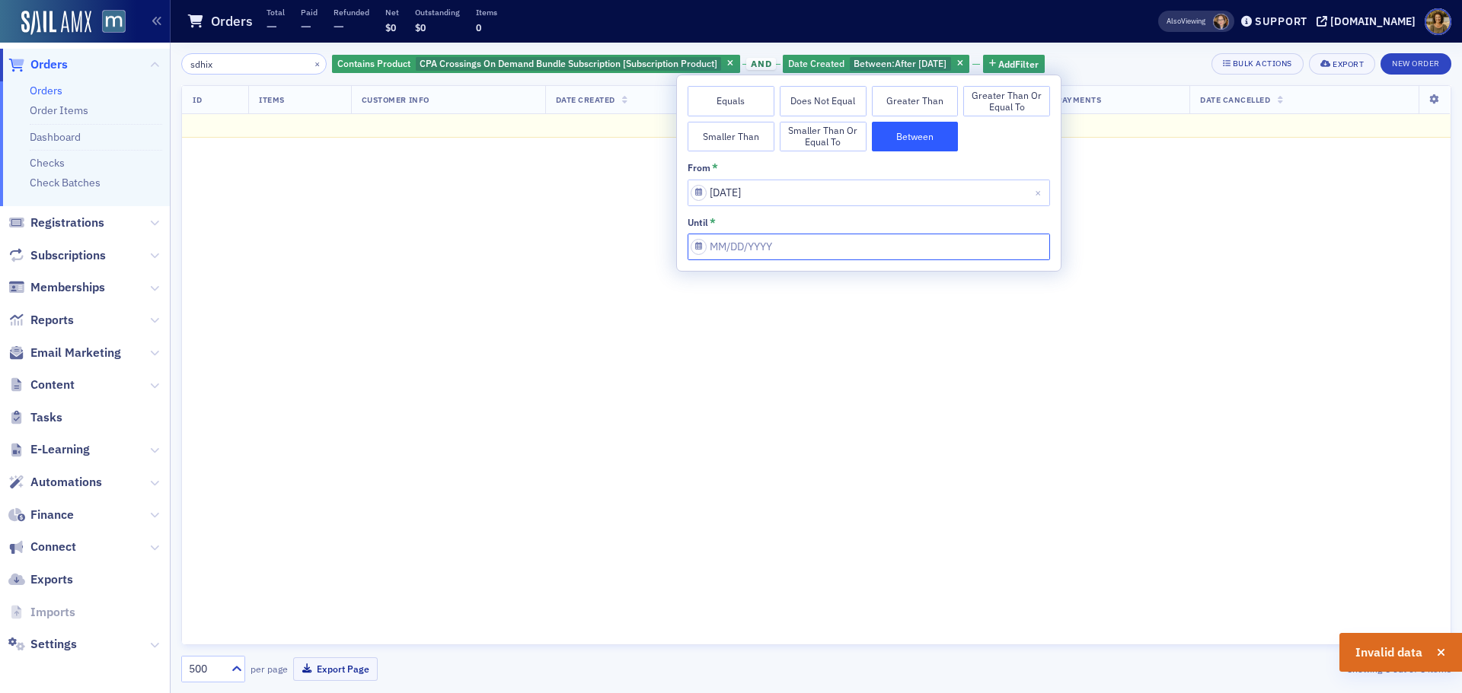
click at [735, 248] on input "from *" at bounding box center [868, 247] width 362 height 27
select select "9"
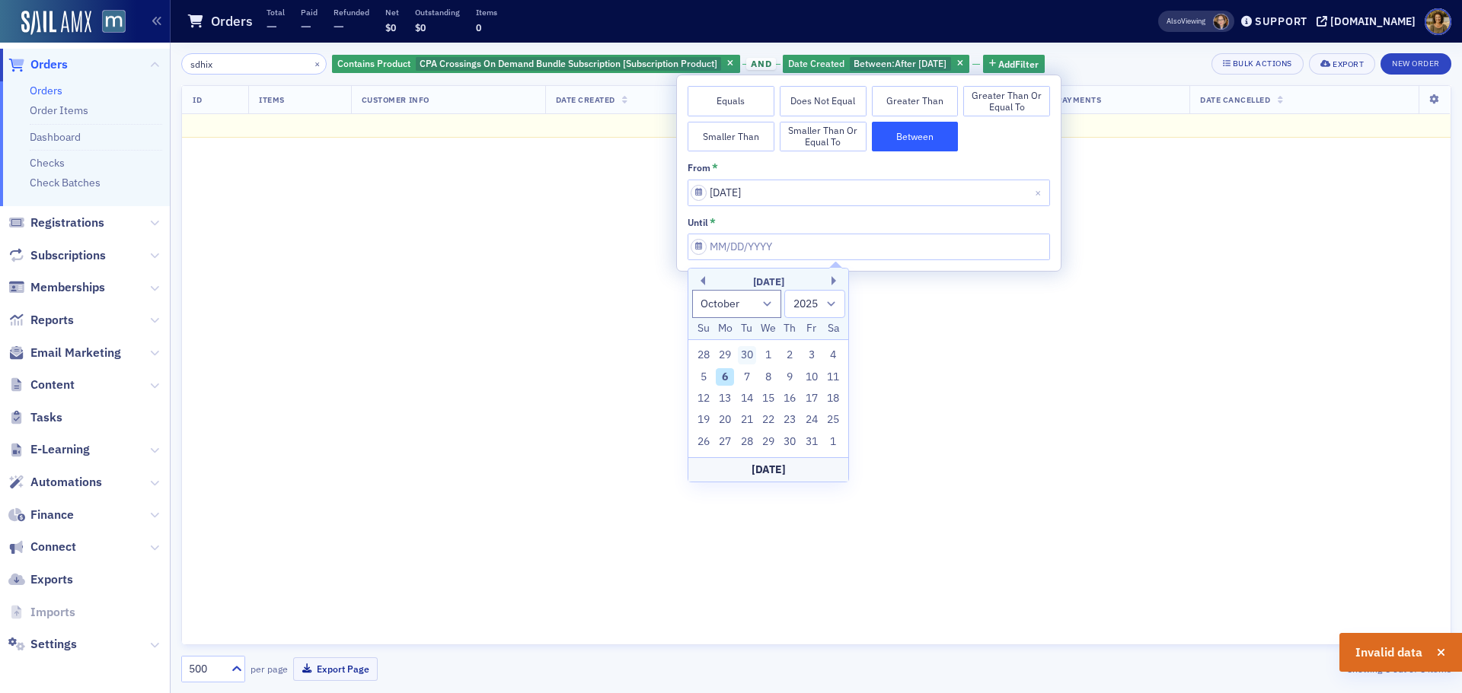
click at [751, 349] on div "30" at bounding box center [747, 355] width 18 height 18
type input "[DATE]"
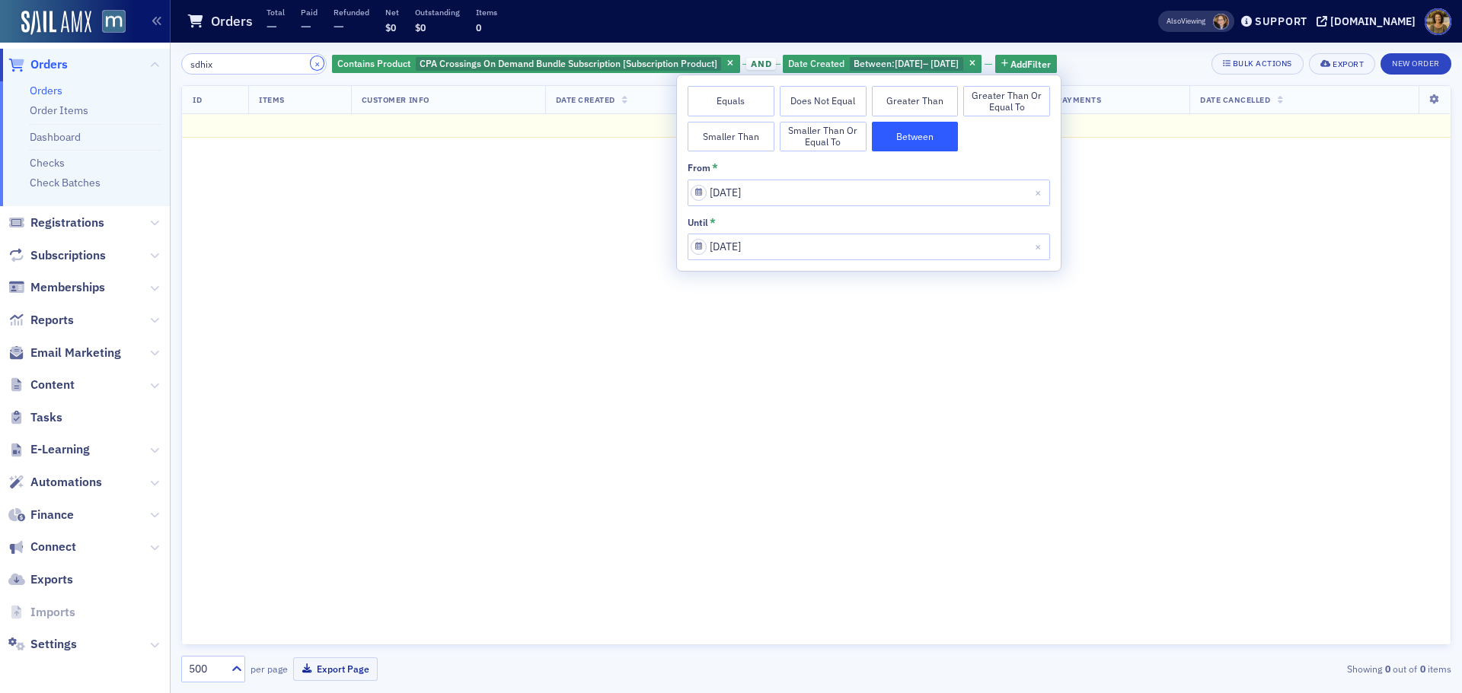
click at [311, 62] on button "×" at bounding box center [318, 63] width 14 height 14
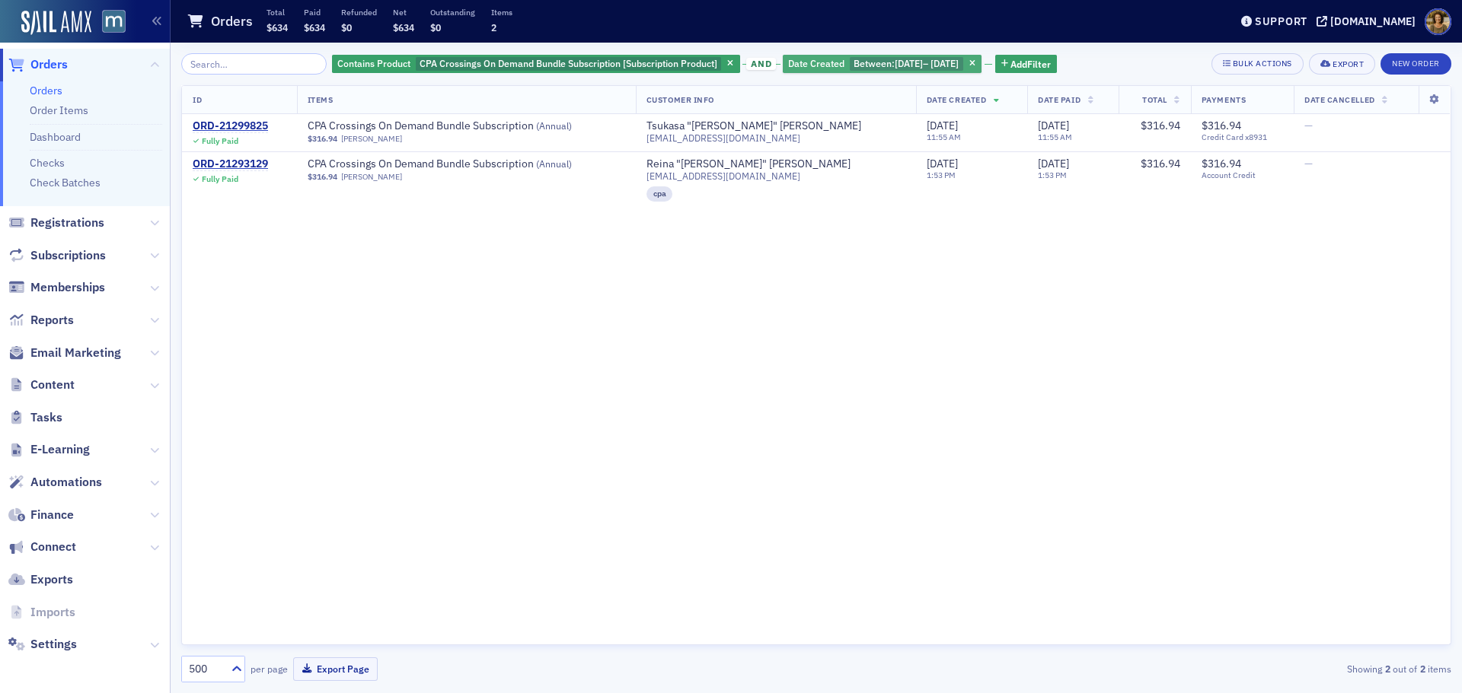
click at [880, 63] on span "Between :" at bounding box center [873, 63] width 41 height 12
select select "8"
select select "2025"
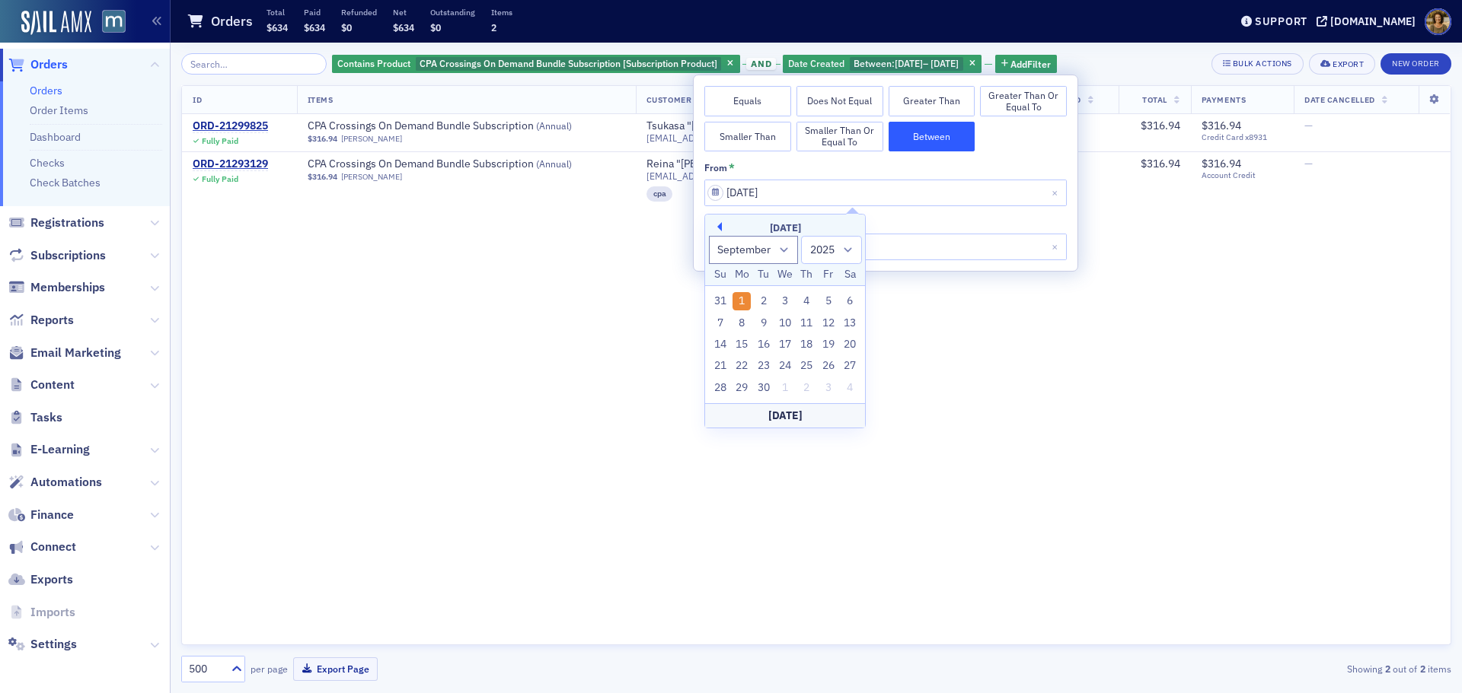
click at [718, 229] on button "Previous Month" at bounding box center [716, 226] width 9 height 9
select select "7"
click at [823, 298] on div "1" at bounding box center [828, 301] width 18 height 18
type input "[DATE]"
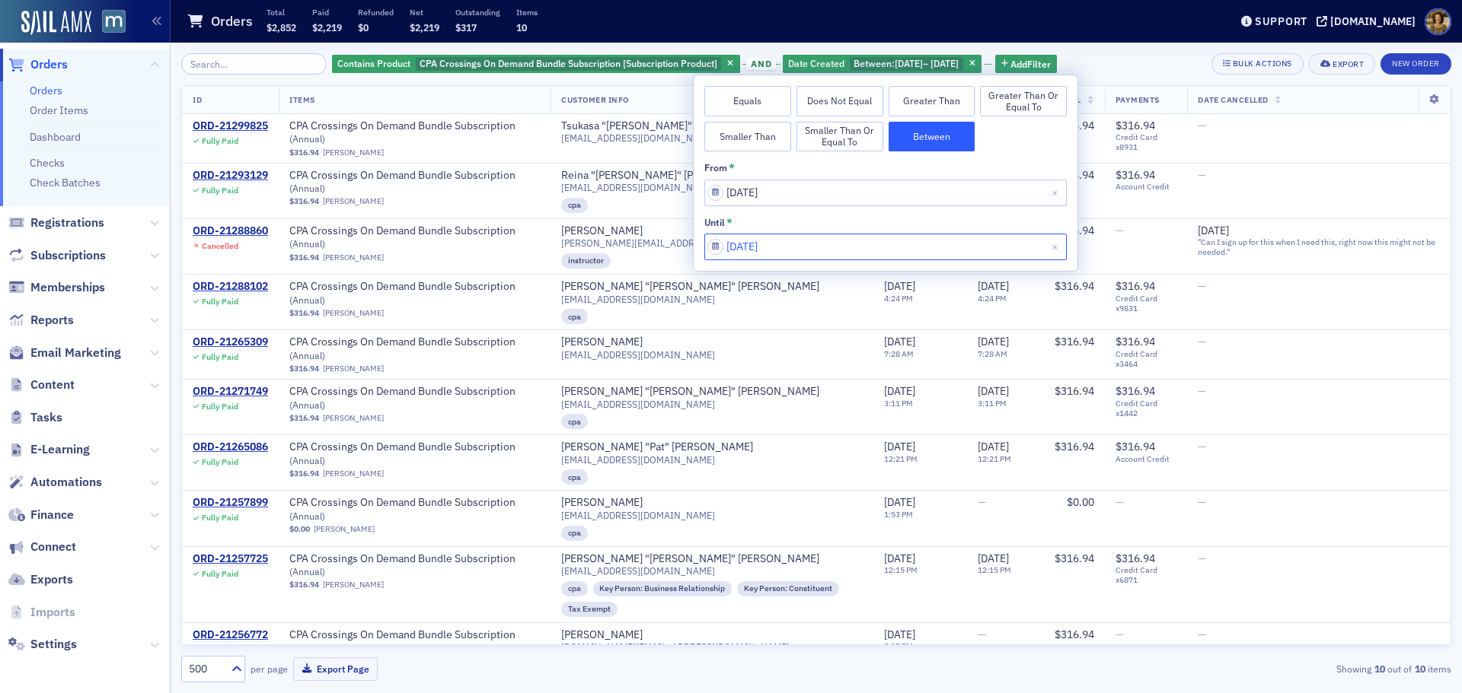
select select "8"
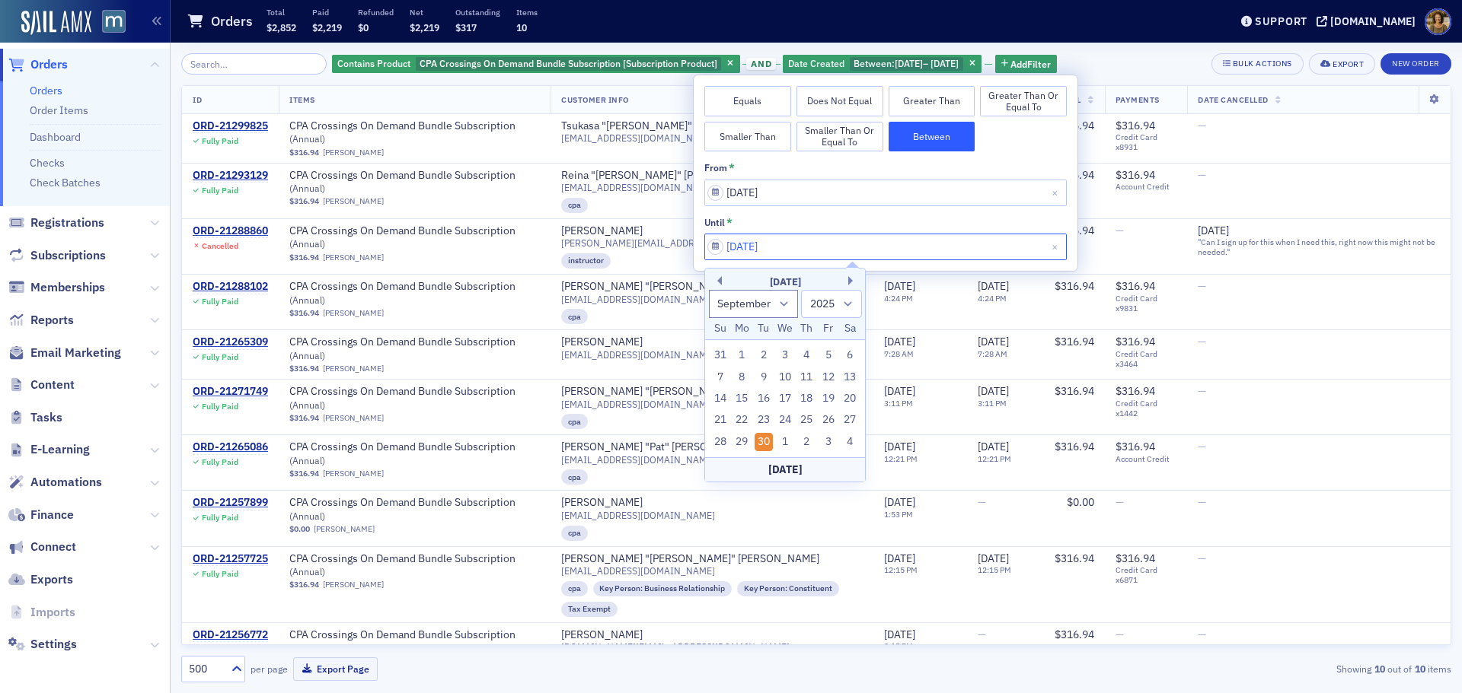
click at [796, 251] on input "[DATE]" at bounding box center [885, 247] width 362 height 27
click at [720, 351] on div "31" at bounding box center [720, 355] width 18 height 18
click at [723, 351] on table "ID Items Customer Info Date Created Date Paid Total Payments Date Cancelled ORD…" at bounding box center [816, 382] width 1268 height 592
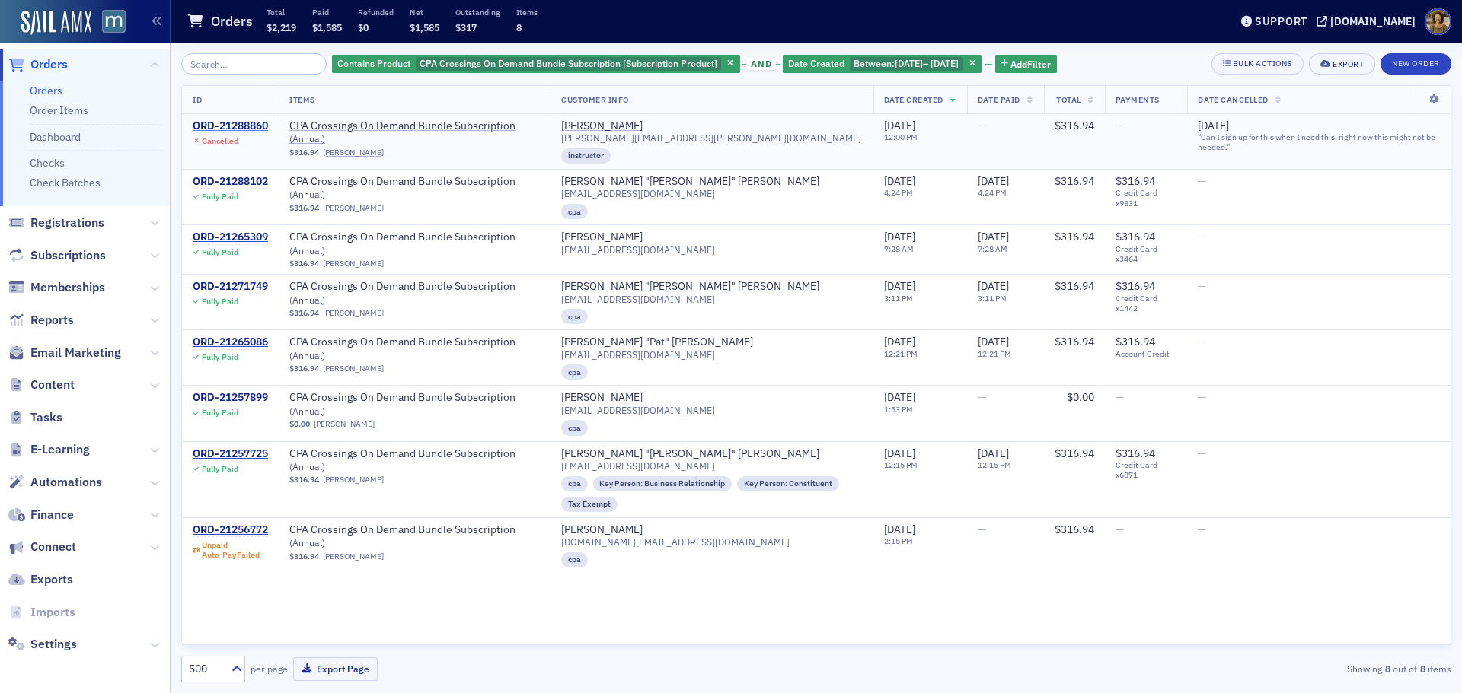
click at [243, 128] on div "ORD-21288860" at bounding box center [230, 127] width 75 height 14
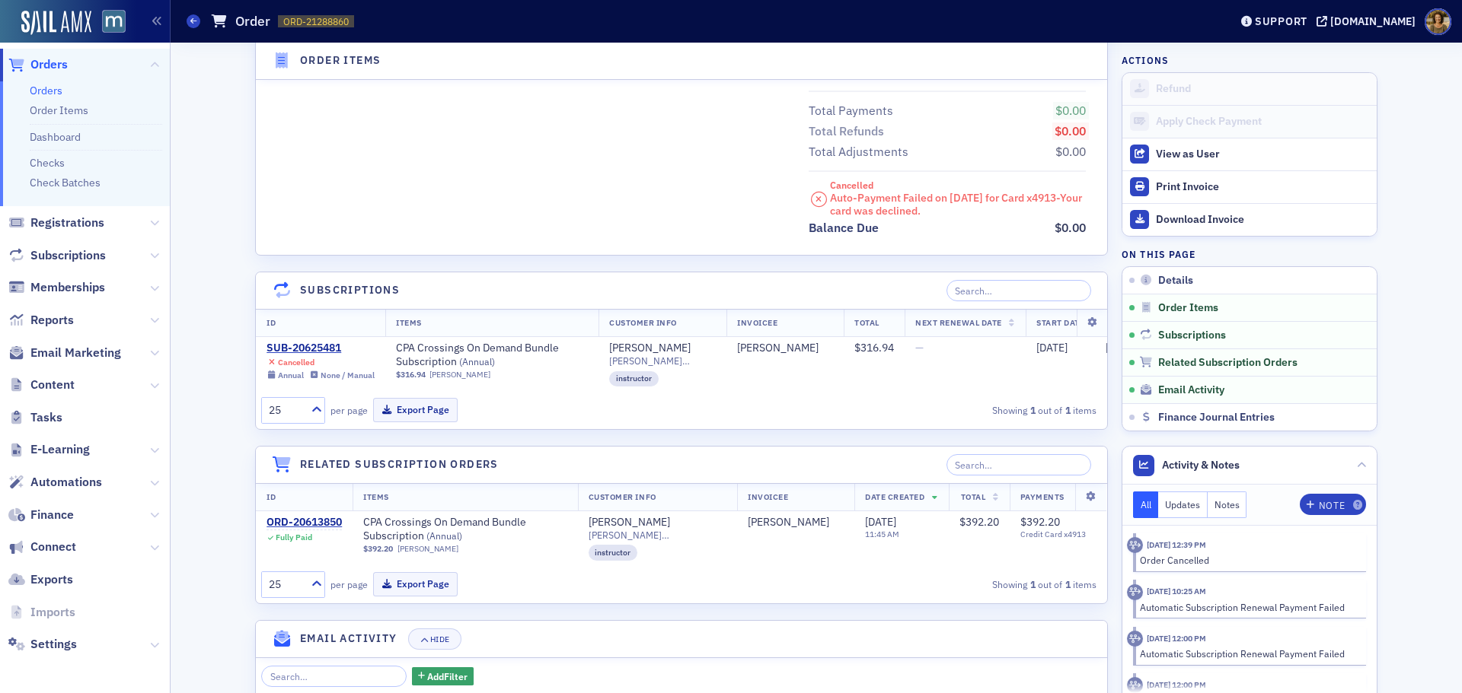
scroll to position [761, 0]
click at [191, 21] on icon at bounding box center [193, 21] width 6 height 7
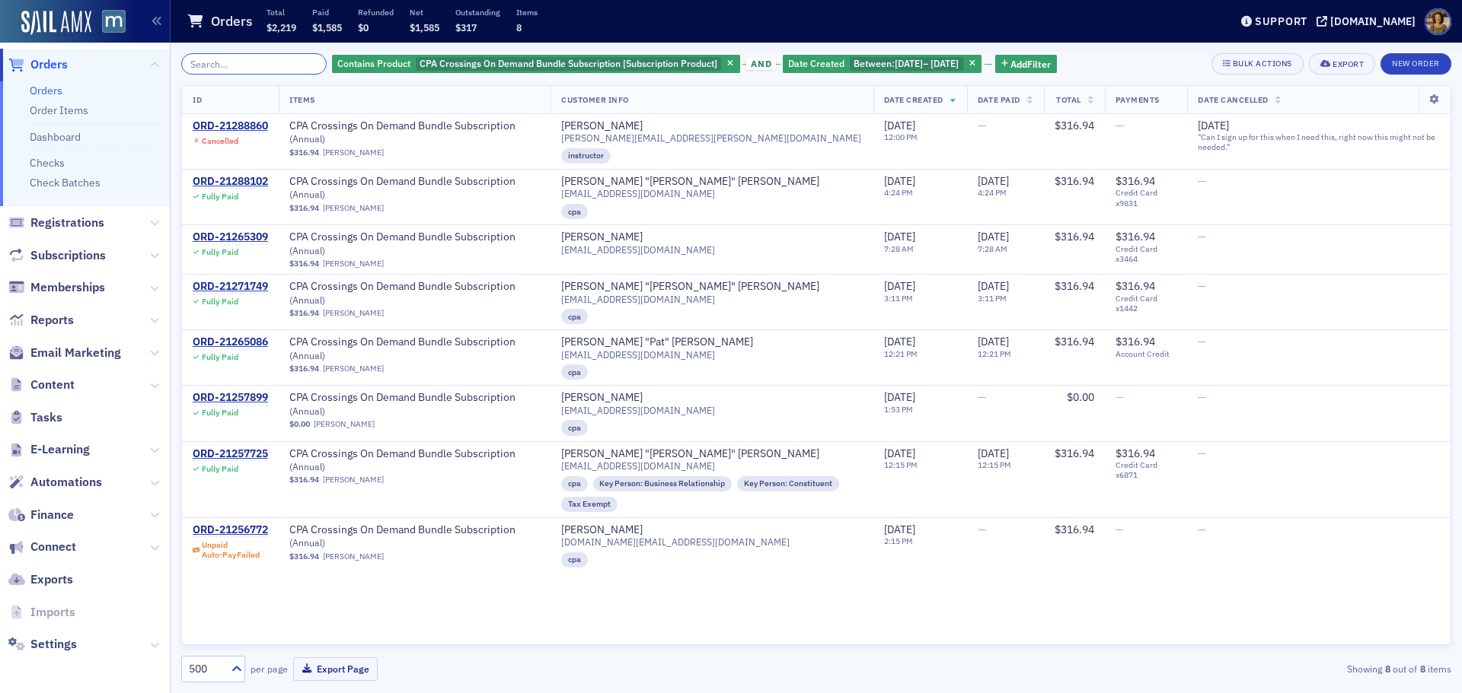
click at [254, 64] on input "search" at bounding box center [253, 63] width 145 height 21
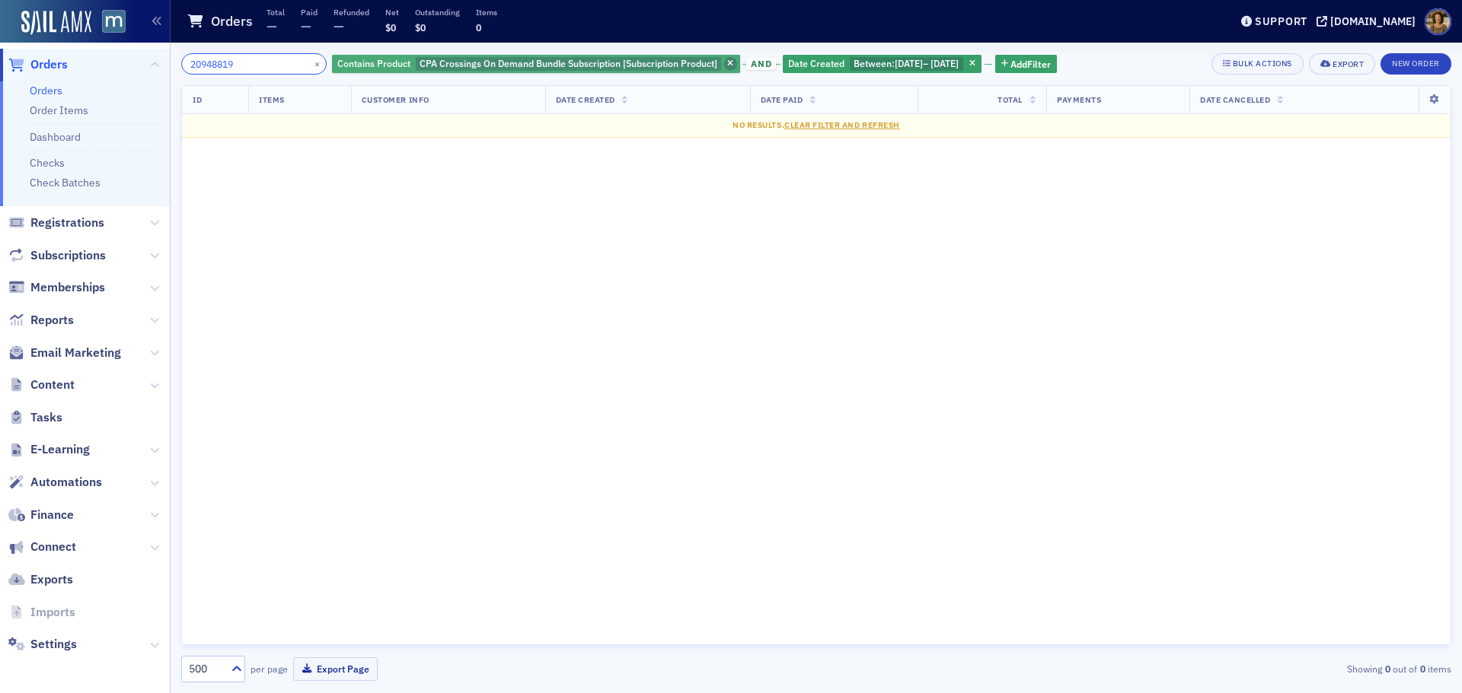
type input "20948819"
click at [724, 64] on span "button" at bounding box center [731, 64] width 14 height 14
click at [719, 64] on div "20948819 × Contains Product CPA Crossings On Demand Bundle Subscription [Subscr…" at bounding box center [816, 63] width 1270 height 21
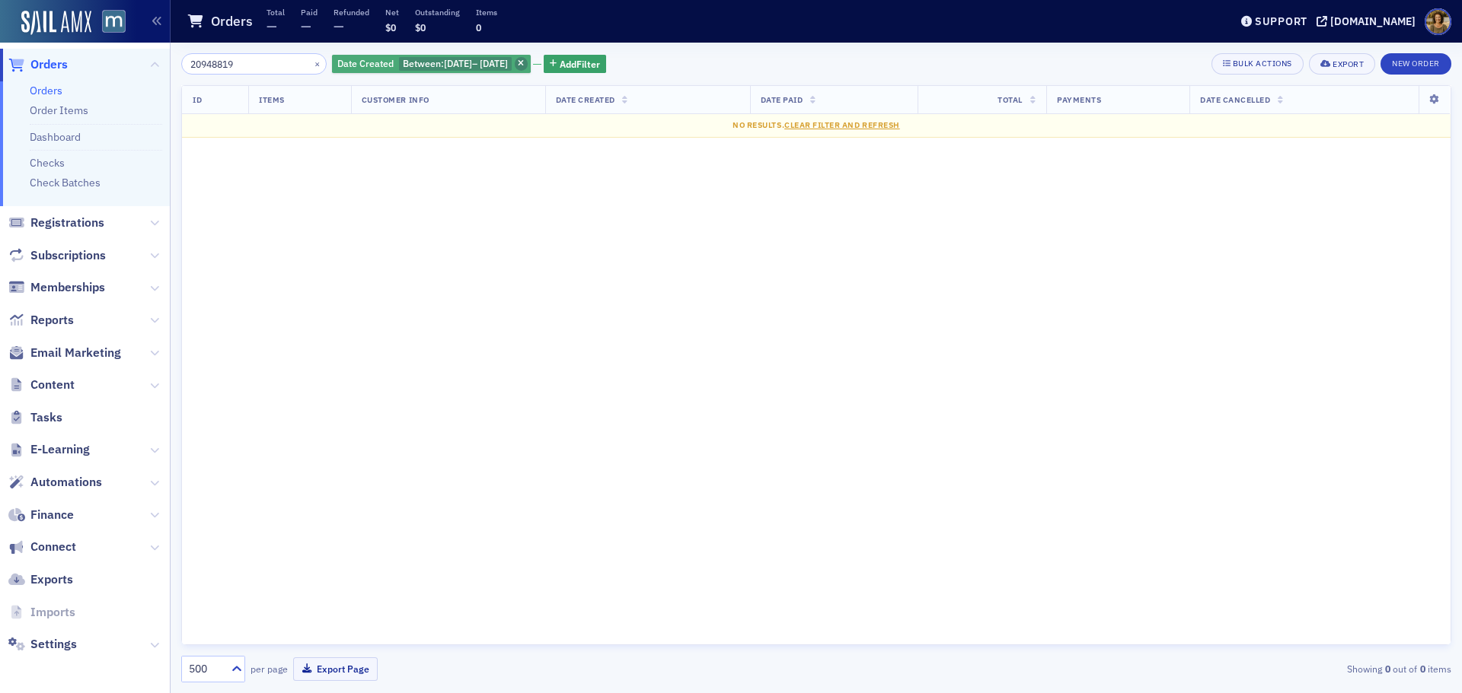
click at [524, 64] on icon "button" at bounding box center [521, 64] width 6 height 8
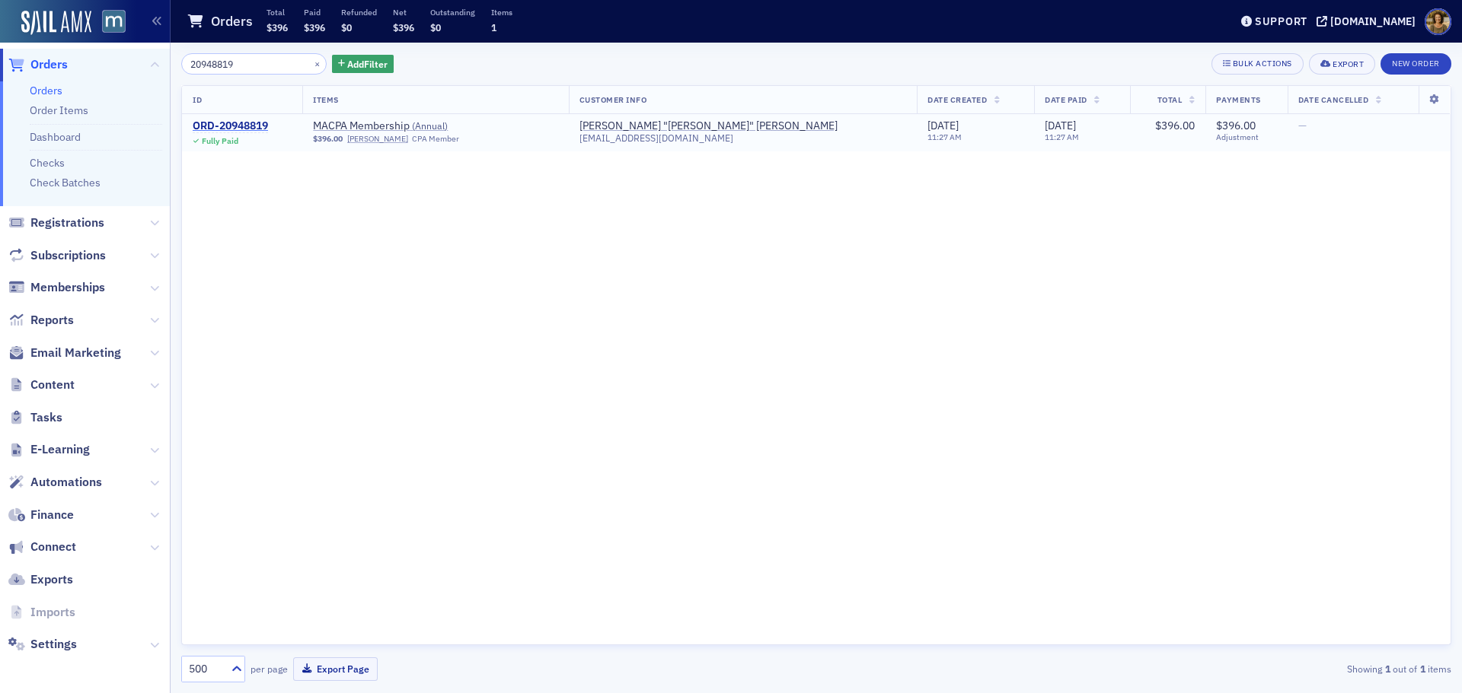
click at [238, 127] on div "ORD-20948819" at bounding box center [230, 127] width 75 height 14
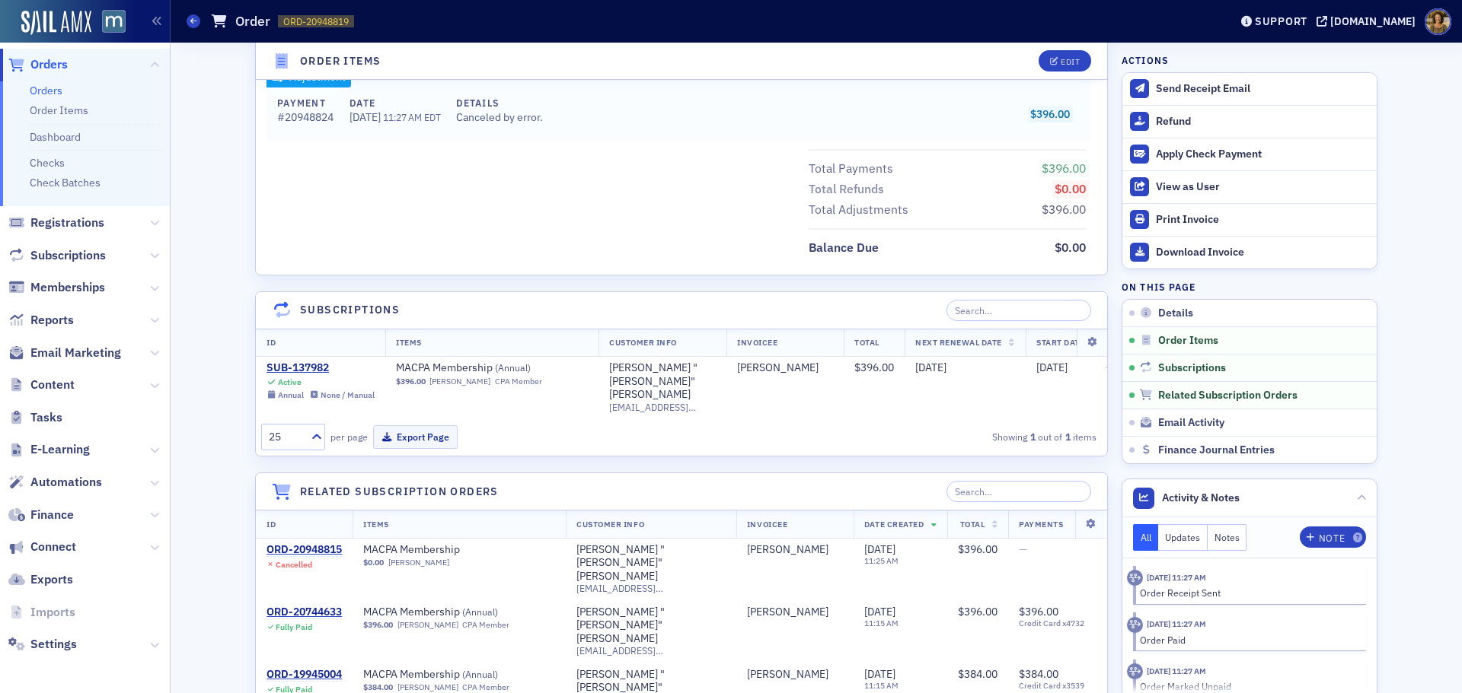
scroll to position [761, 0]
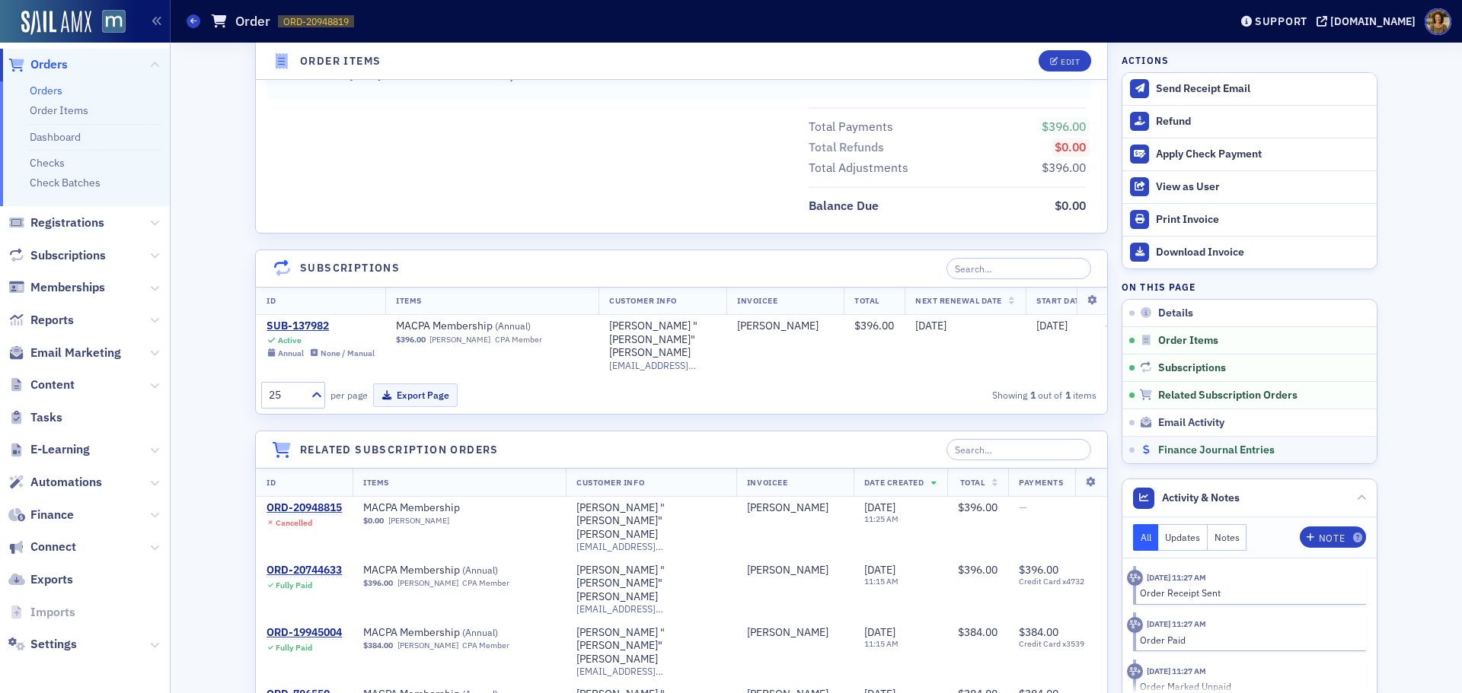
click at [1192, 453] on span "Finance Journal Entries" at bounding box center [1216, 451] width 116 height 14
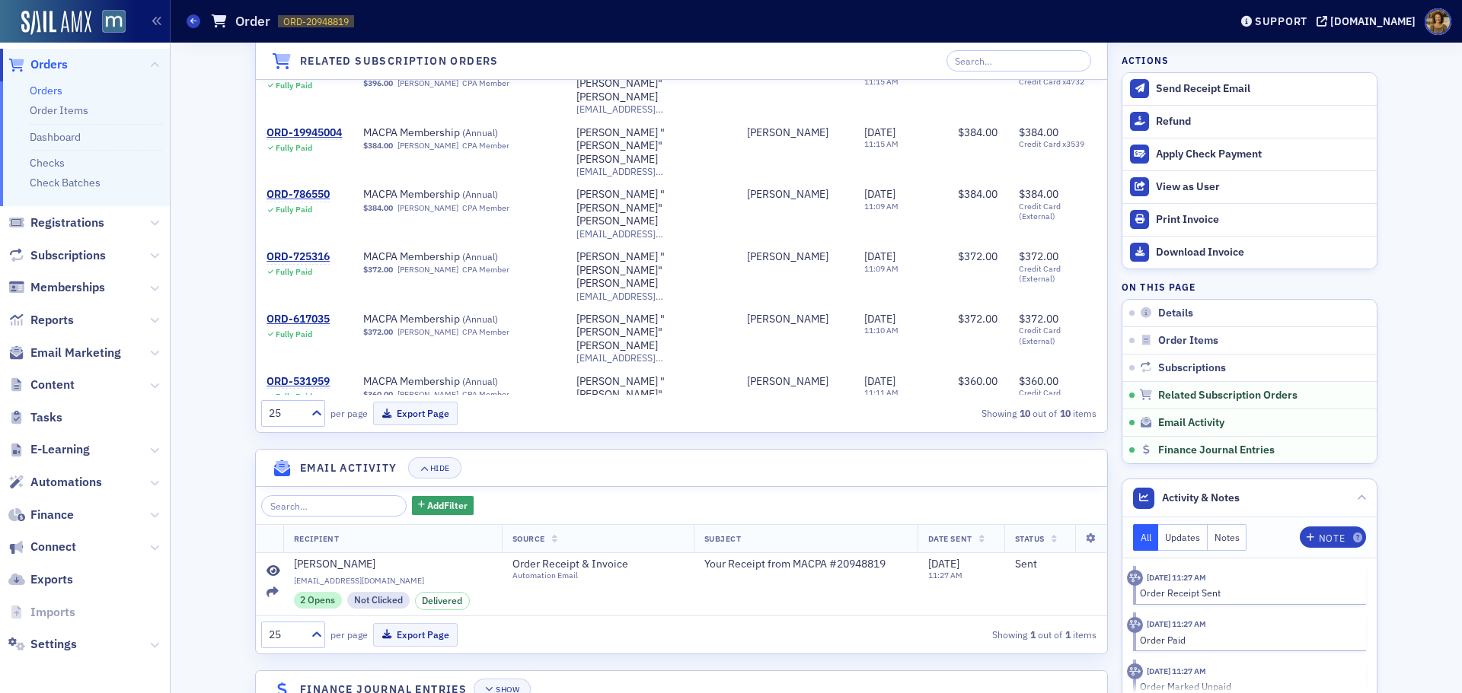
scroll to position [1277, 0]
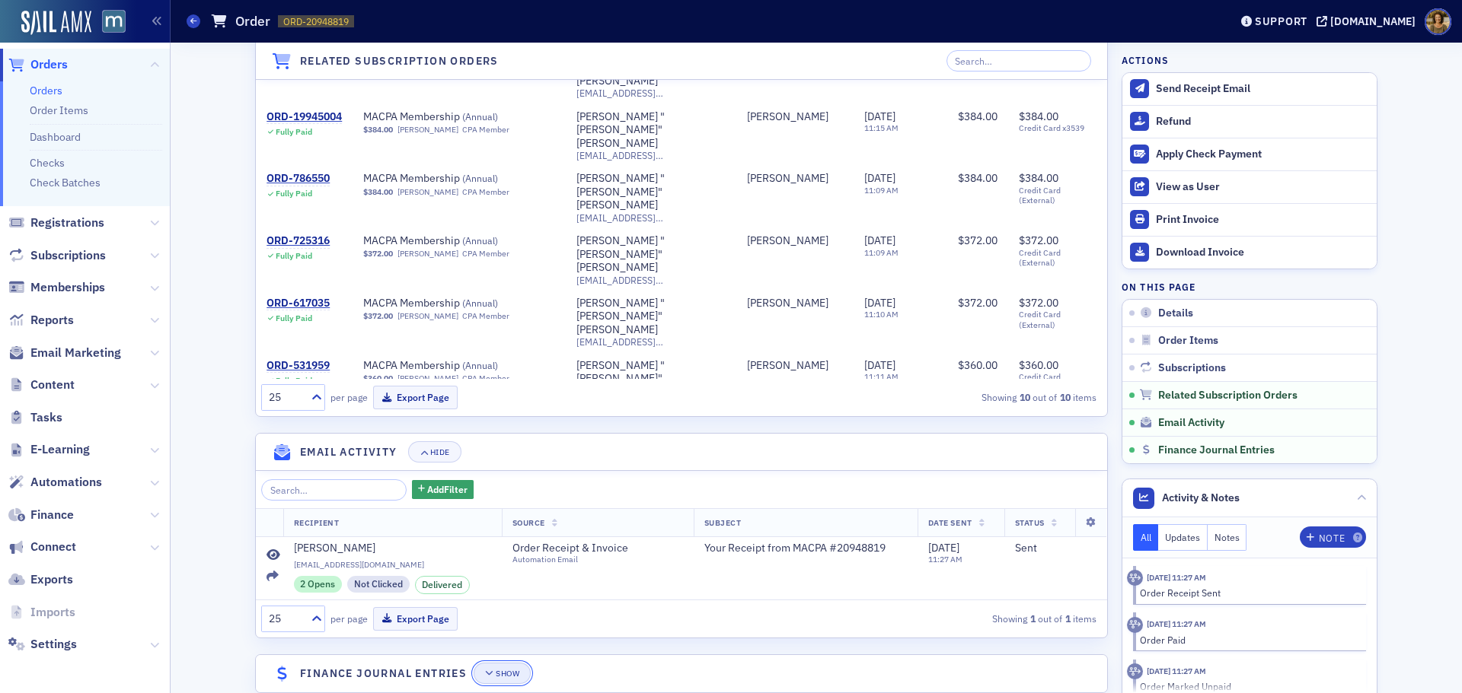
click at [508, 663] on button "Show" at bounding box center [501, 673] width 57 height 21
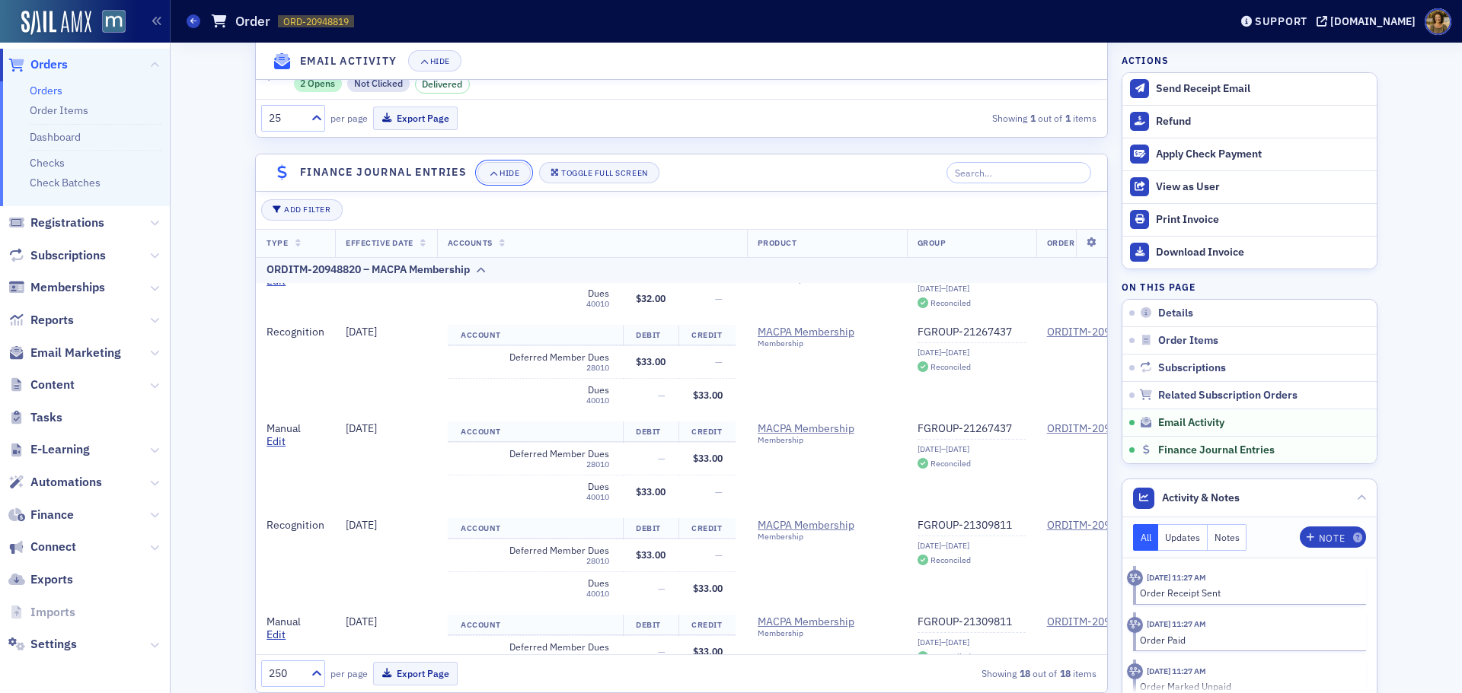
scroll to position [1142, 0]
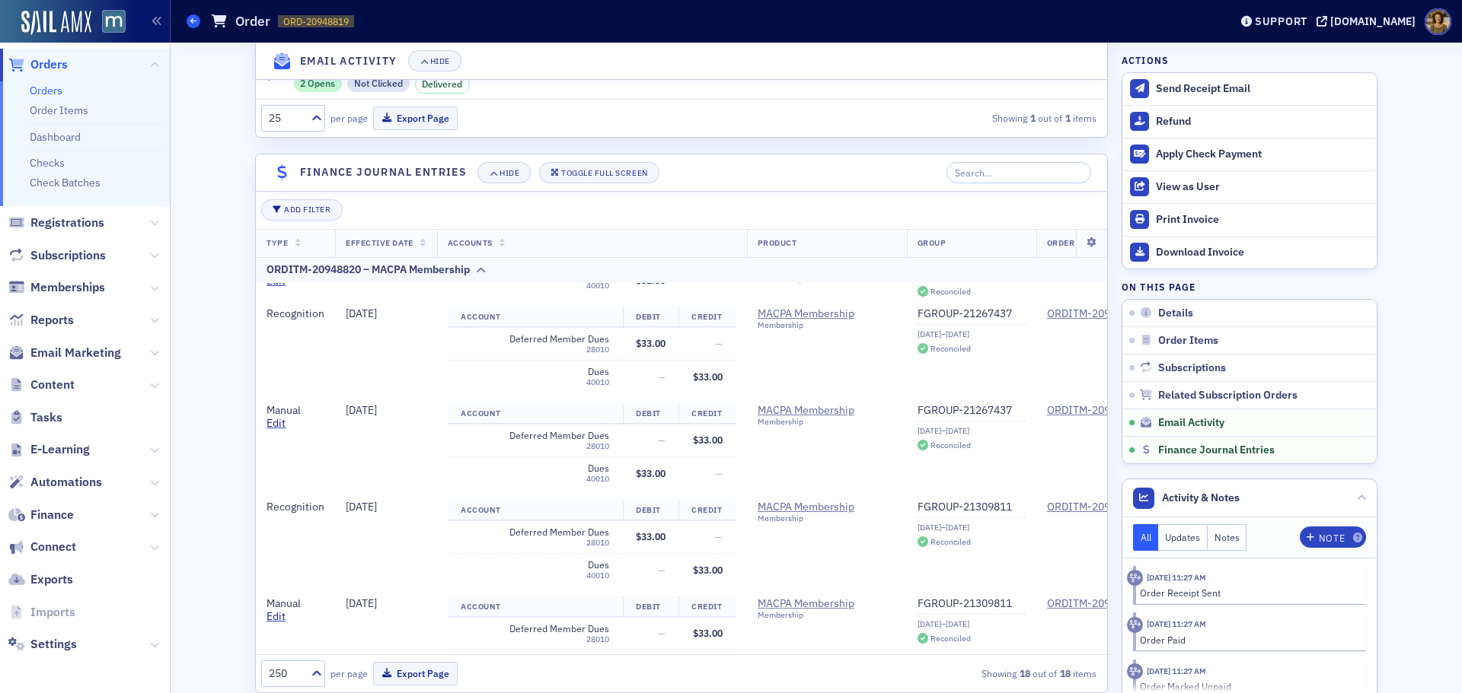
click at [187, 21] on span at bounding box center [193, 21] width 14 height 14
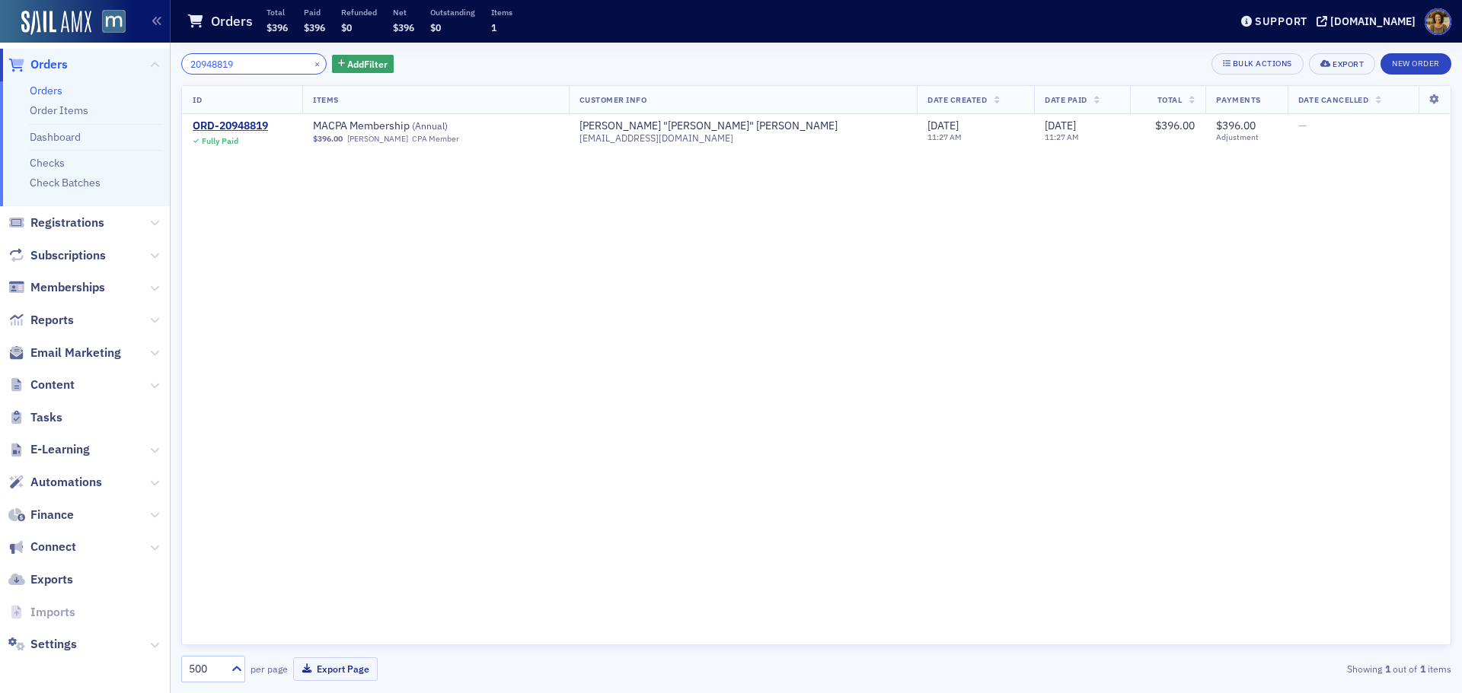
drag, startPoint x: 205, startPoint y: 66, endPoint x: 152, endPoint y: 67, distance: 52.5
click at [152, 67] on div "Users Organizations Events & Products Orders Orders Order Items Dashboard Check…" at bounding box center [731, 346] width 1462 height 693
click at [311, 65] on button "×" at bounding box center [318, 63] width 14 height 14
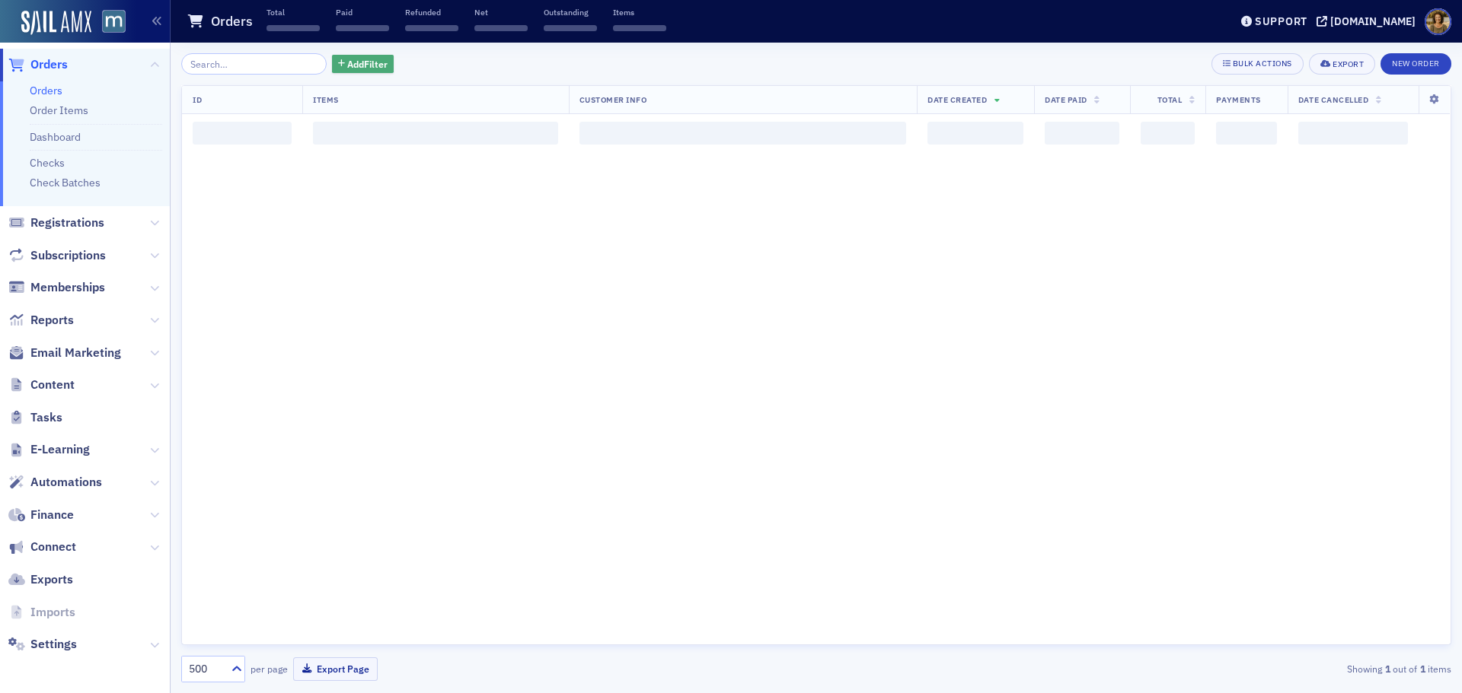
click at [347, 63] on span "Add Filter" at bounding box center [367, 64] width 40 height 14
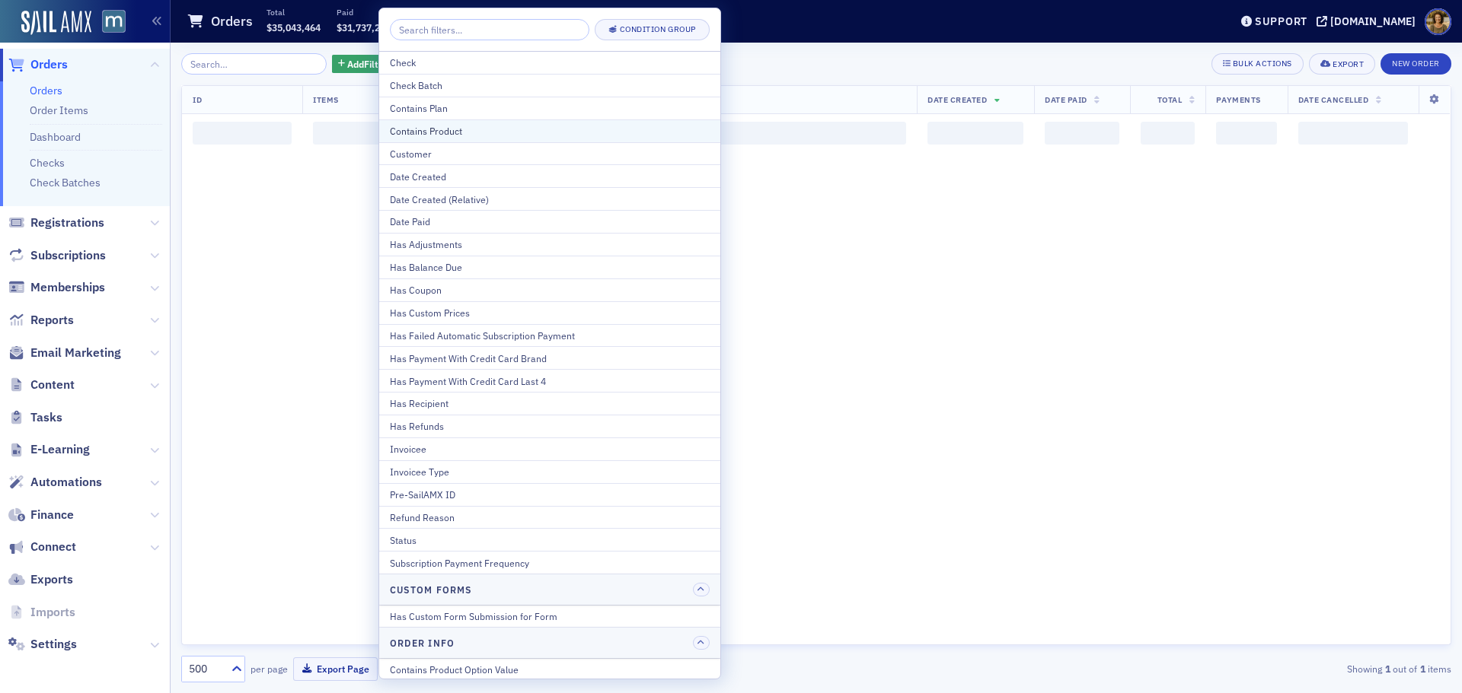
click at [414, 132] on div "Contains Product" at bounding box center [550, 131] width 320 height 14
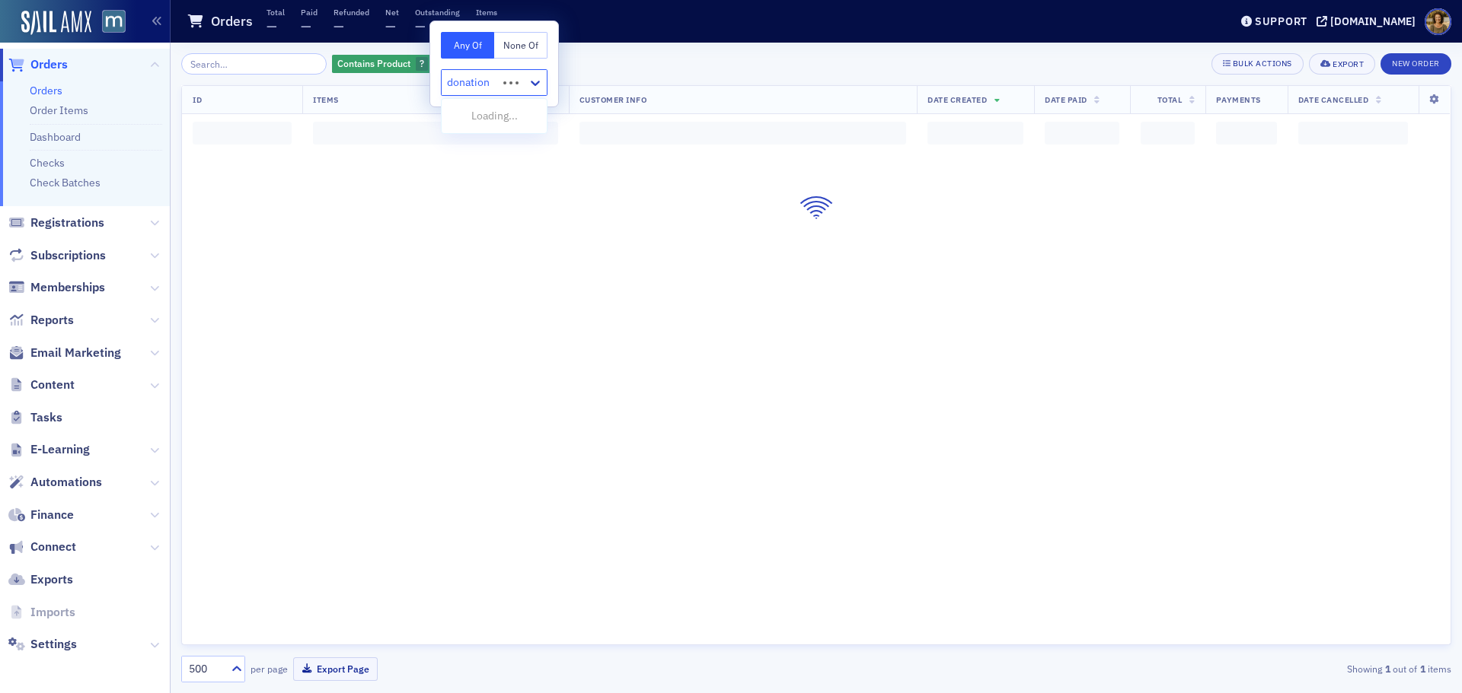
type input "donation"
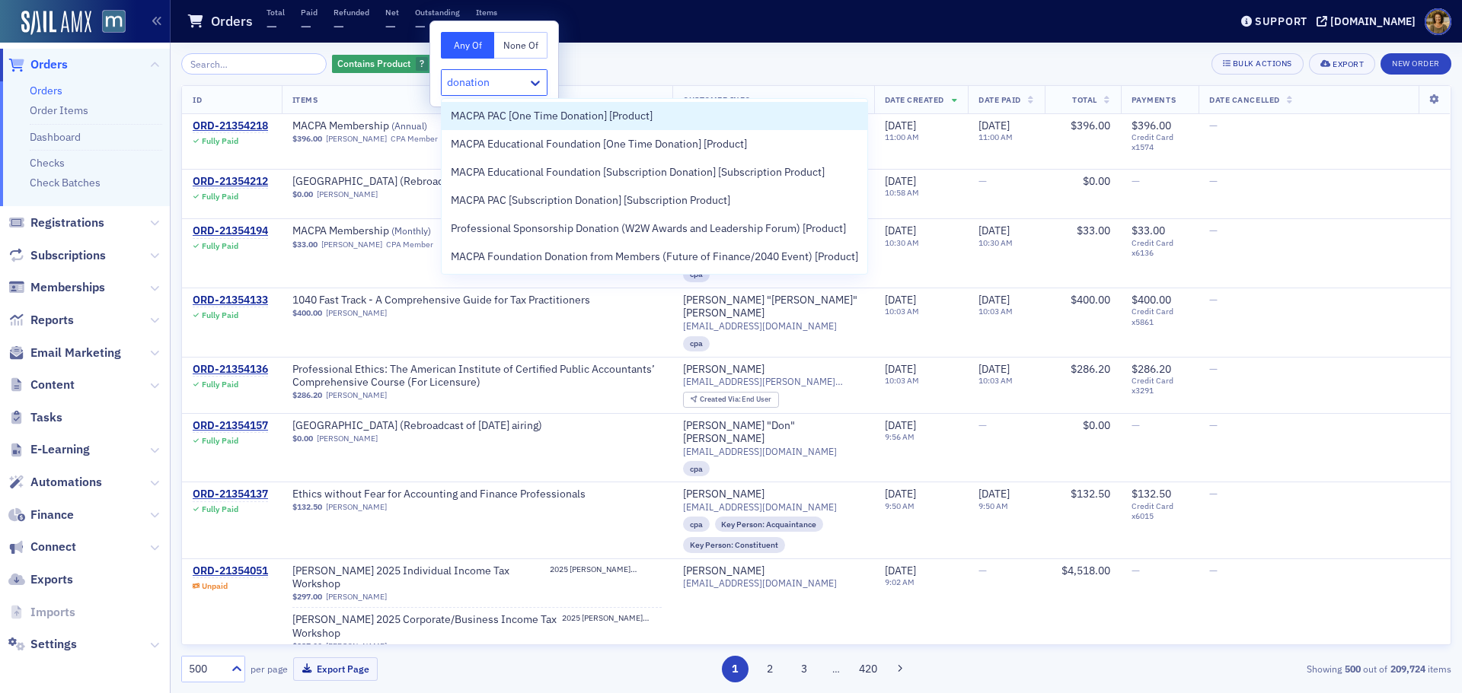
click at [656, 259] on span "MACPA Foundation Donation from Members (Future of Finance/2040 Event) [Product]" at bounding box center [654, 257] width 407 height 16
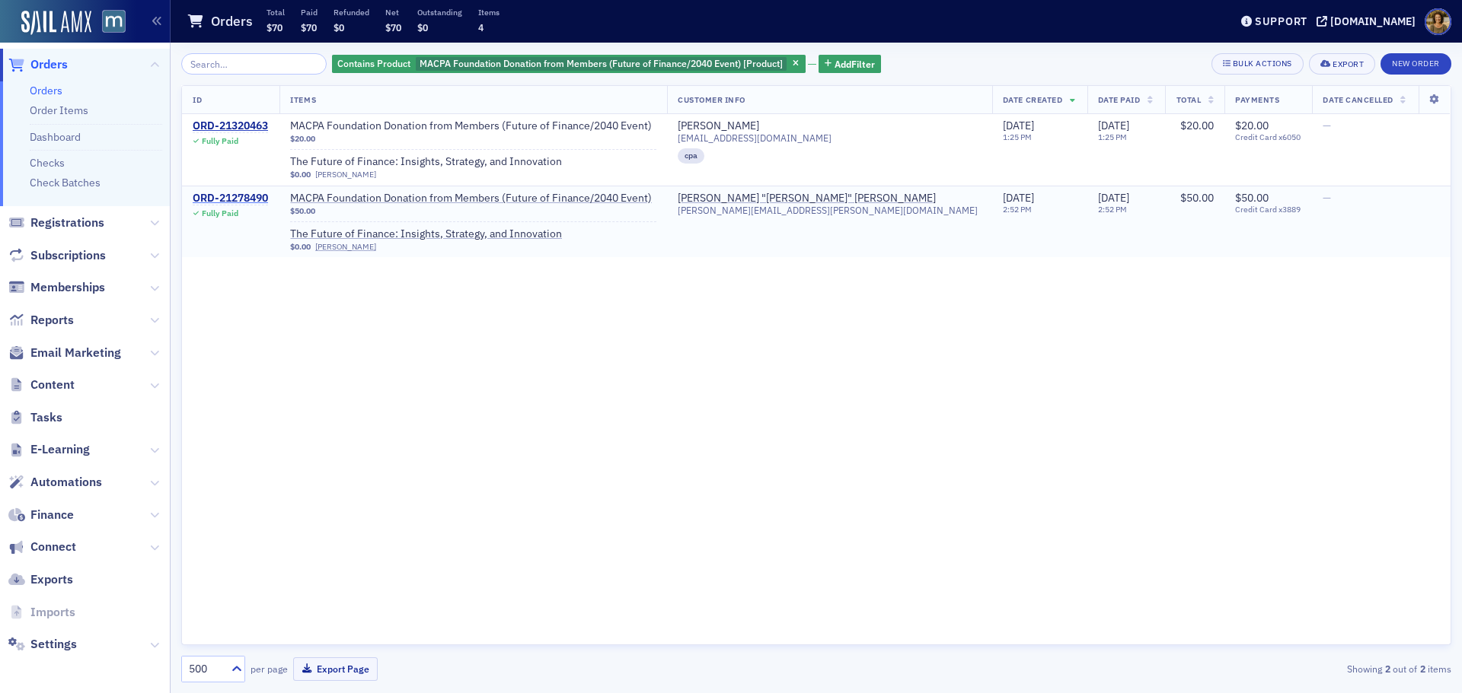
click at [261, 199] on div "ORD-21278490" at bounding box center [230, 199] width 75 height 14
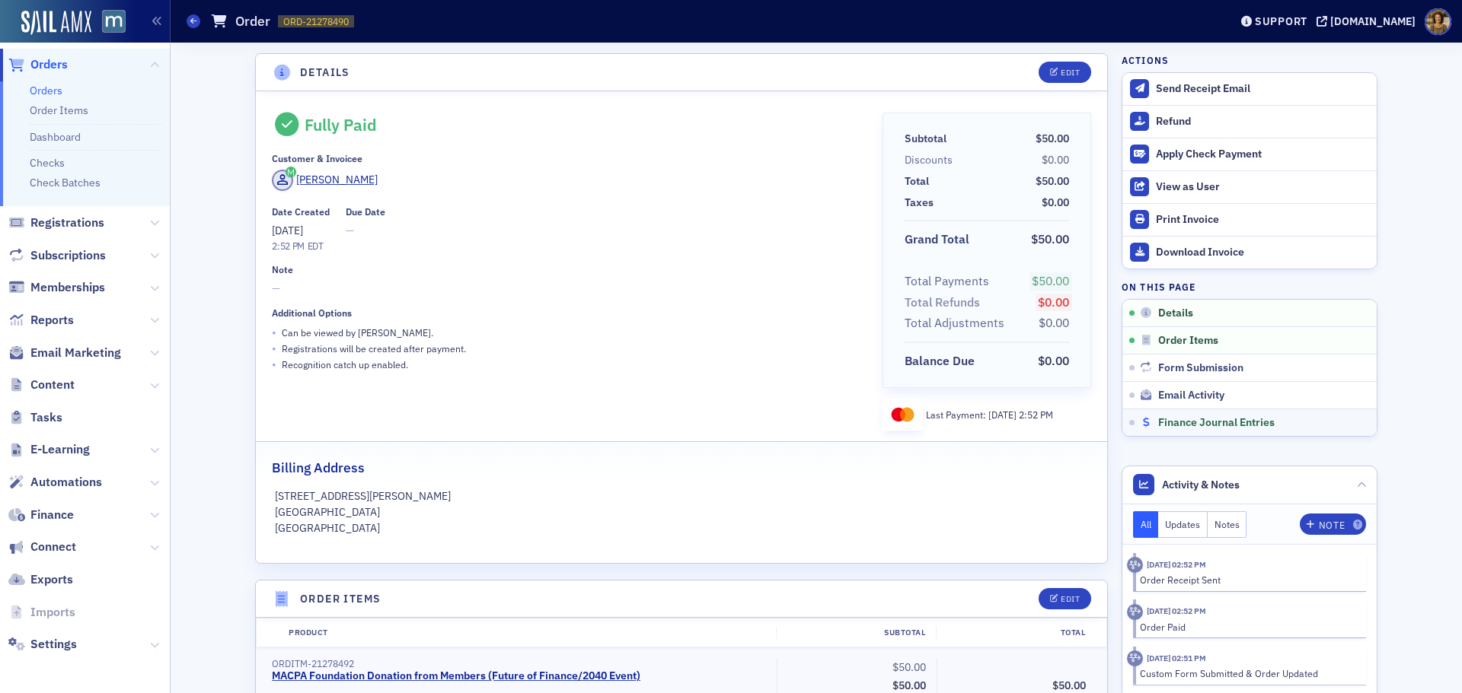
click at [1181, 419] on span "Finance Journal Entries" at bounding box center [1216, 423] width 116 height 14
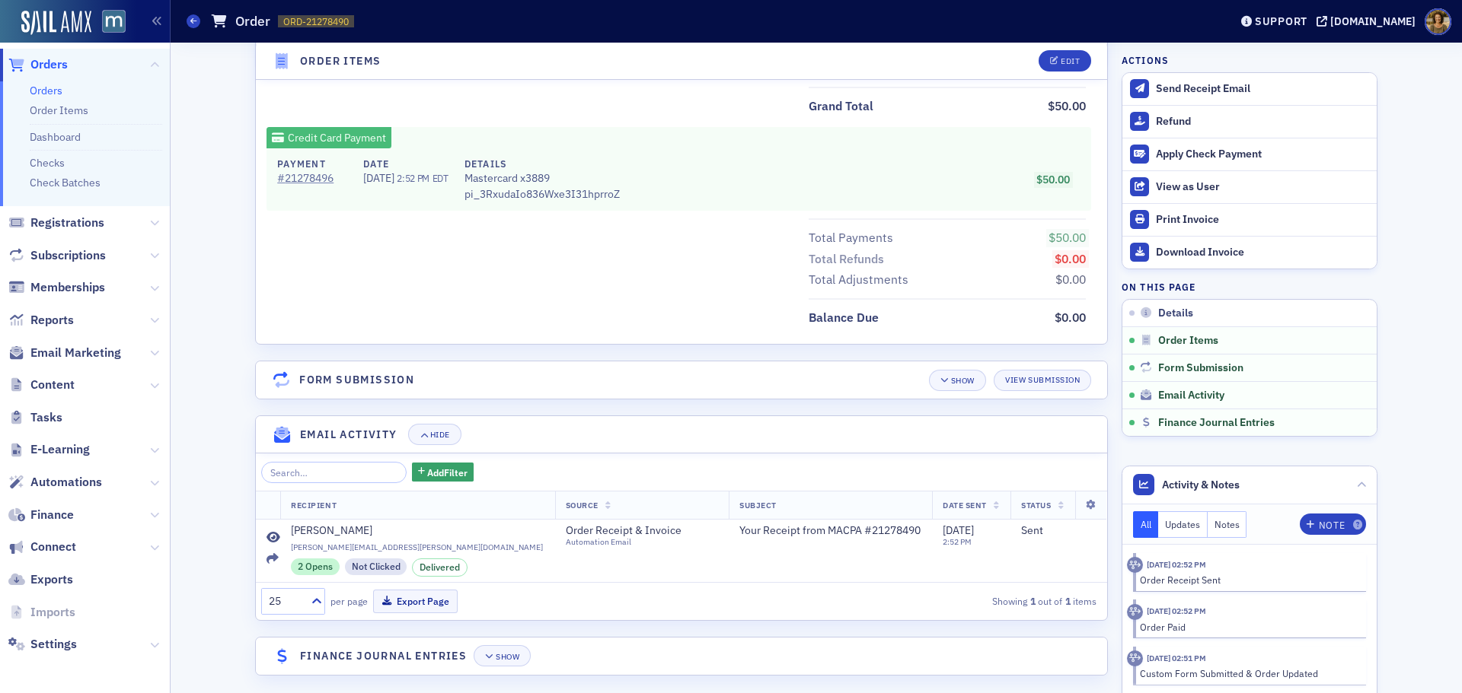
scroll to position [760, 0]
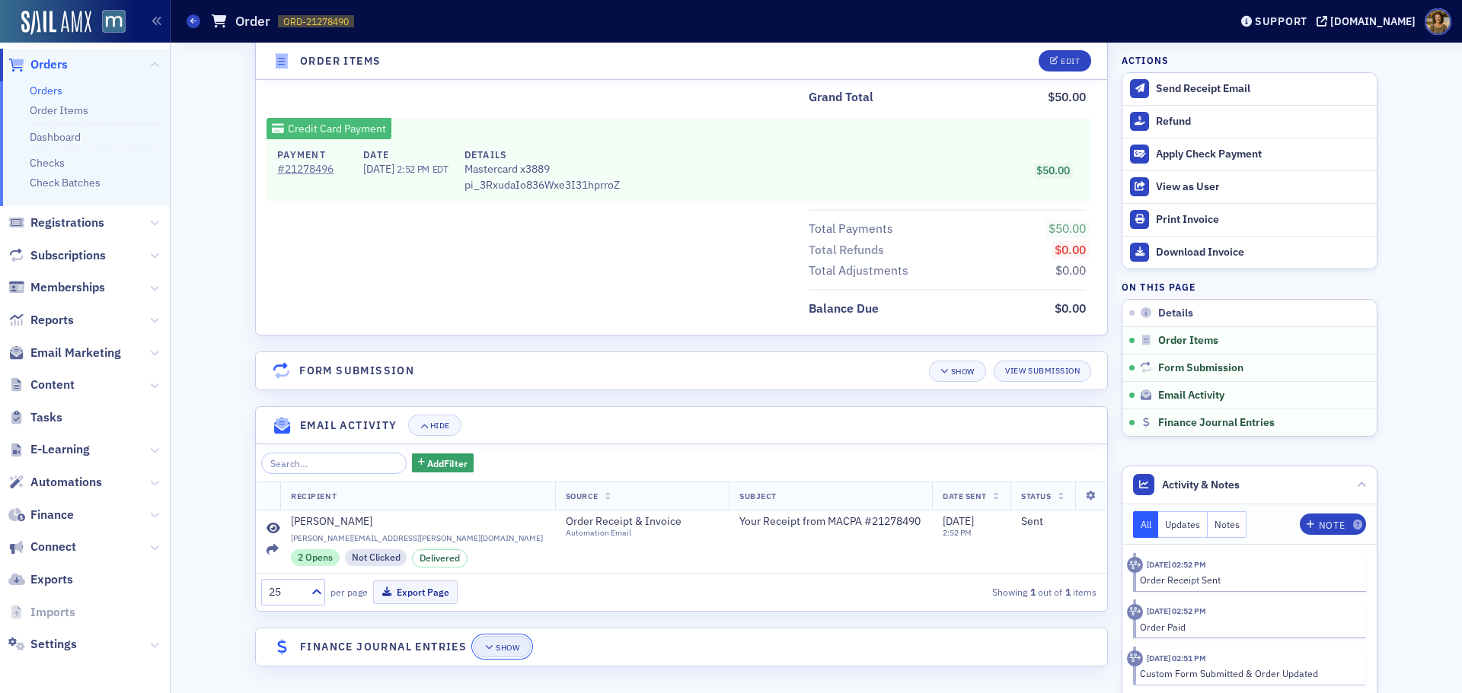
click at [505, 652] on div "Show" at bounding box center [508, 648] width 24 height 8
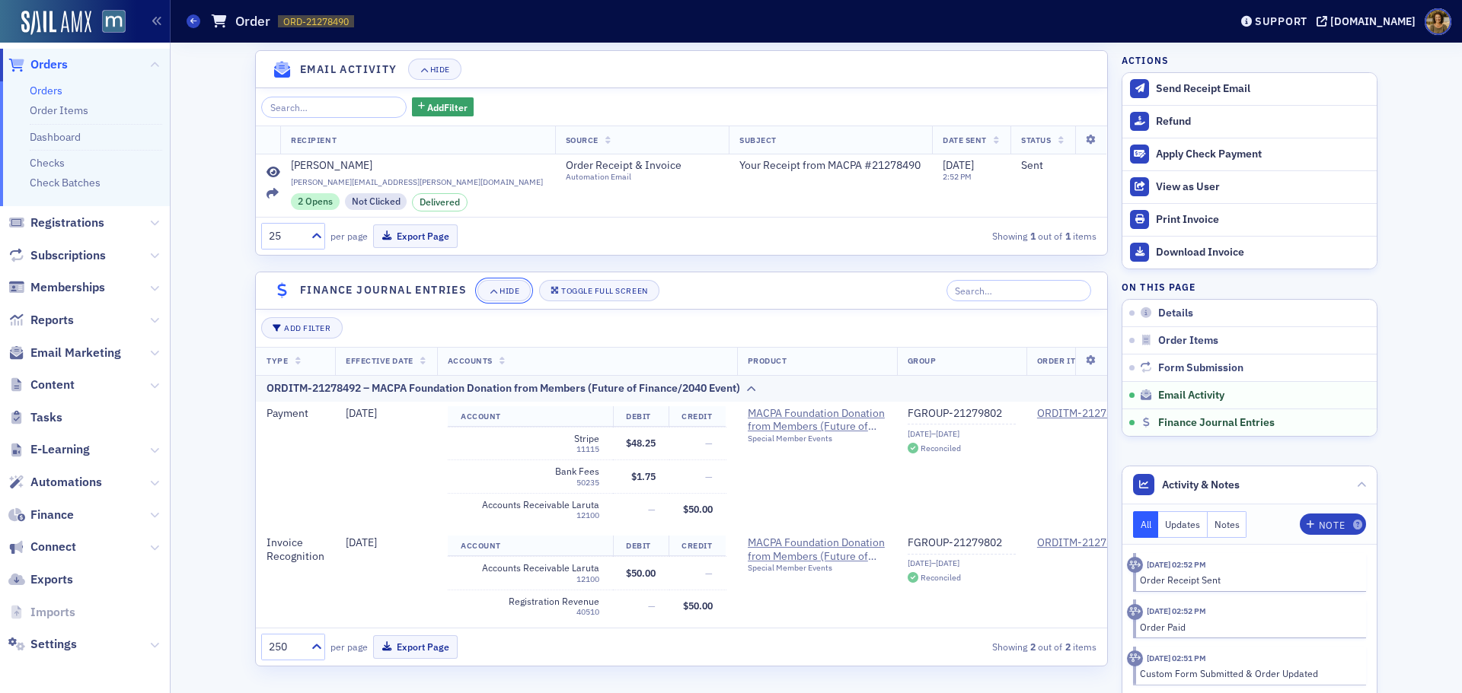
scroll to position [1127, 0]
click at [18, 644] on icon at bounding box center [16, 645] width 17 height 14
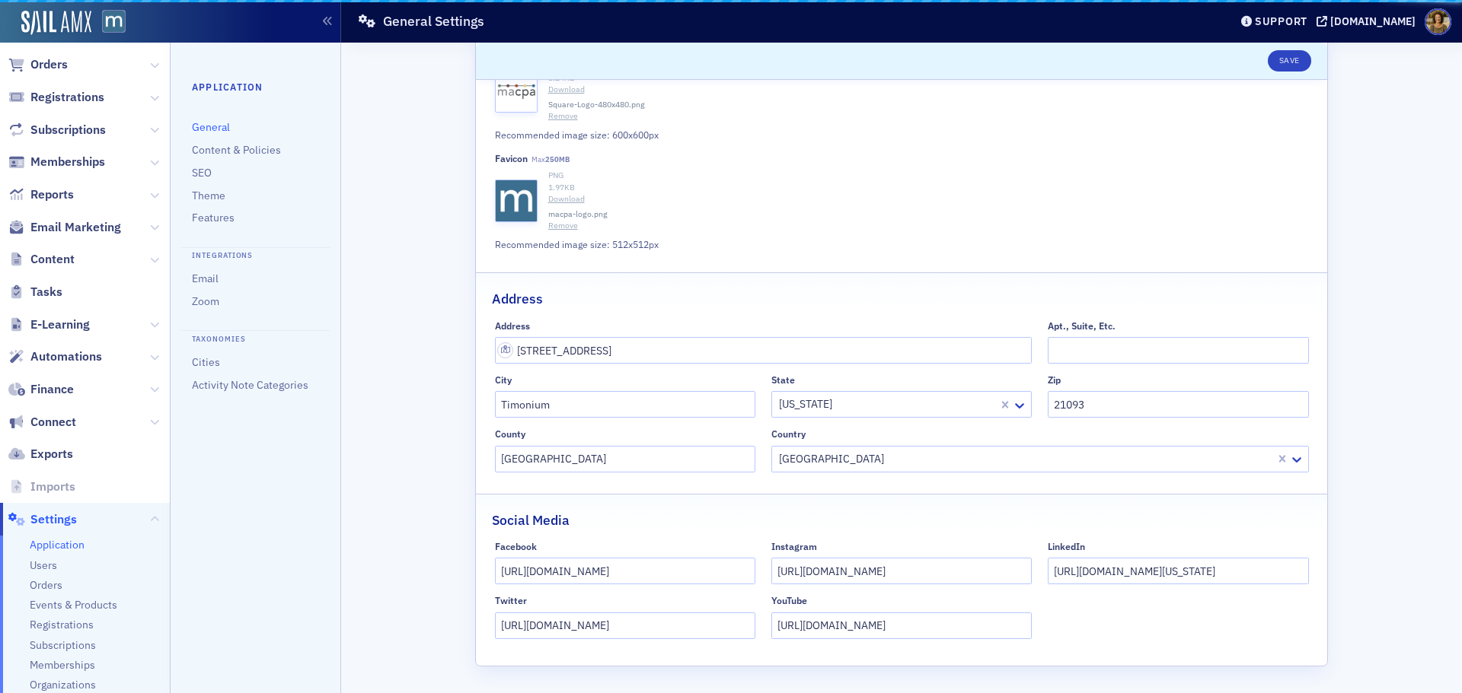
scroll to position [496, 0]
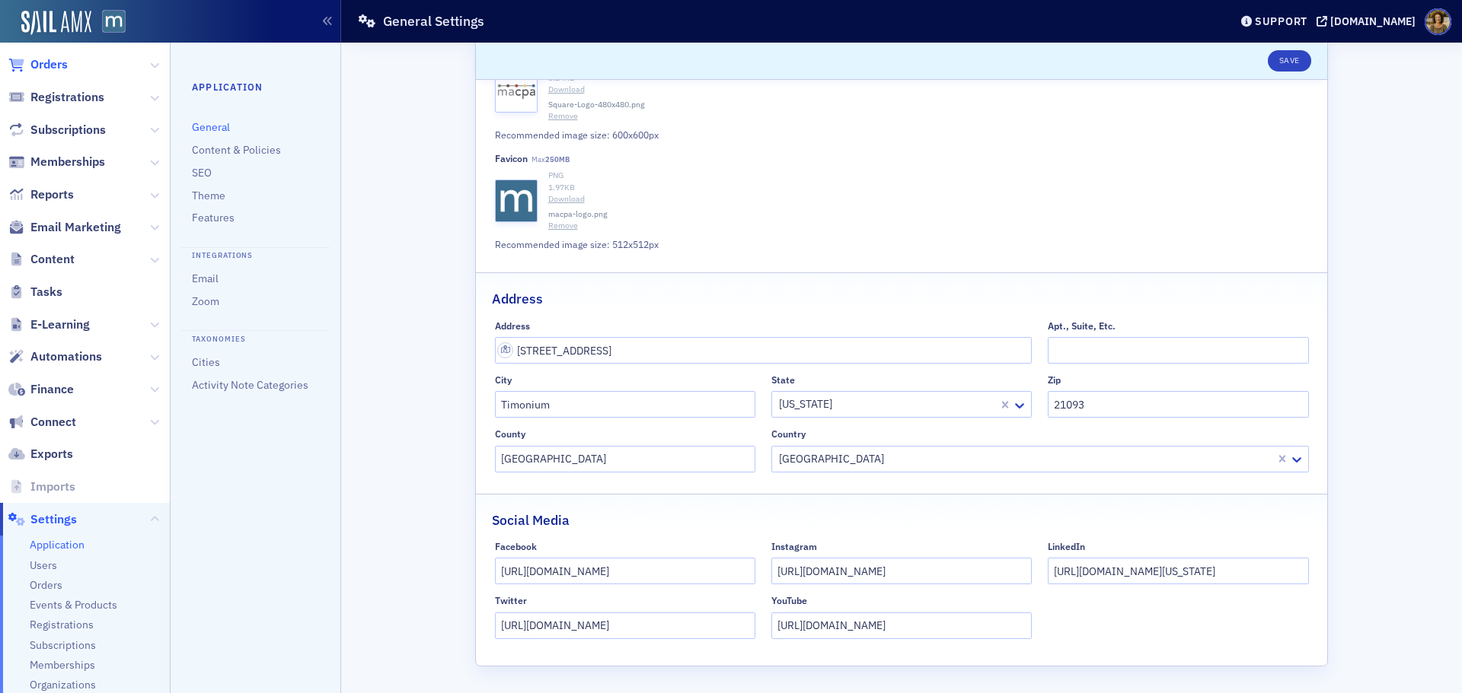
click at [45, 67] on span "Orders" at bounding box center [48, 64] width 37 height 17
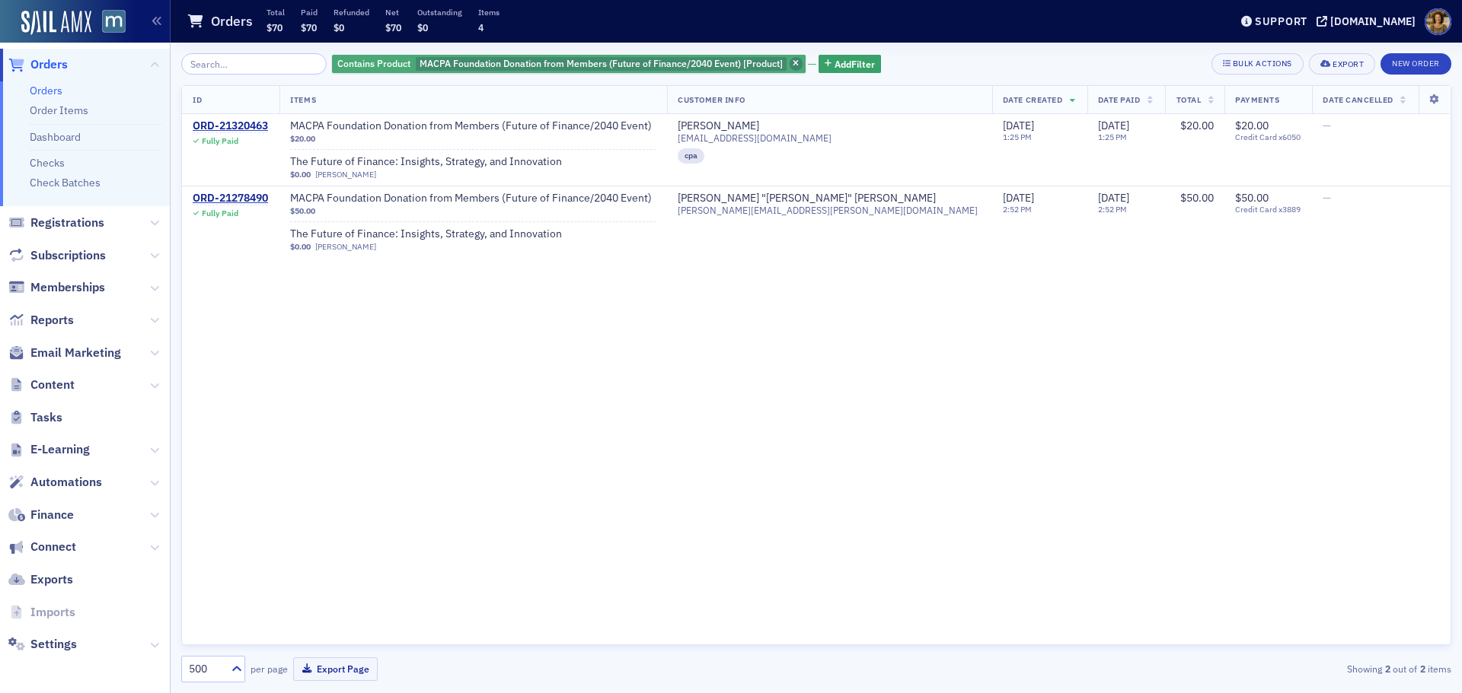
click at [792, 65] on icon "button" at bounding box center [795, 64] width 6 height 8
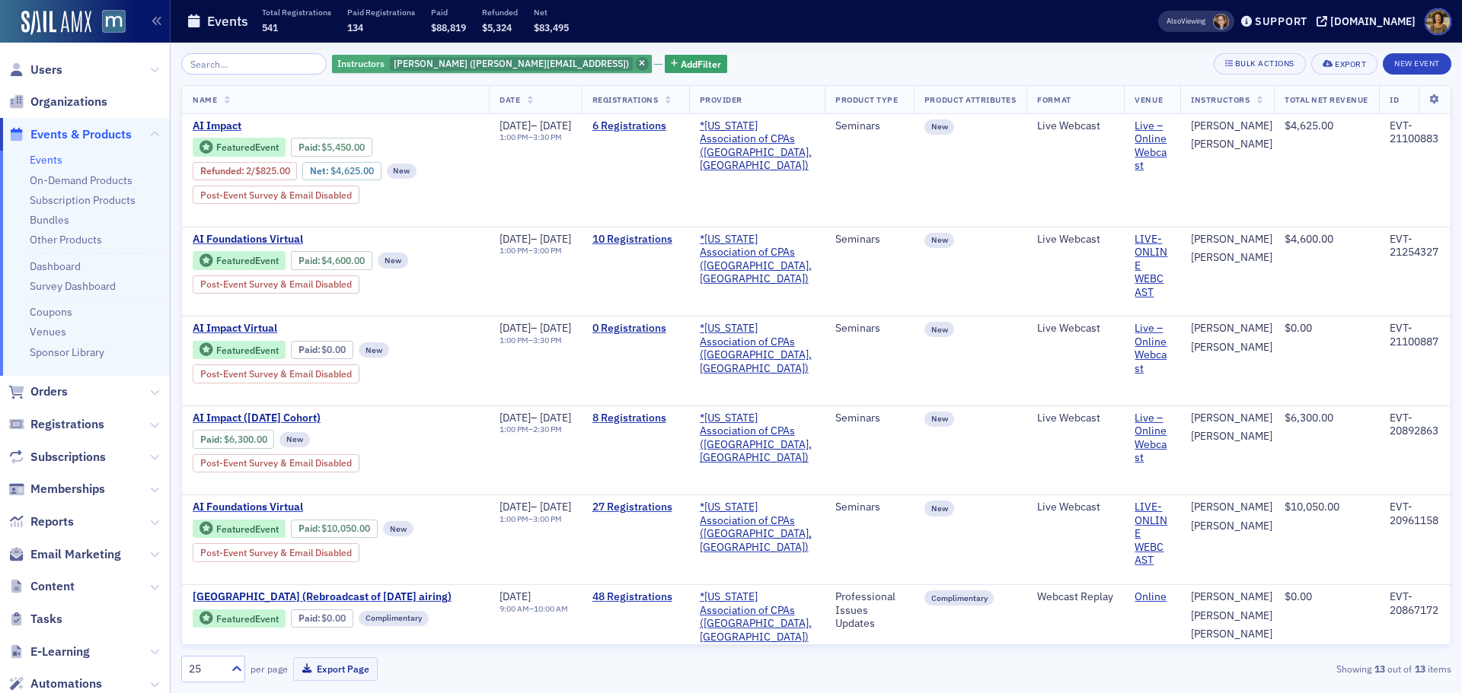
click at [639, 62] on icon "button" at bounding box center [642, 64] width 6 height 8
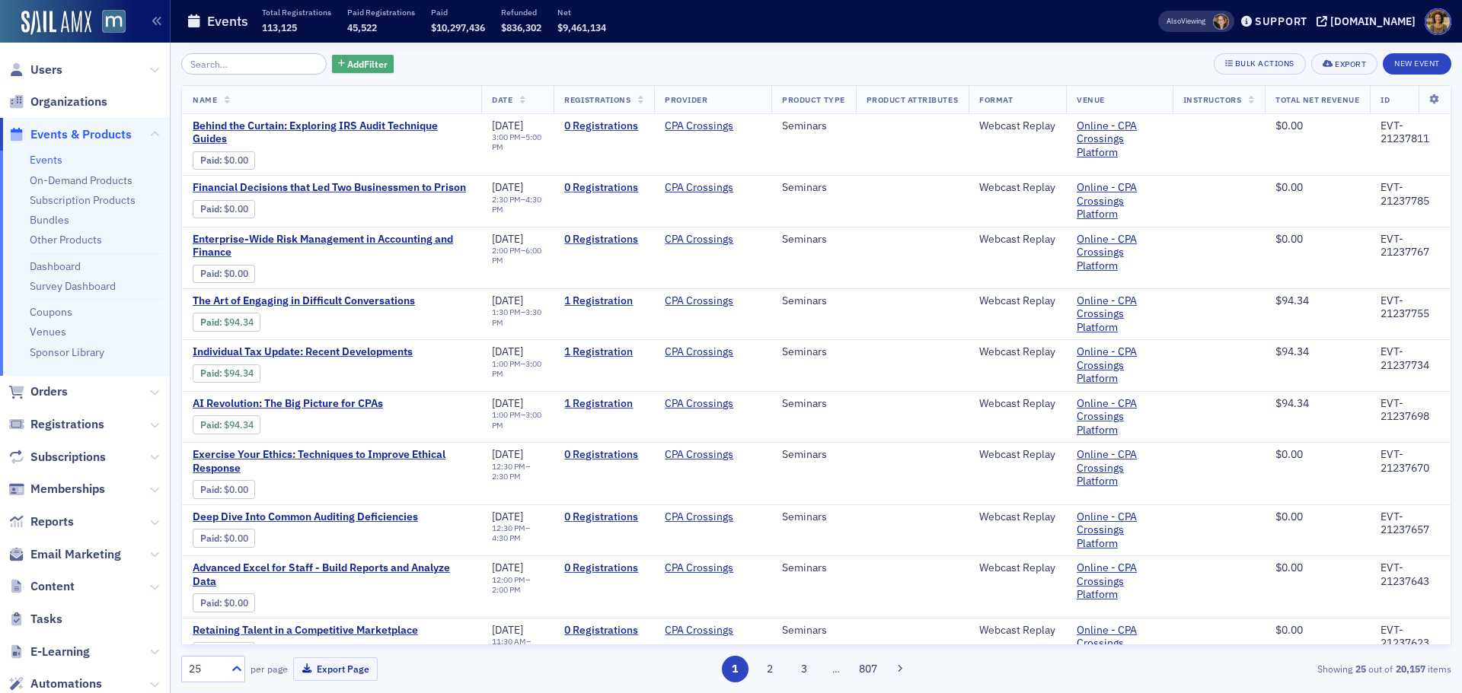
click at [347, 61] on span "Add Filter" at bounding box center [367, 64] width 40 height 14
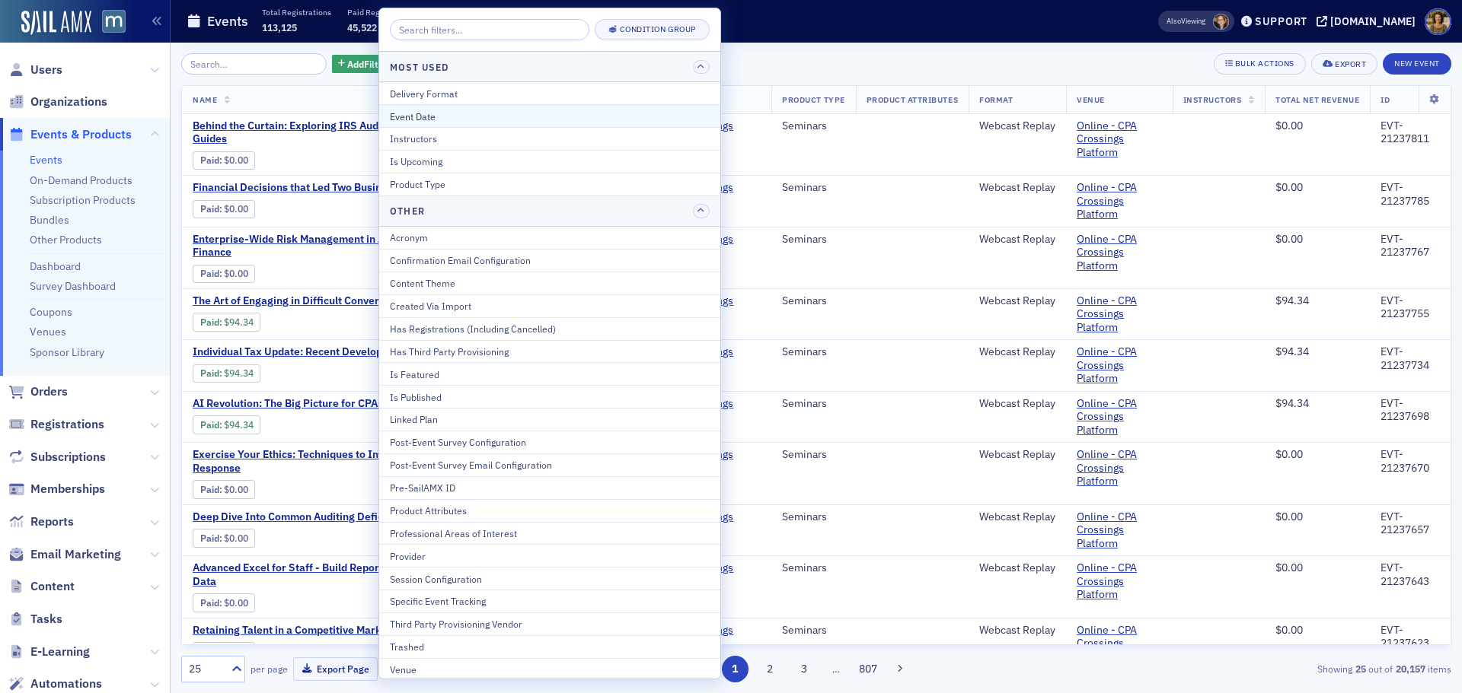
click at [418, 104] on button "Event Date" at bounding box center [549, 115] width 341 height 23
select select "9"
select select "2025"
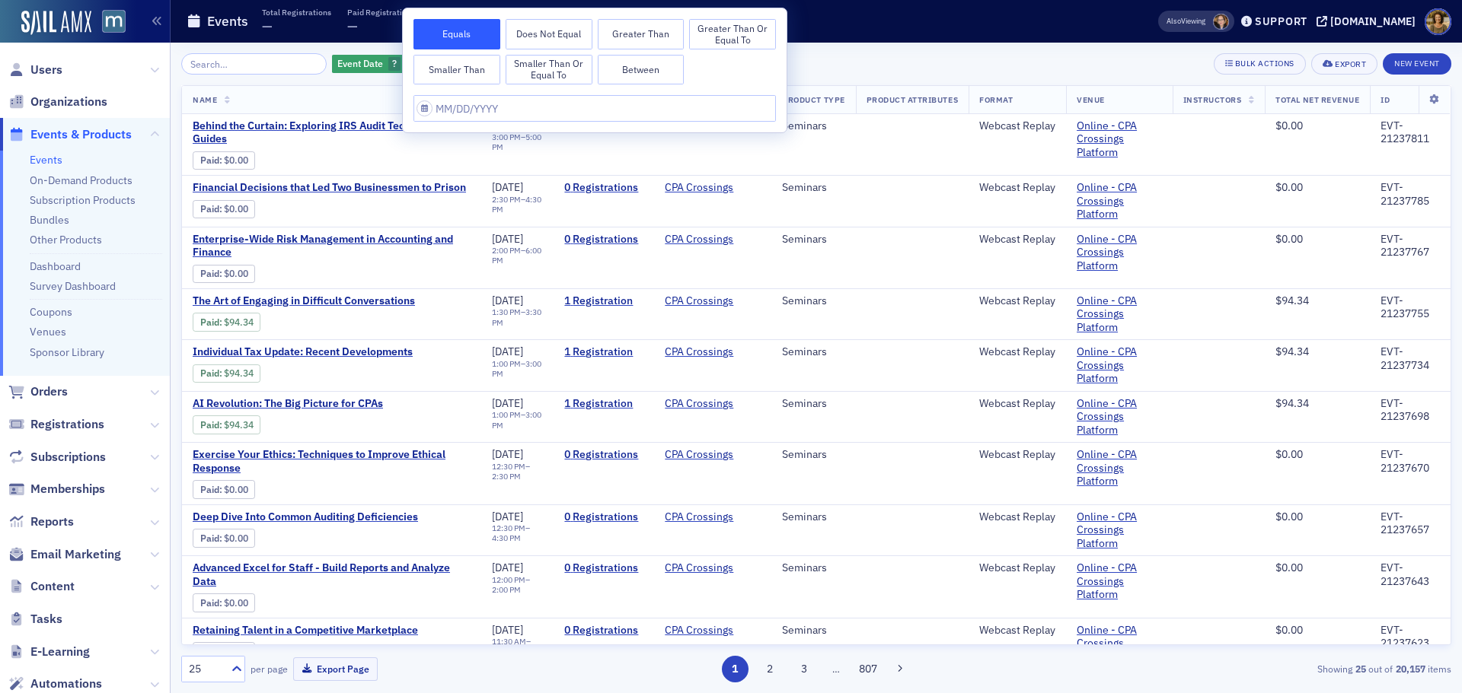
click at [623, 69] on button "Between" at bounding box center [641, 70] width 87 height 30
select select "9"
select select "2025"
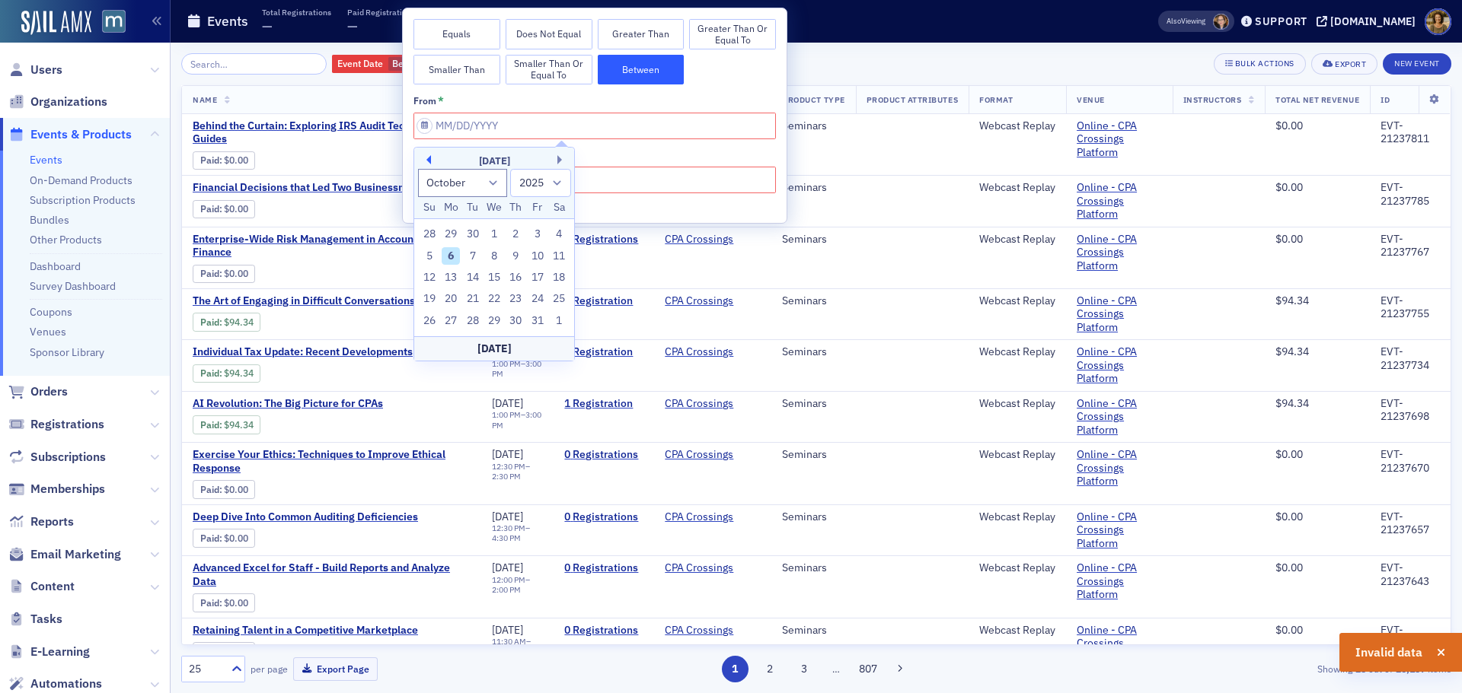
click at [428, 159] on button "Previous Month" at bounding box center [426, 159] width 9 height 9
select select "8"
click at [448, 227] on div "1" at bounding box center [451, 234] width 18 height 18
type input "[DATE]"
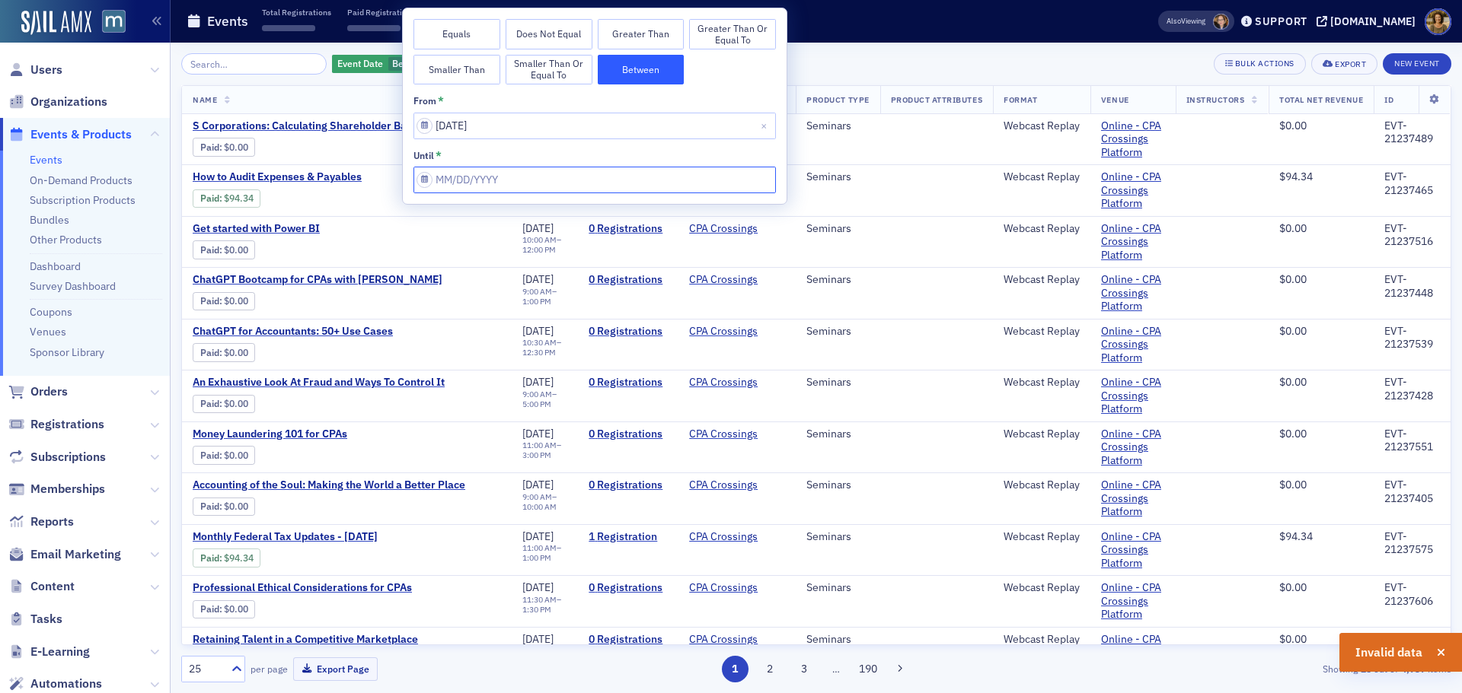
select select "9"
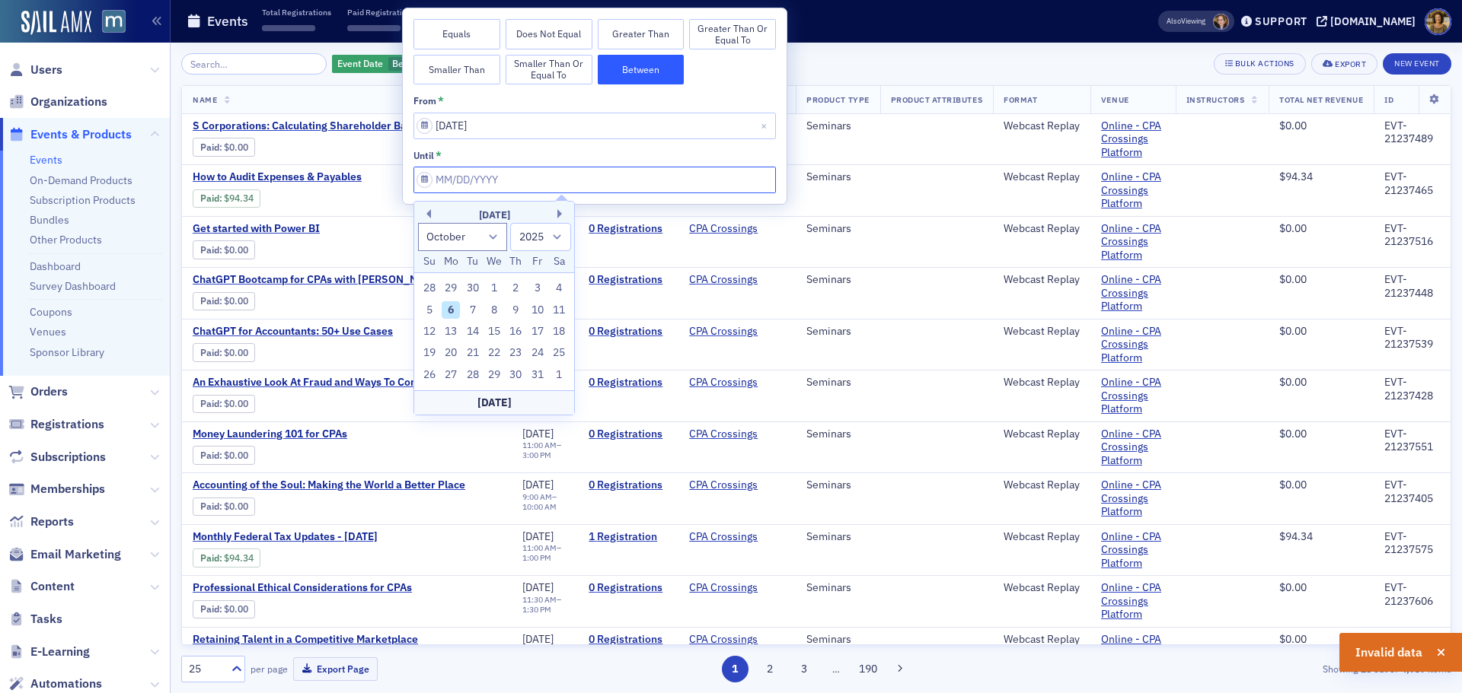
click at [544, 180] on input "from *" at bounding box center [594, 180] width 362 height 27
drag, startPoint x: 472, startPoint y: 284, endPoint x: 489, endPoint y: 279, distance: 17.4
click at [473, 284] on div "30" at bounding box center [473, 288] width 18 height 18
type input "[DATE]"
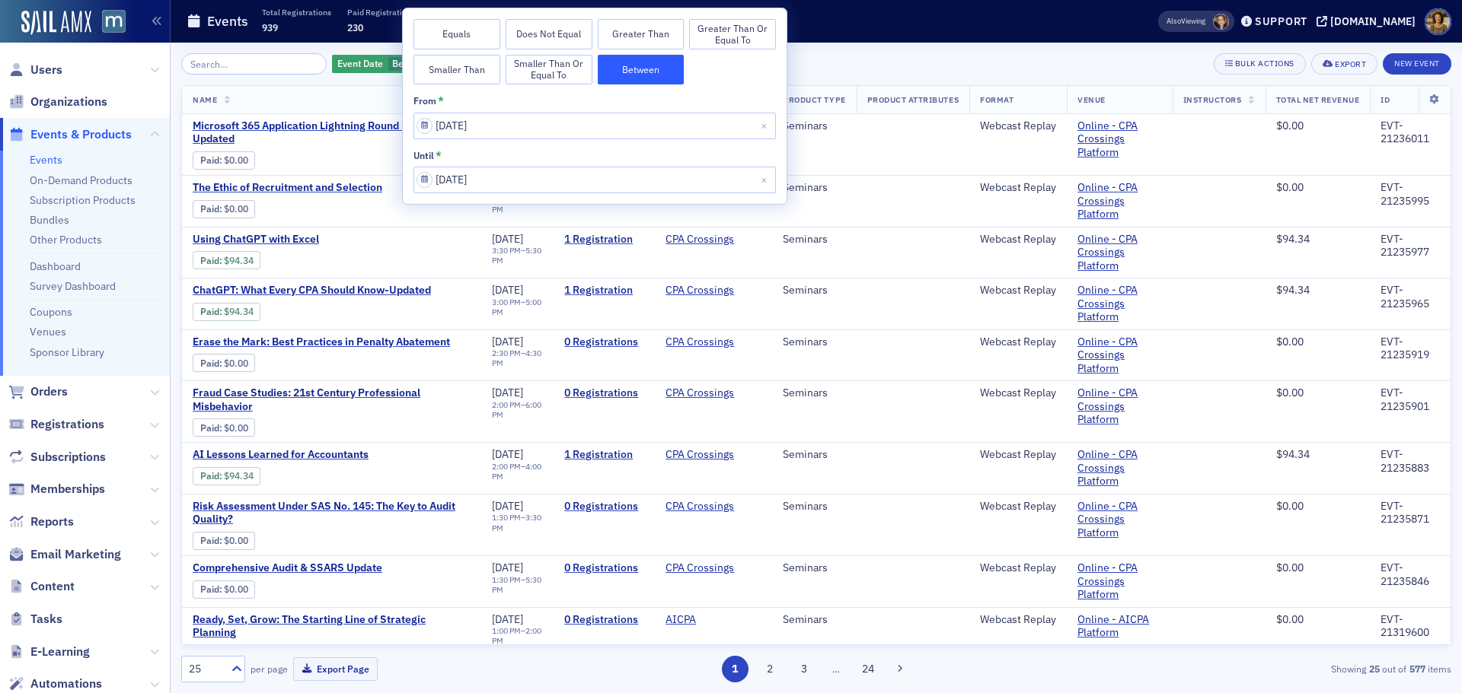
click at [891, 68] on div "Event Date Between : 9/1/2025 – 9/30/2025 Add Filter Bulk Actions Export New Ev…" at bounding box center [816, 63] width 1270 height 21
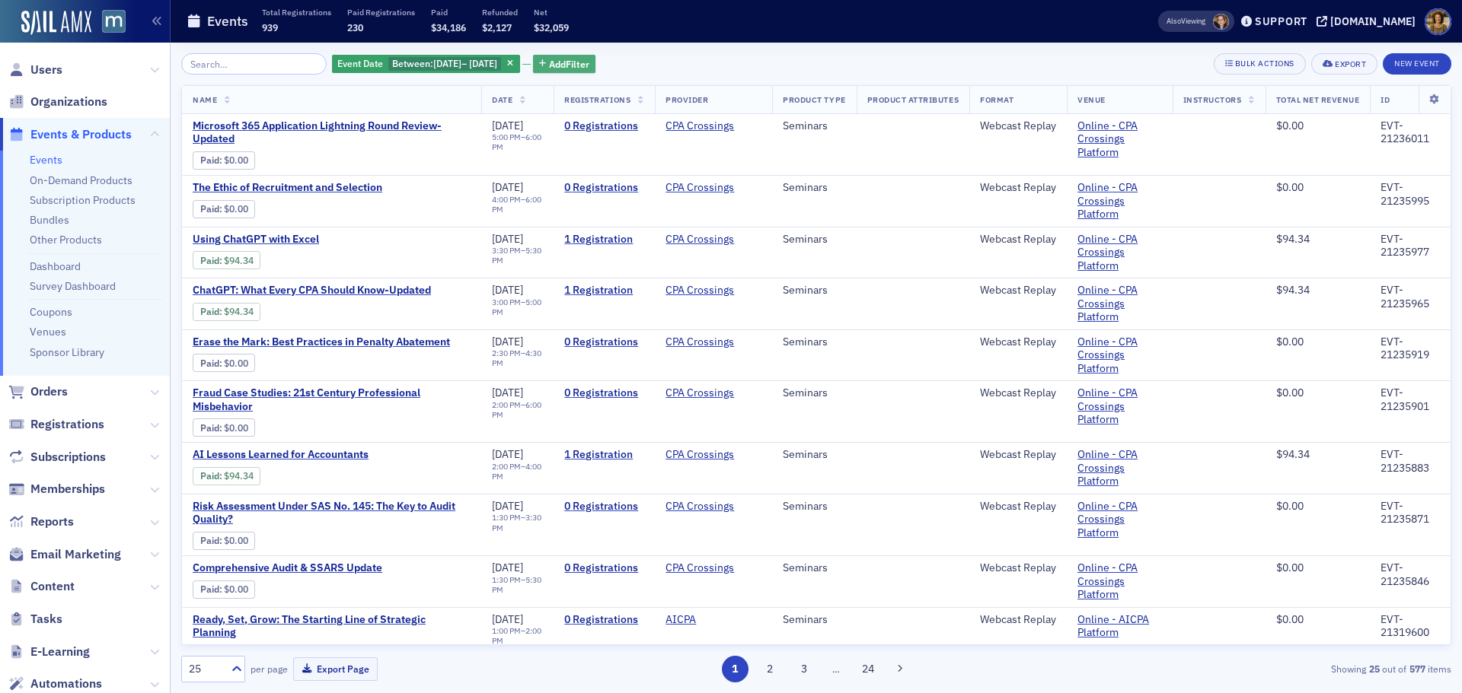
click at [571, 67] on span "Add Filter" at bounding box center [569, 64] width 40 height 14
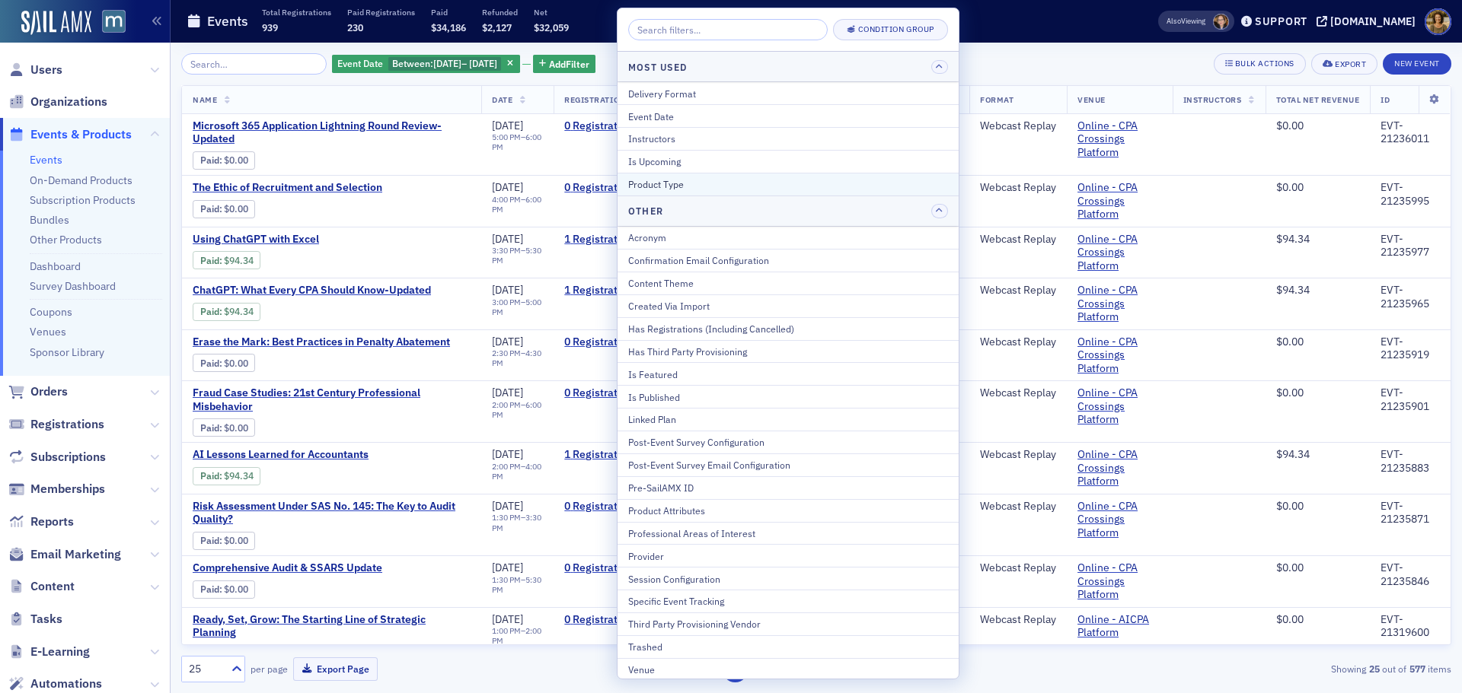
click at [657, 178] on div "Product Type" at bounding box center [788, 184] width 320 height 14
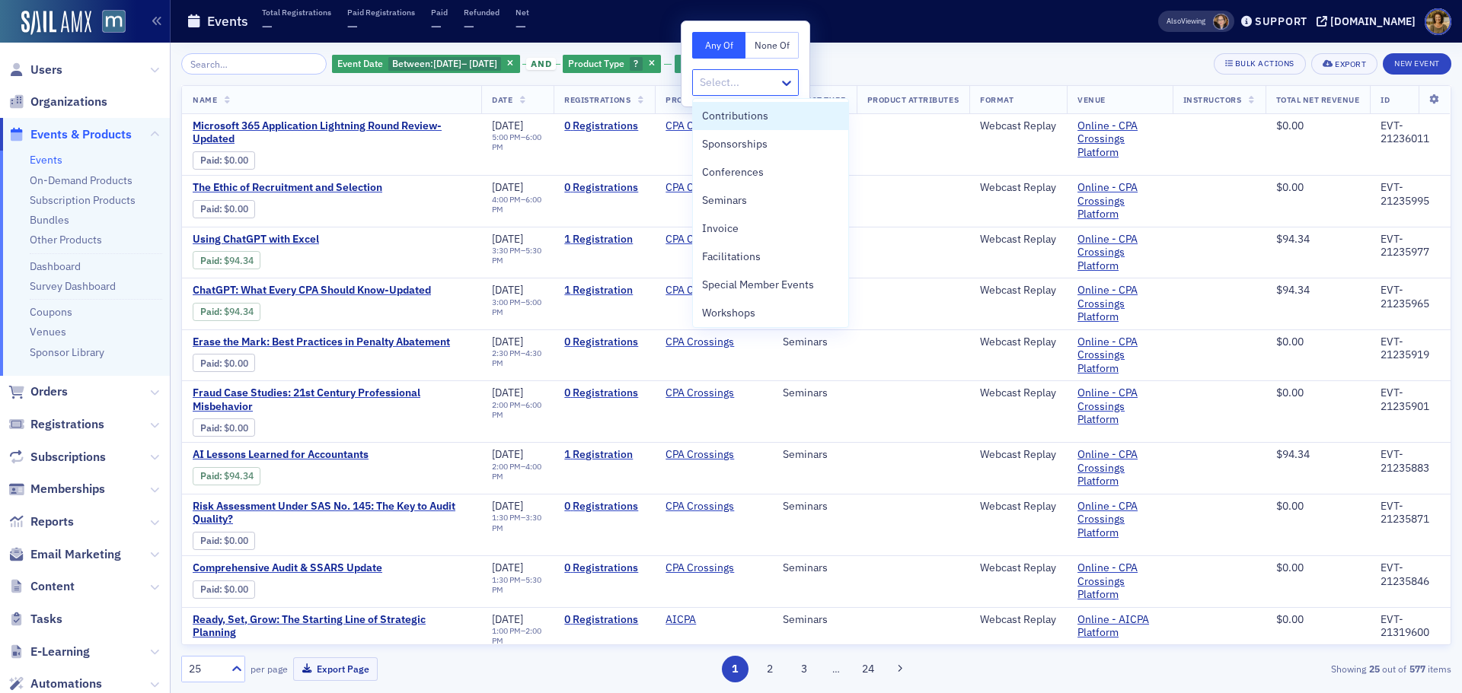
click at [724, 84] on div at bounding box center [737, 82] width 79 height 19
type input "s"
click at [728, 199] on span "Seminars" at bounding box center [724, 201] width 45 height 16
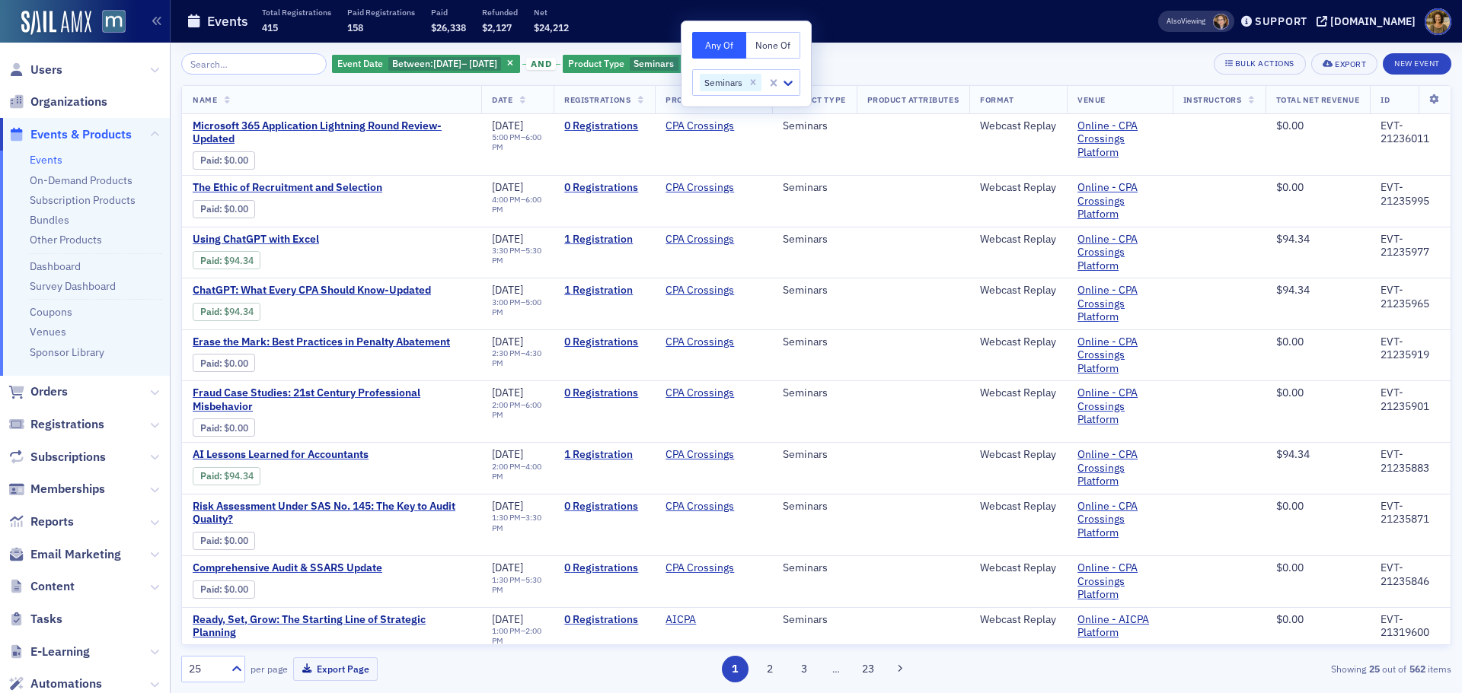
drag, startPoint x: 895, startPoint y: 43, endPoint x: 718, endPoint y: 76, distance: 180.4
click at [892, 43] on div "Event Date Between : 9/1/2025 – 9/30/2025 and Product Type Seminars Add Filter …" at bounding box center [816, 368] width 1270 height 651
click at [754, 68] on span "Add Filter" at bounding box center [745, 64] width 40 height 14
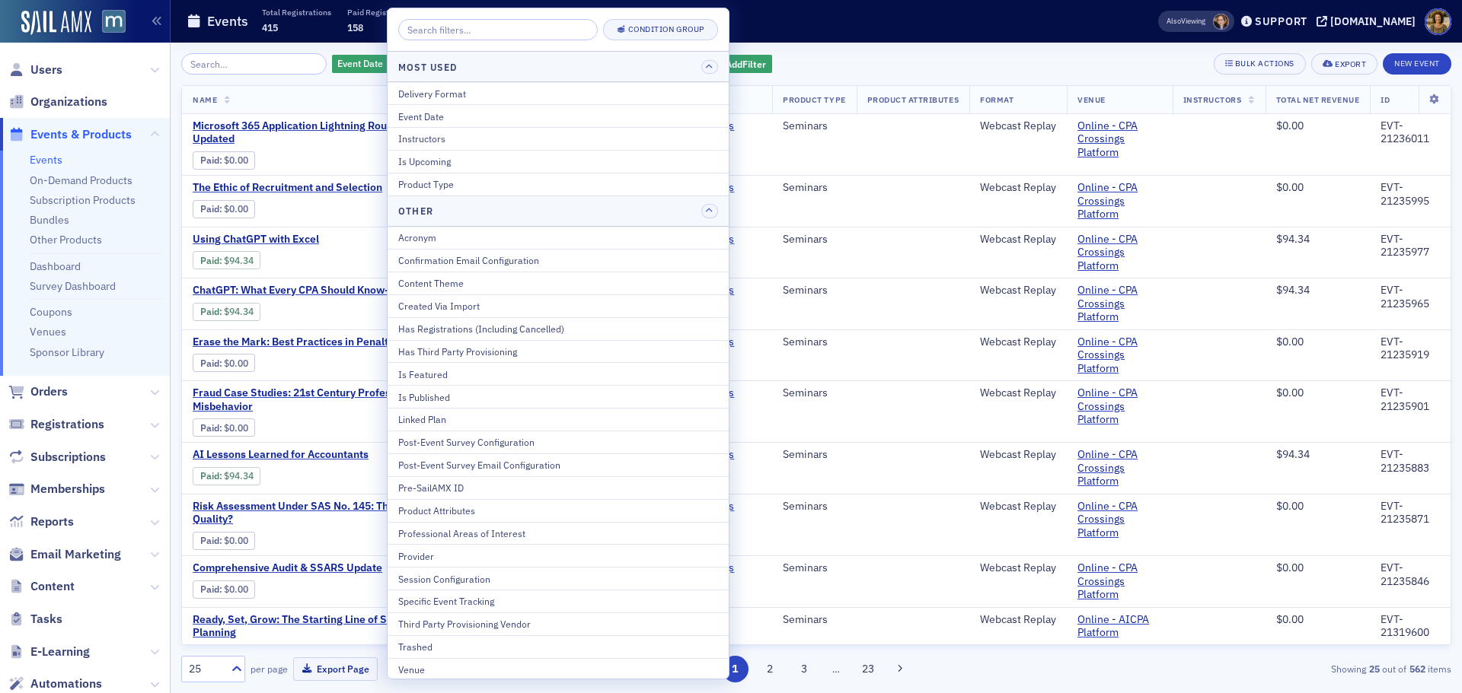
drag, startPoint x: 477, startPoint y: 97, endPoint x: 619, endPoint y: 91, distance: 142.4
click at [477, 97] on div "Delivery Format" at bounding box center [558, 94] width 320 height 14
click at [481, 97] on th "Date" at bounding box center [517, 100] width 72 height 28
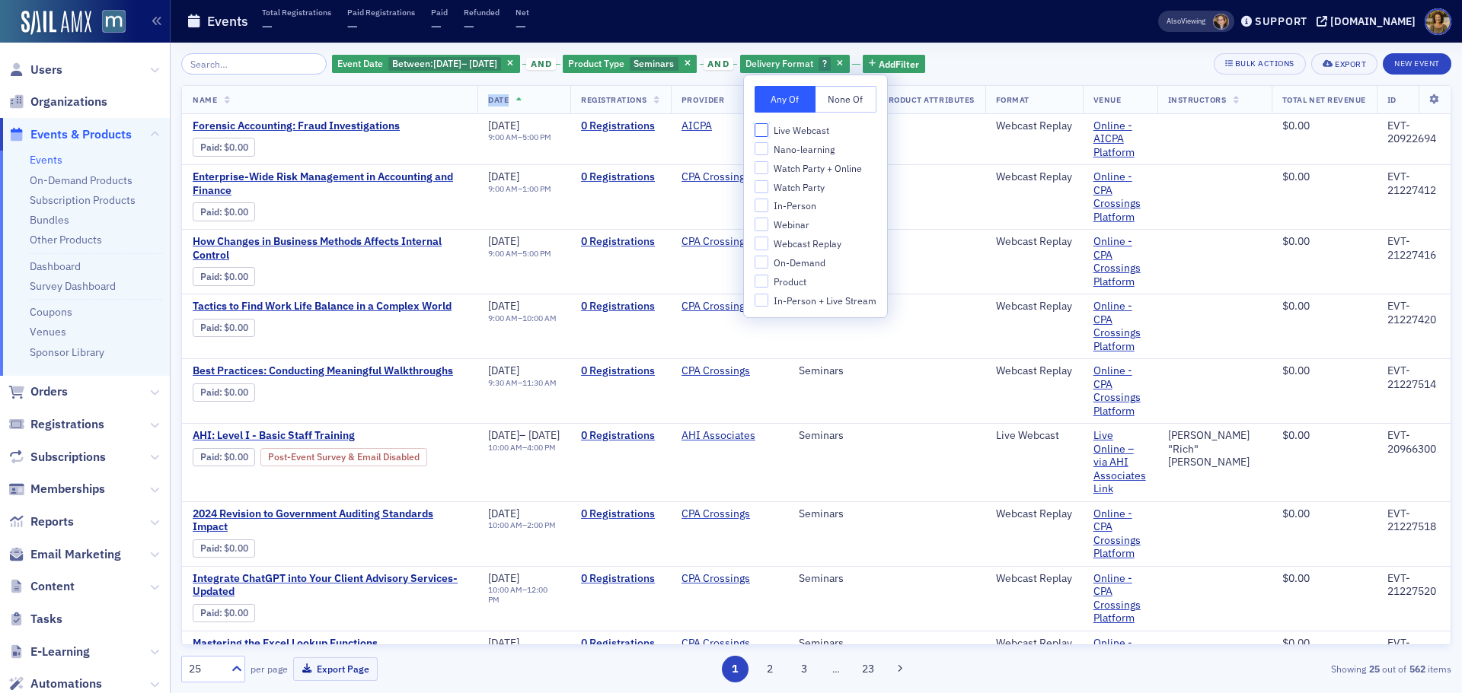
click at [761, 129] on input "Live Webcast" at bounding box center [761, 130] width 14 height 14
checkbox input "true"
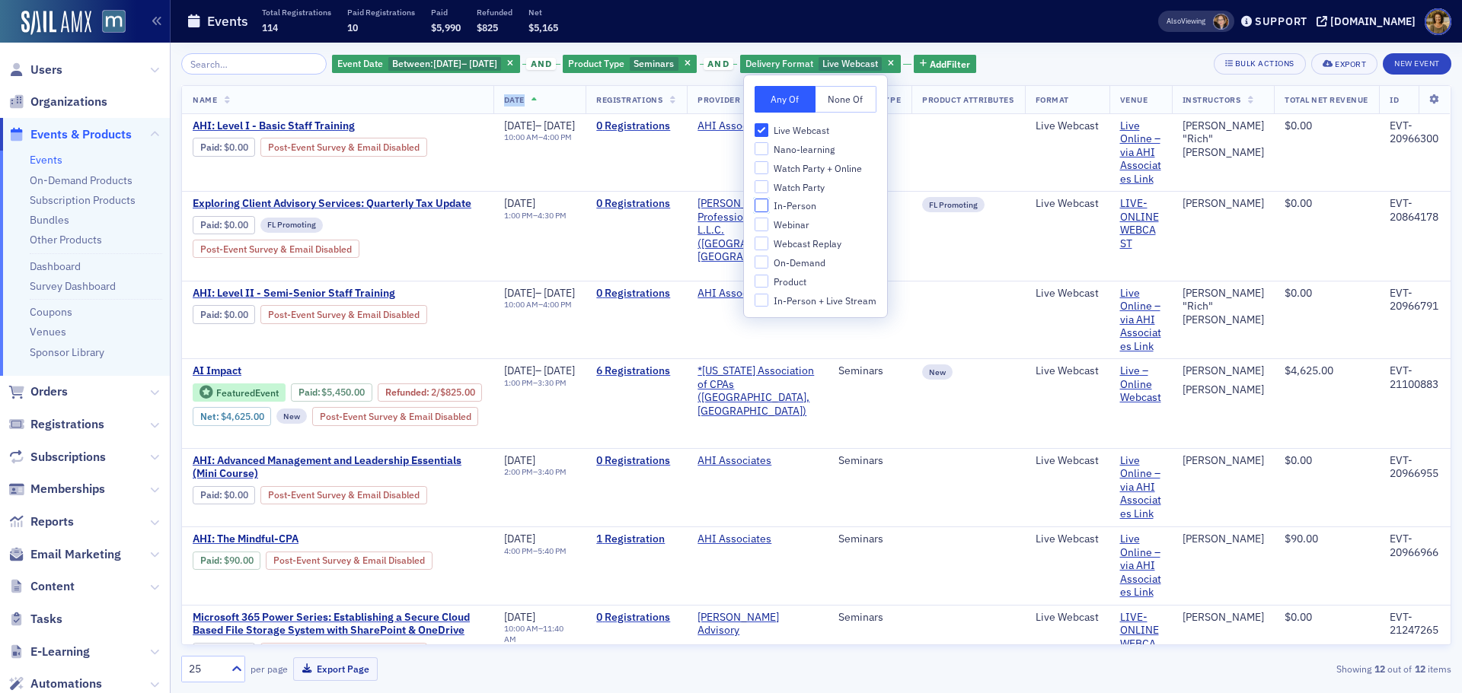
click at [757, 205] on input "In-Person" at bounding box center [761, 206] width 14 height 14
checkbox input "true"
click at [757, 305] on input "In-Person + Live Stream" at bounding box center [761, 301] width 14 height 14
checkbox input "false"
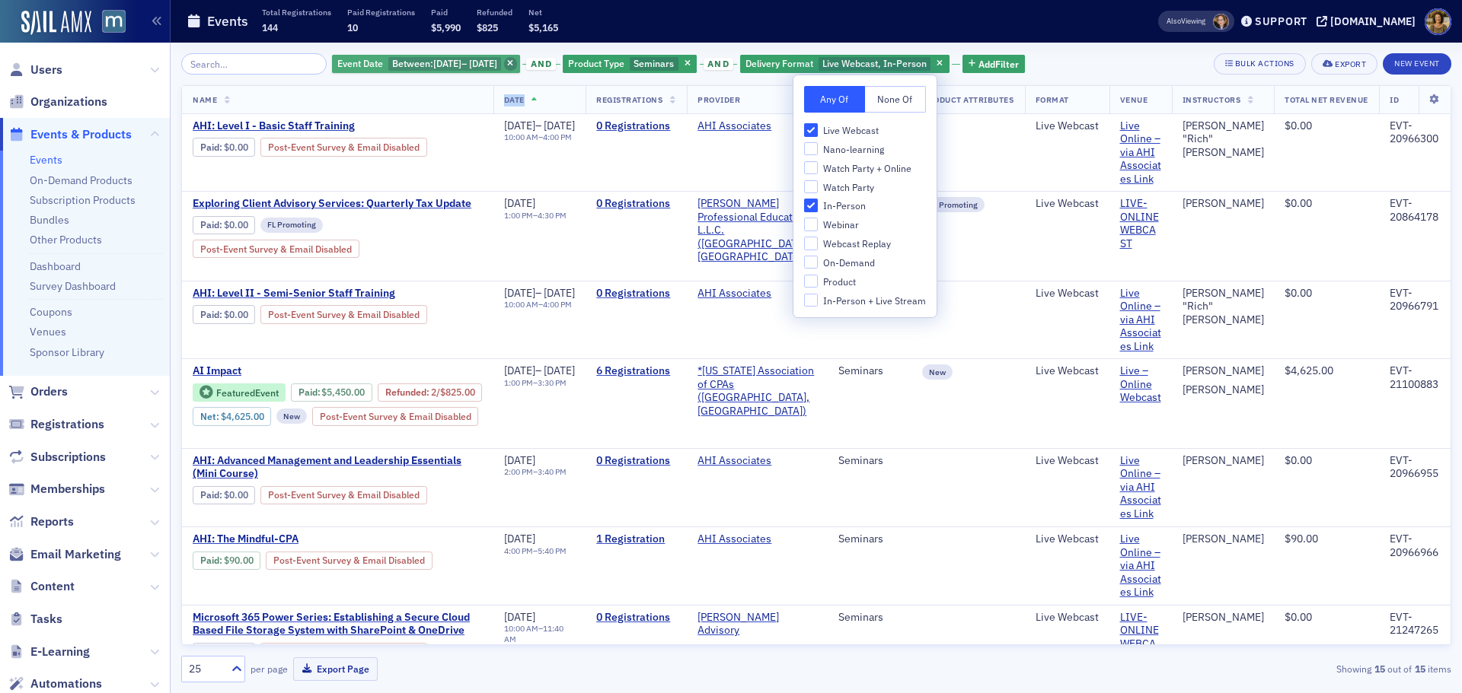
click at [513, 60] on icon "button" at bounding box center [510, 64] width 6 height 8
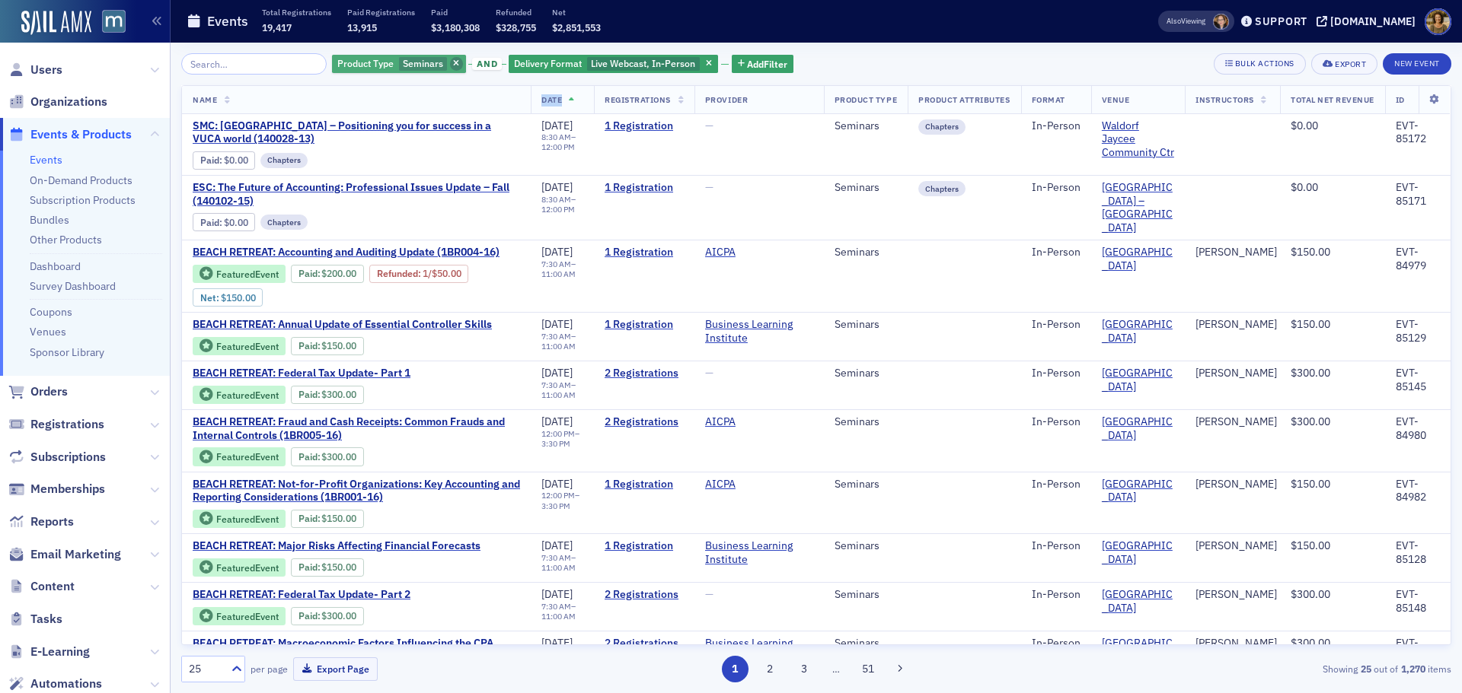
click at [450, 59] on span "button" at bounding box center [457, 64] width 14 height 14
click at [528, 65] on icon "button" at bounding box center [531, 64] width 6 height 8
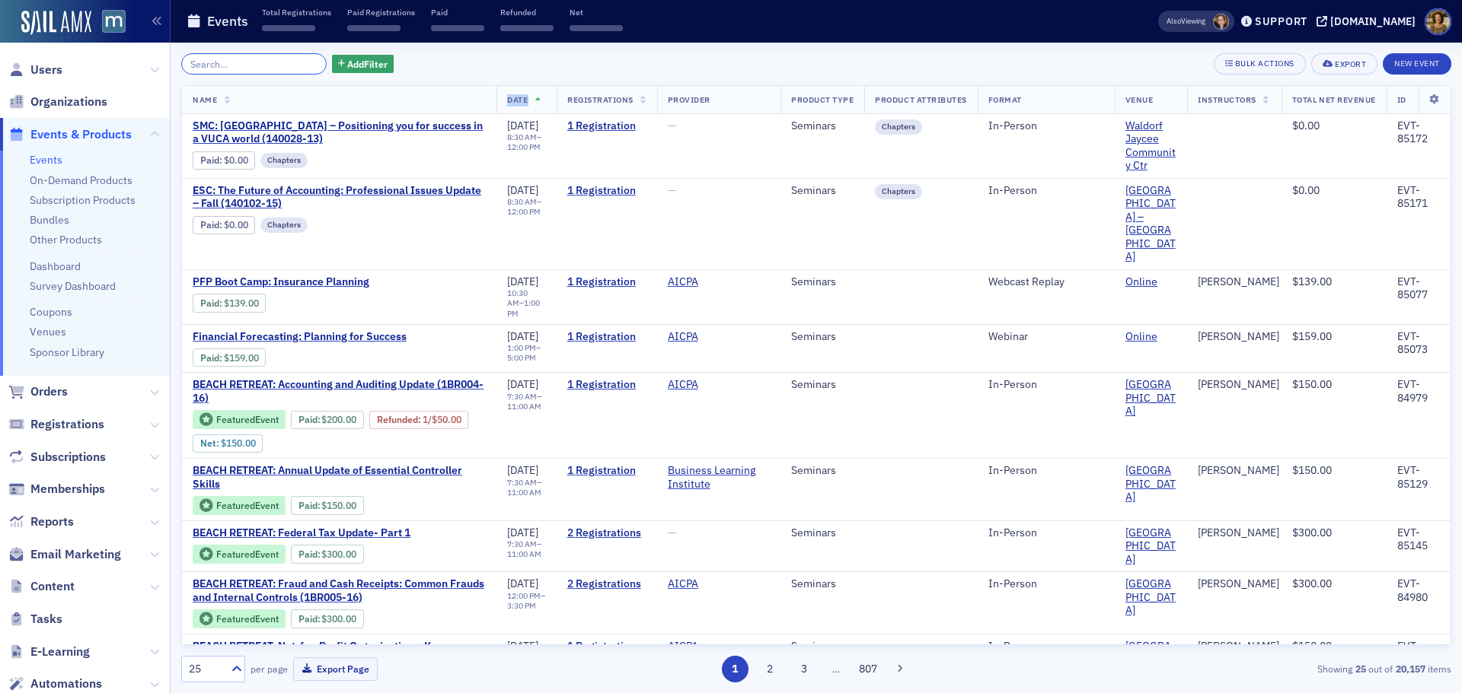
click at [230, 60] on input "search" at bounding box center [253, 63] width 145 height 21
paste input "EVT-21149392"
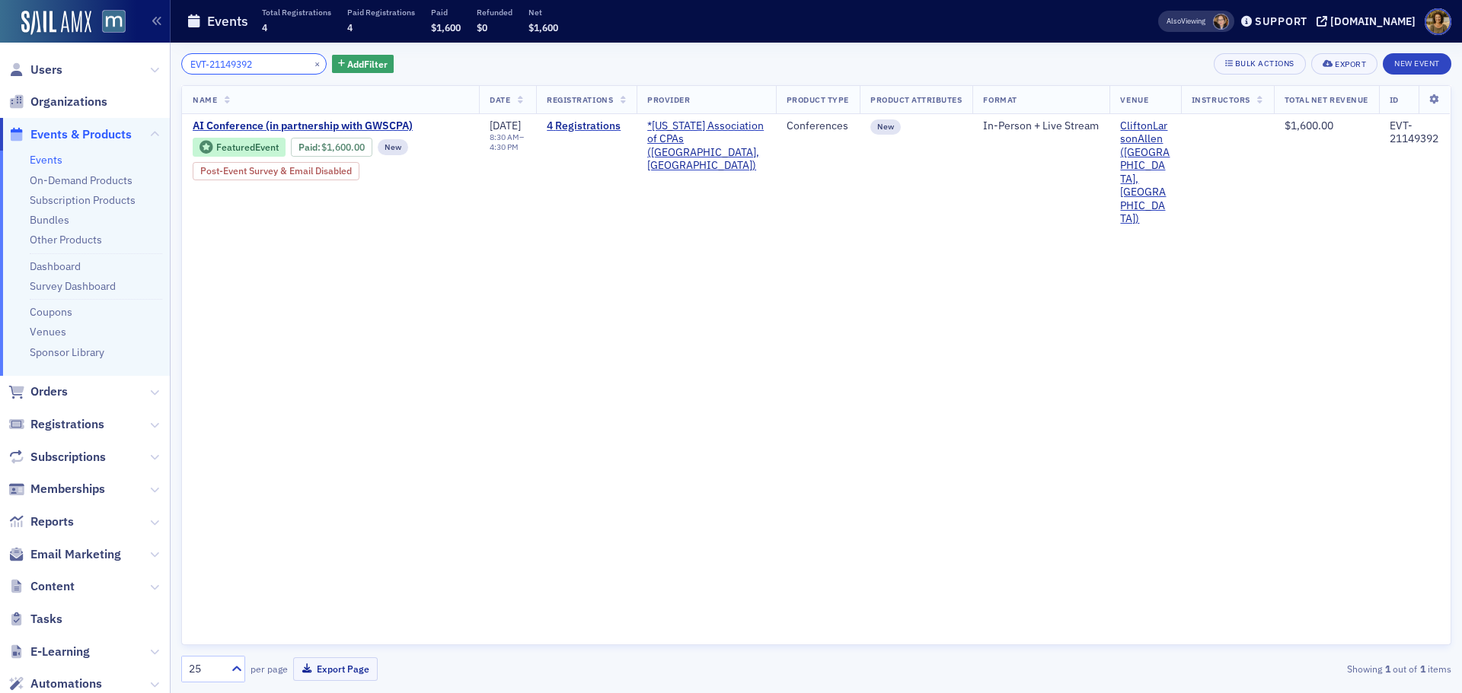
type input "EVT-21149392"
